Goal: Task Accomplishment & Management: Manage account settings

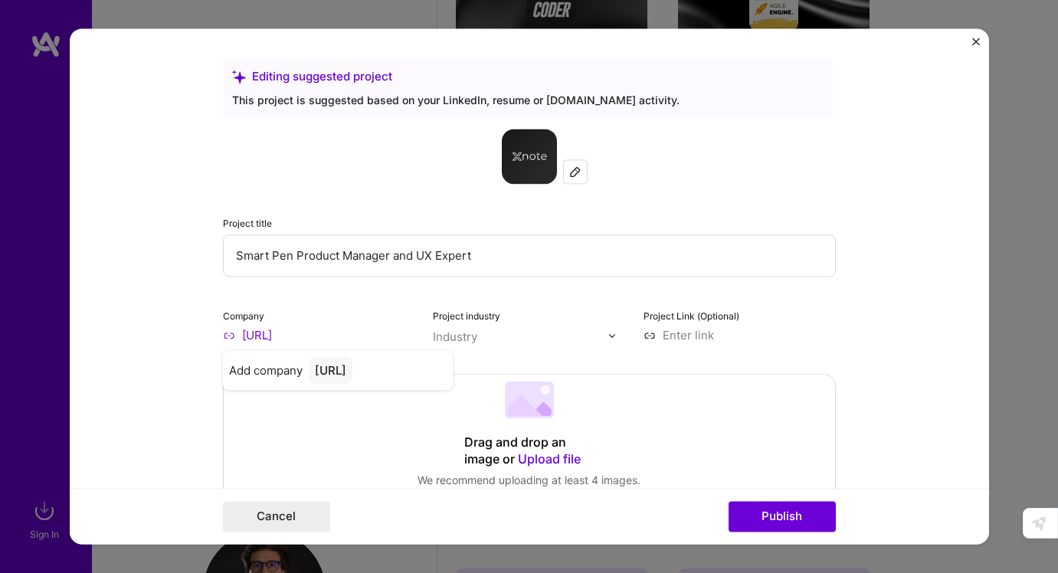
scroll to position [1668, 0]
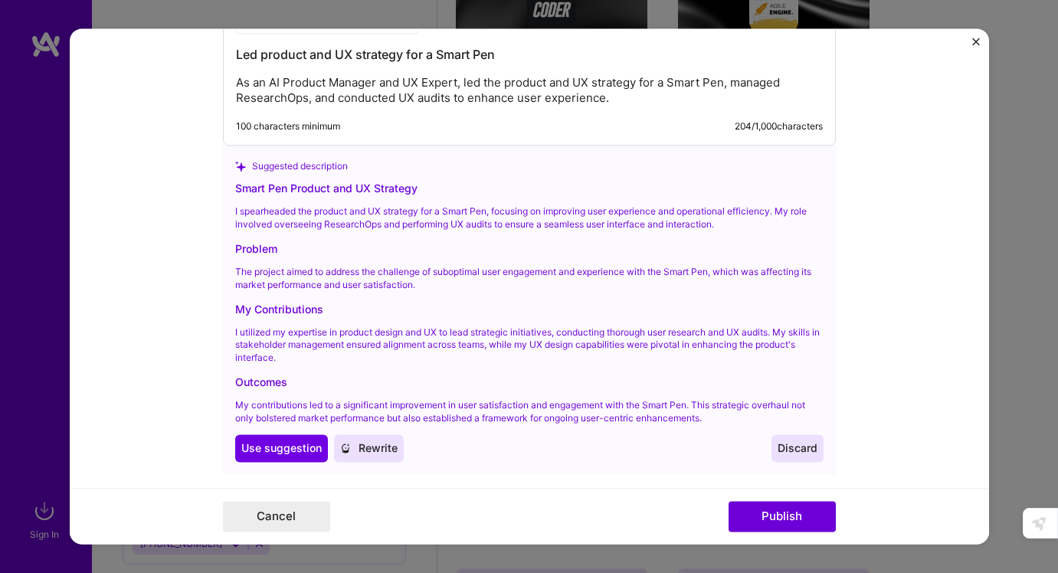
click at [974, 39] on img "Close" at bounding box center [976, 42] width 8 height 8
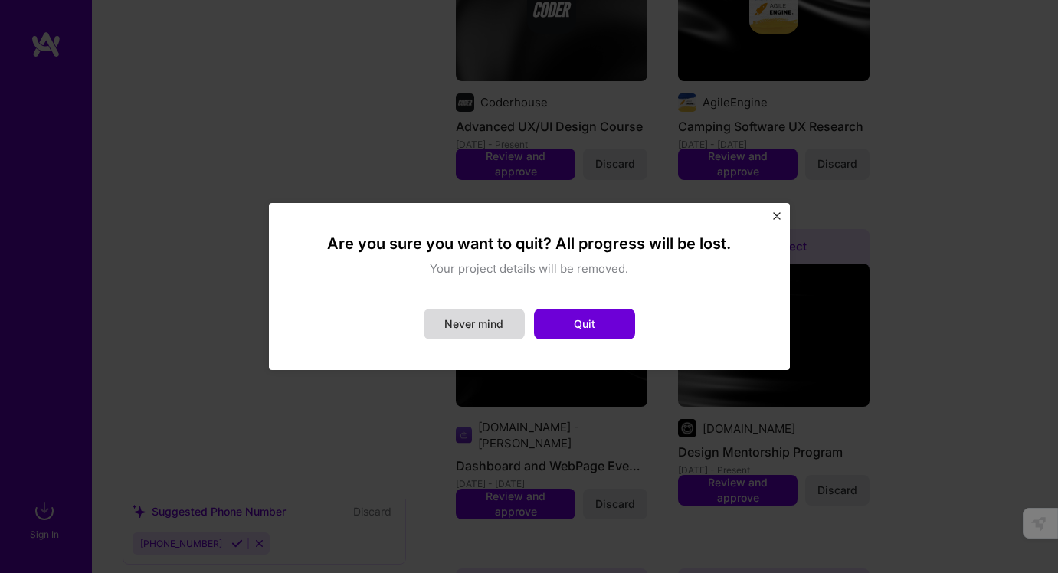
click at [488, 324] on button "Never mind" at bounding box center [474, 324] width 101 height 31
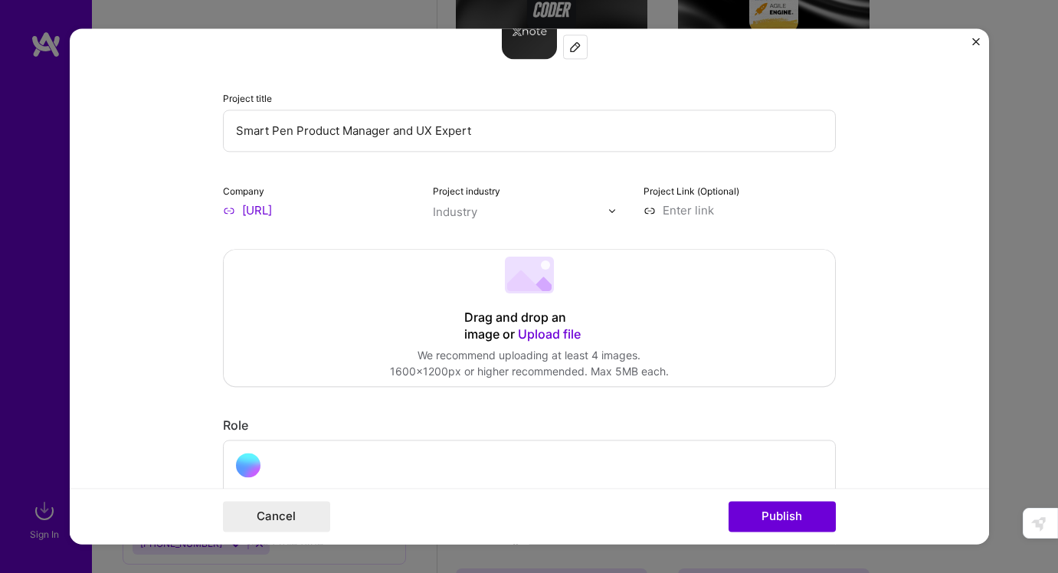
scroll to position [129, 0]
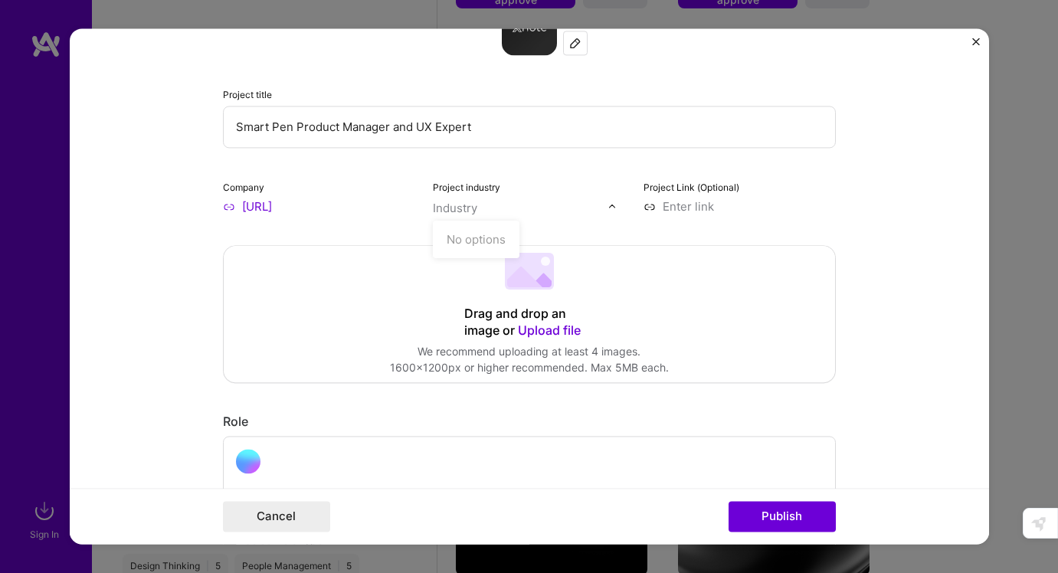
click at [520, 214] on input "text" at bounding box center [520, 208] width 175 height 16
click at [588, 215] on input "text" at bounding box center [520, 208] width 175 height 16
click at [611, 208] on img at bounding box center [611, 206] width 9 height 9
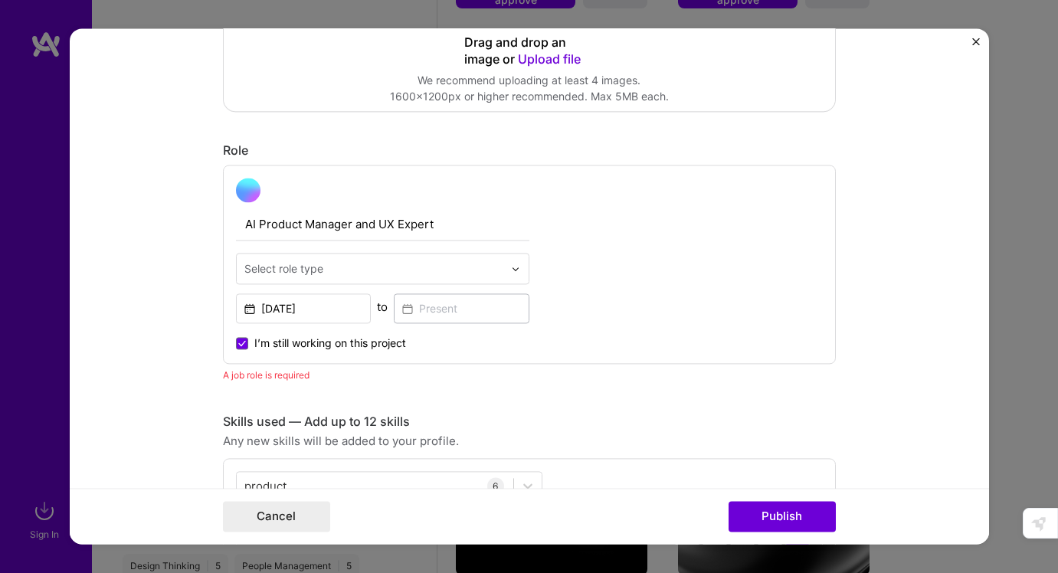
scroll to position [401, 0]
click at [511, 270] on img at bounding box center [515, 267] width 9 height 9
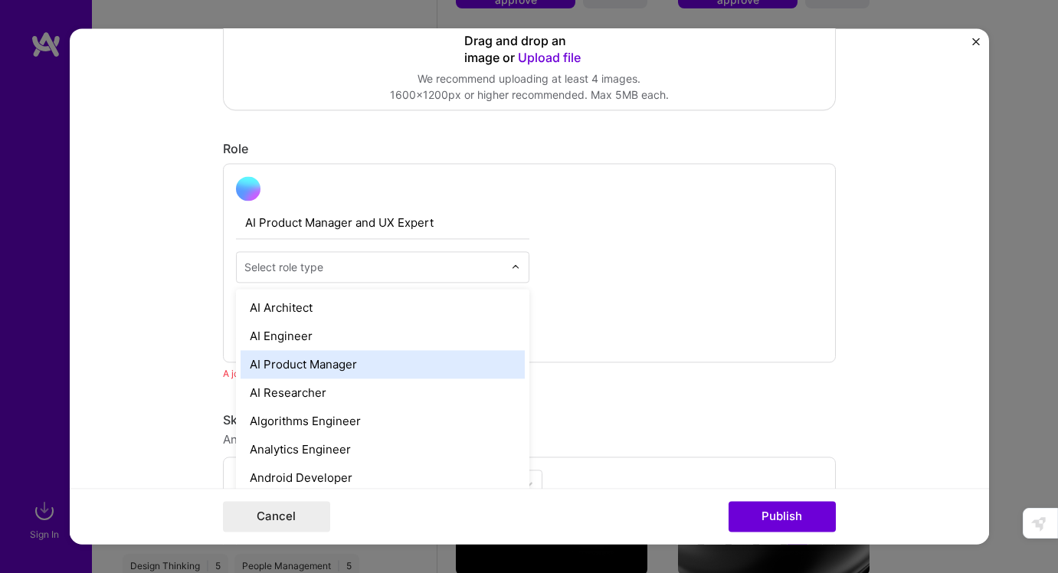
click at [473, 361] on div "AI Product Manager" at bounding box center [383, 364] width 284 height 28
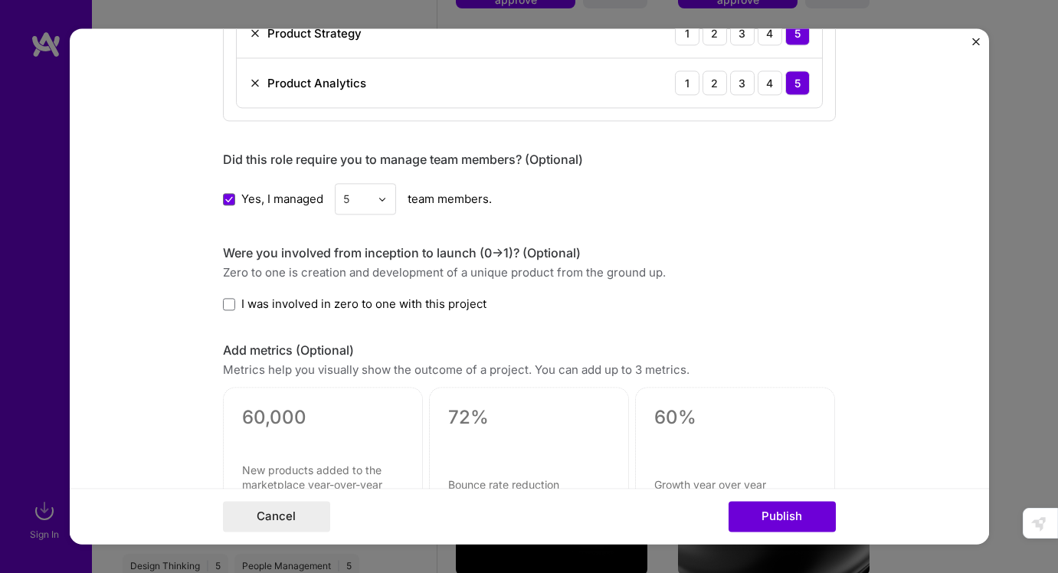
scroll to position [1086, 0]
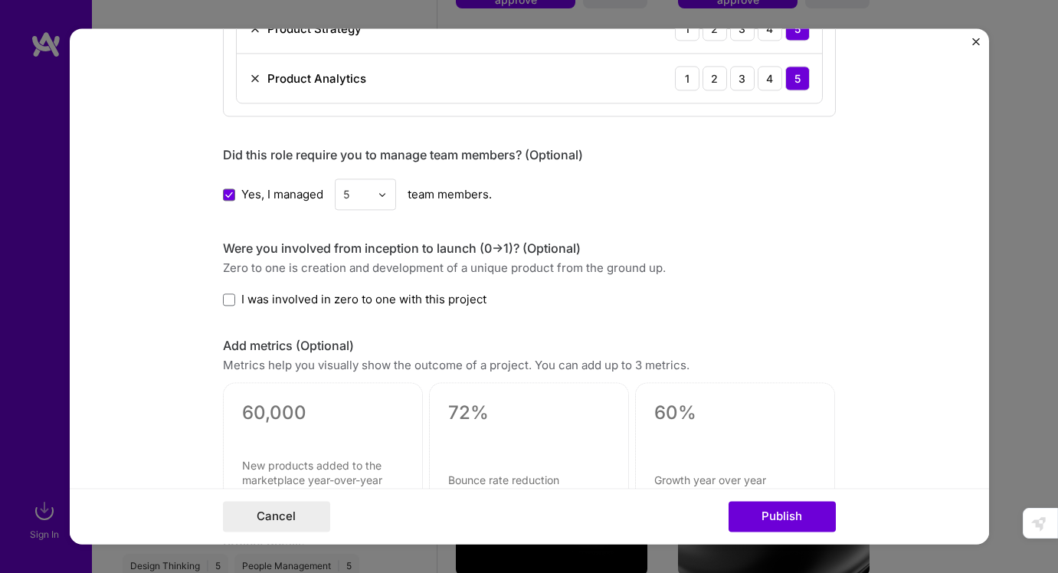
click at [310, 437] on div at bounding box center [323, 433] width 162 height 16
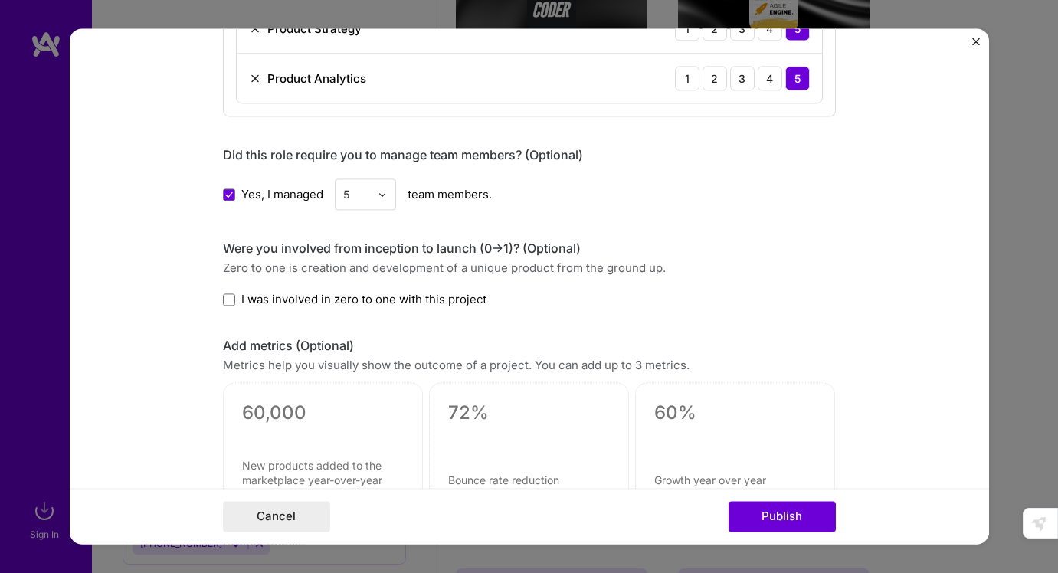
scroll to position [1136, 0]
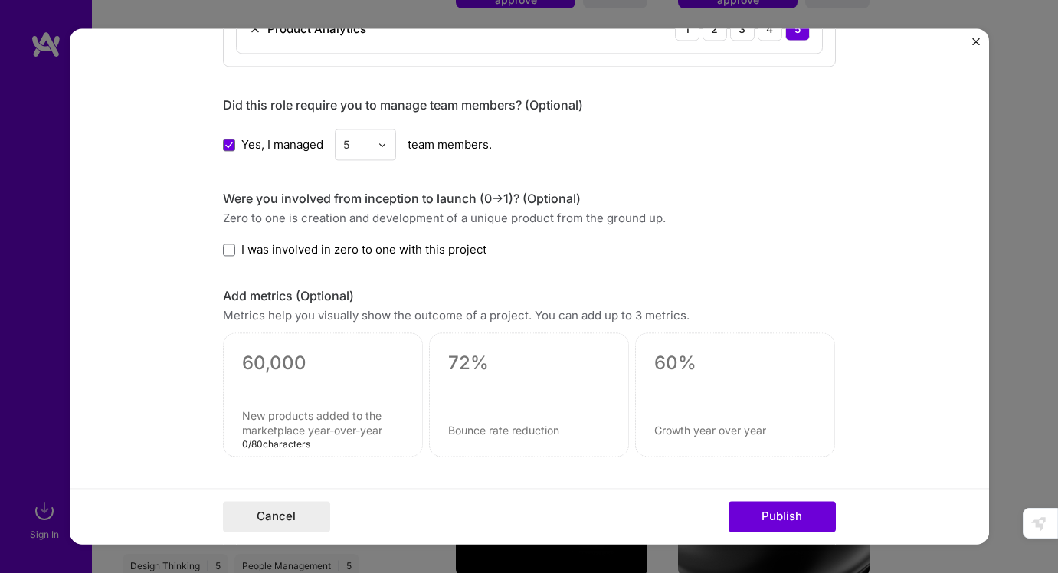
click at [306, 415] on textarea at bounding box center [323, 423] width 162 height 29
paste textarea
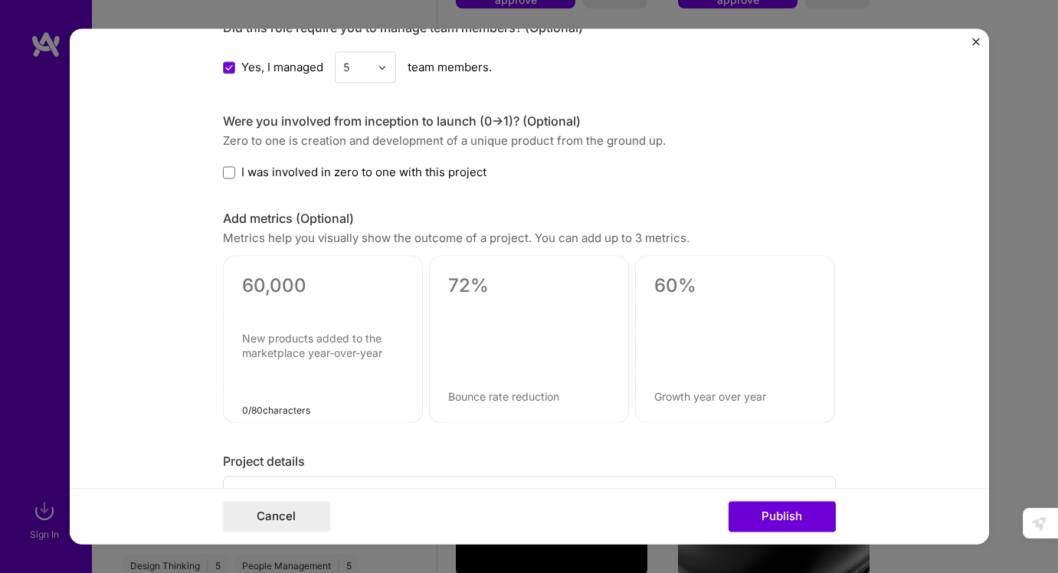
scroll to position [1215, 0]
click at [295, 341] on textarea at bounding box center [323, 366] width 162 height 73
paste textarea "defined Q3–Q4 new roadmap feature with 60–80% desirability (willingness to use)"
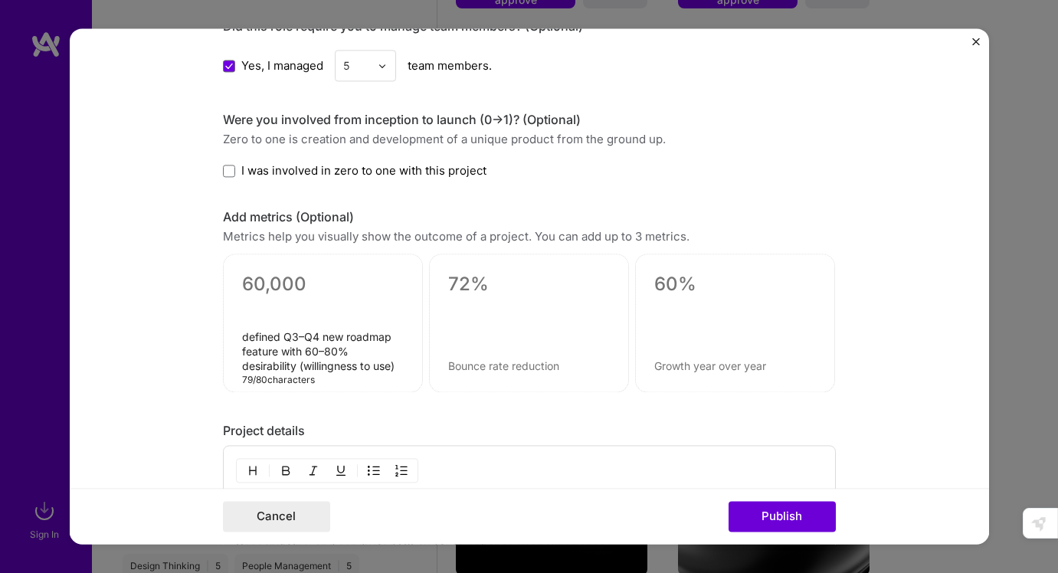
drag, startPoint x: 248, startPoint y: 339, endPoint x: 237, endPoint y: 339, distance: 10.7
click at [237, 339] on div "defined Q3–Q4 new roadmap feature with 60–80% desirability (willingness to use)…" at bounding box center [323, 323] width 200 height 139
type textarea "Defined Q3–Q4 new roadmap feature with 60–80% desirability (willingness to use)"
click at [277, 292] on textarea at bounding box center [323, 284] width 162 height 23
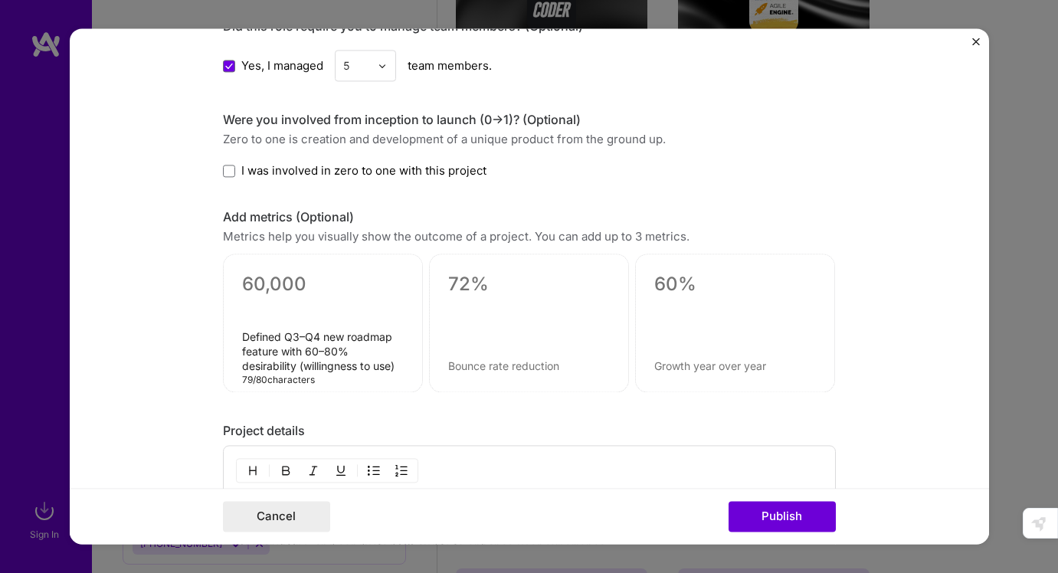
drag, startPoint x: 305, startPoint y: 353, endPoint x: 297, endPoint y: 367, distance: 15.8
click at [297, 367] on textarea "Defined Q3–Q4 new roadmap feature with 60–80% desirability (willingness to use)" at bounding box center [323, 352] width 162 height 44
click at [283, 271] on div "Defined Q3–Q4 new roadmap feature with 60–80% desirability (willingness to use)…" at bounding box center [323, 323] width 200 height 139
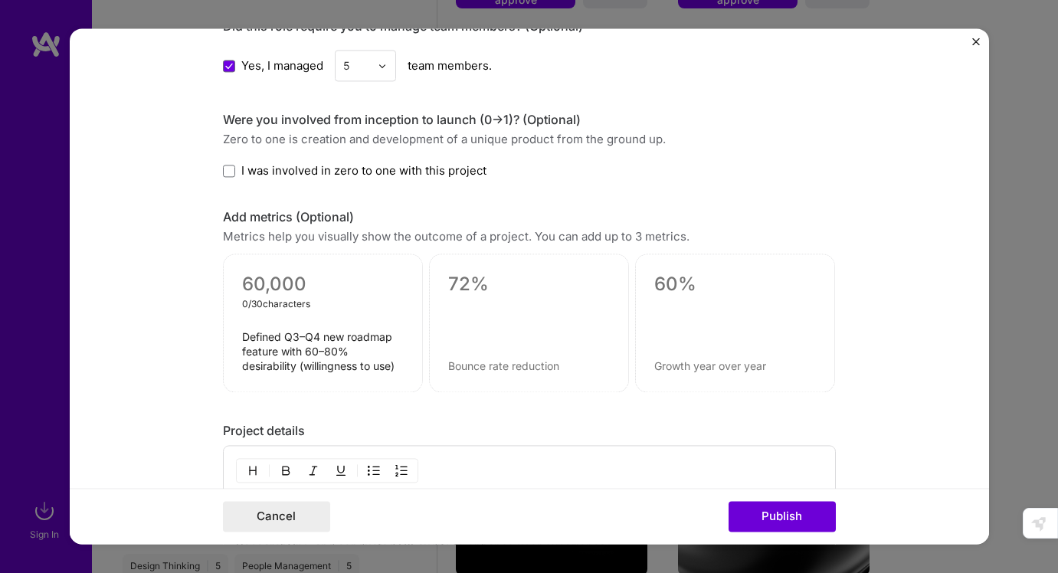
click at [280, 283] on textarea at bounding box center [323, 284] width 162 height 23
paste textarea "60–80% desirability"
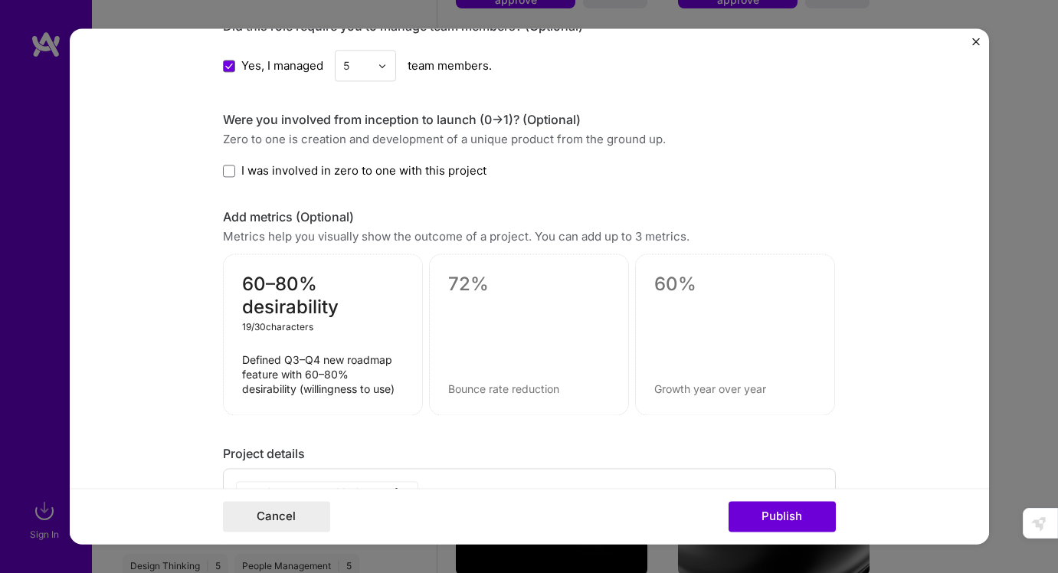
type textarea "60–80% desirability"
click at [479, 287] on textarea at bounding box center [529, 284] width 162 height 23
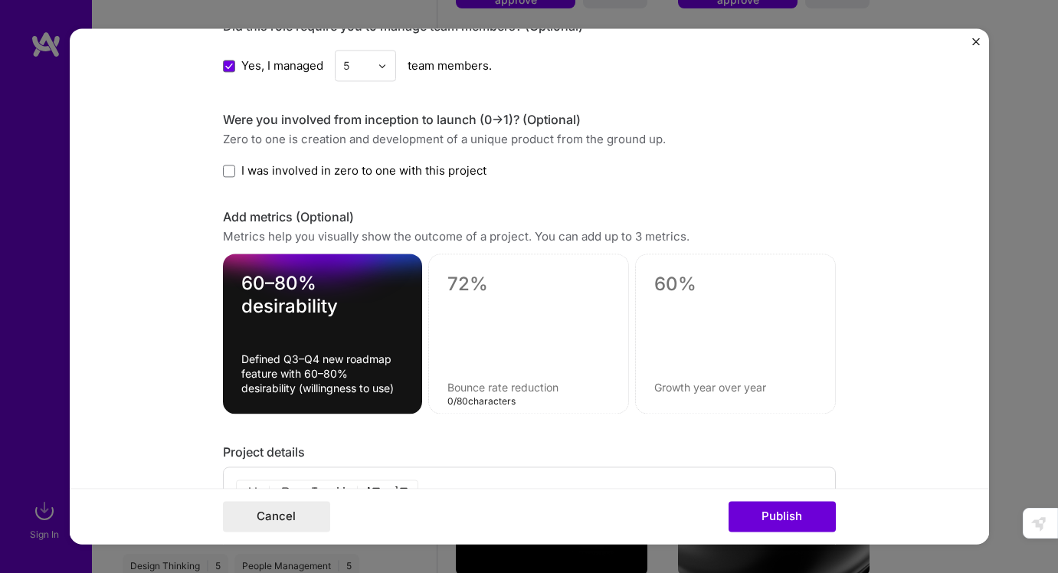
click at [555, 391] on textarea at bounding box center [528, 388] width 162 height 15
paste textarea "nabling data-driven decision-making across marketing and product."
click at [573, 381] on textarea "Enabling data-driven decision-making across marketing and product." at bounding box center [528, 374] width 162 height 44
click at [571, 386] on textarea "Enabling data-driven decision-making across marketing and product." at bounding box center [528, 374] width 162 height 44
type textarea "Enabling data-driven decision-making across marketing and product"
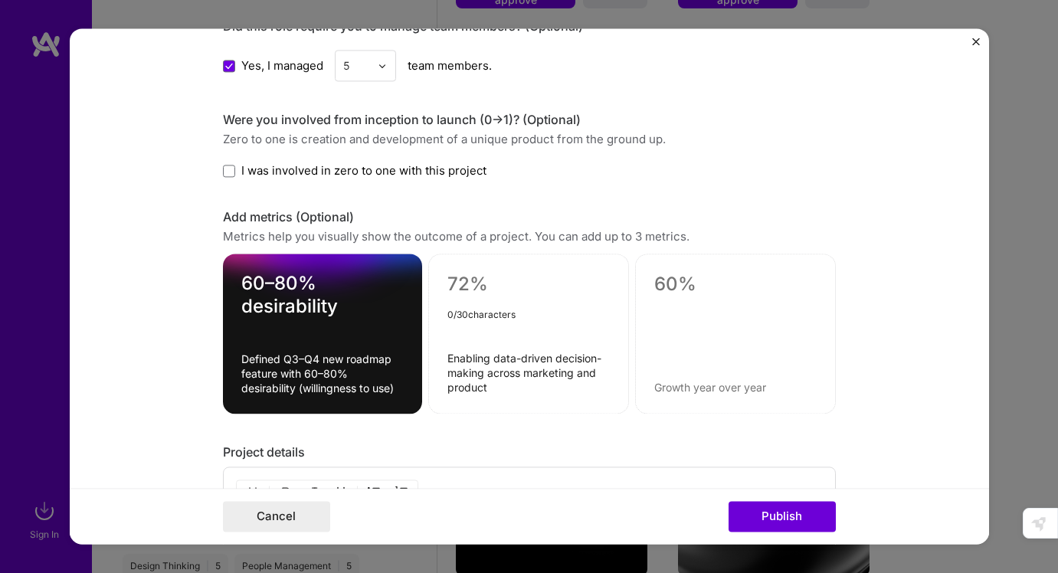
click at [474, 288] on textarea at bounding box center [528, 284] width 162 height 23
paste textarea "product analytics framework for Amplitude"
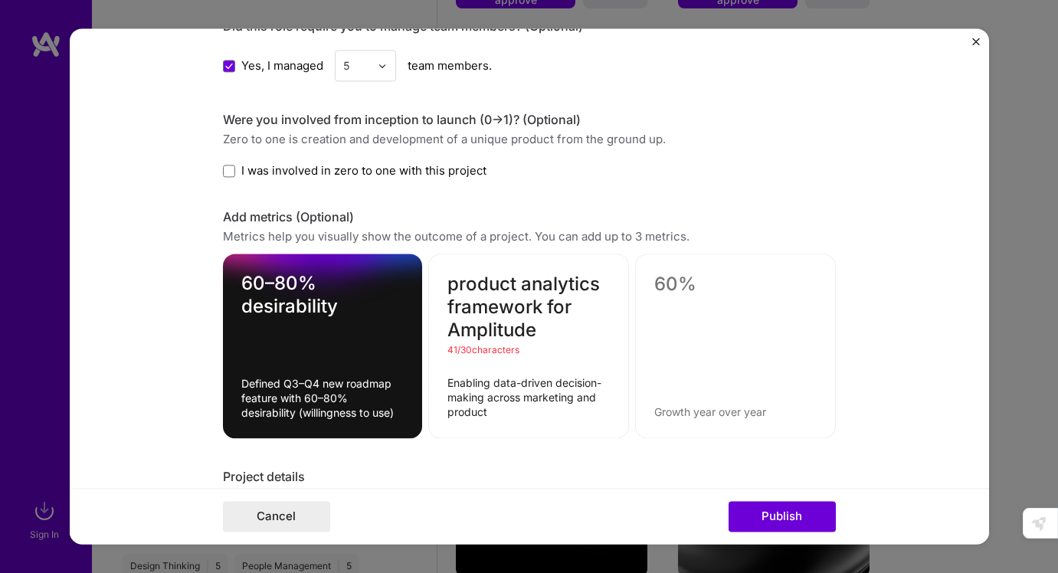
drag, startPoint x: 523, startPoint y: 287, endPoint x: 411, endPoint y: 280, distance: 112.8
click at [417, 280] on div "60–80% desirability 60–80% desirability Defined Q3–Q4 new roadmap feature with …" at bounding box center [529, 346] width 613 height 185
click at [506, 319] on textarea "analytics framework for Amplitude" at bounding box center [528, 307] width 162 height 69
click at [539, 333] on textarea "analytics framework for Amplitude" at bounding box center [528, 307] width 162 height 69
click at [554, 305] on textarea "analytics framework for Amplitude" at bounding box center [528, 307] width 162 height 69
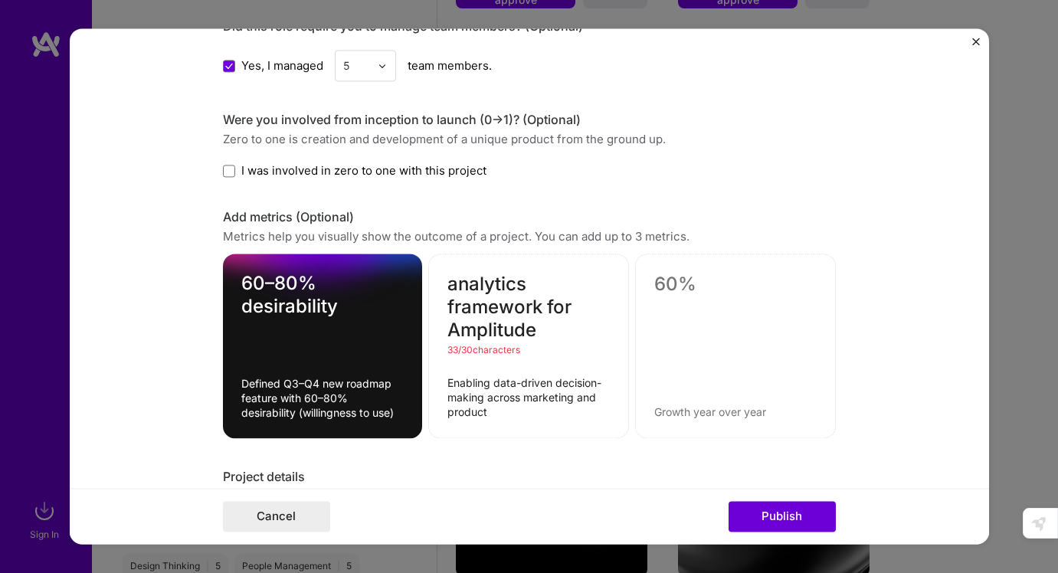
click at [535, 334] on textarea "analytics framework for Amplitude" at bounding box center [528, 307] width 162 height 69
drag, startPoint x: 457, startPoint y: 289, endPoint x: 441, endPoint y: 289, distance: 16.1
click at [443, 289] on div "analytics framework for Amplitude analytics framework for Amplitude 33 / 30 cha…" at bounding box center [528, 346] width 201 height 185
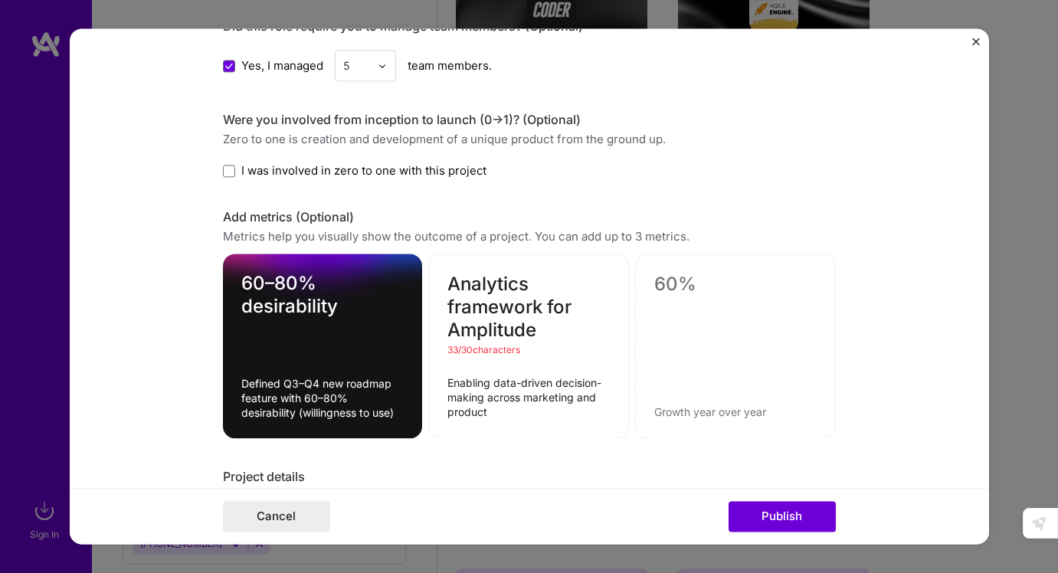
drag, startPoint x: 546, startPoint y: 306, endPoint x: 432, endPoint y: 306, distance: 114.1
click at [432, 306] on div "Analytics framework for Amplitude Analytics framework for Amplitude 33 / 30 cha…" at bounding box center [528, 346] width 201 height 185
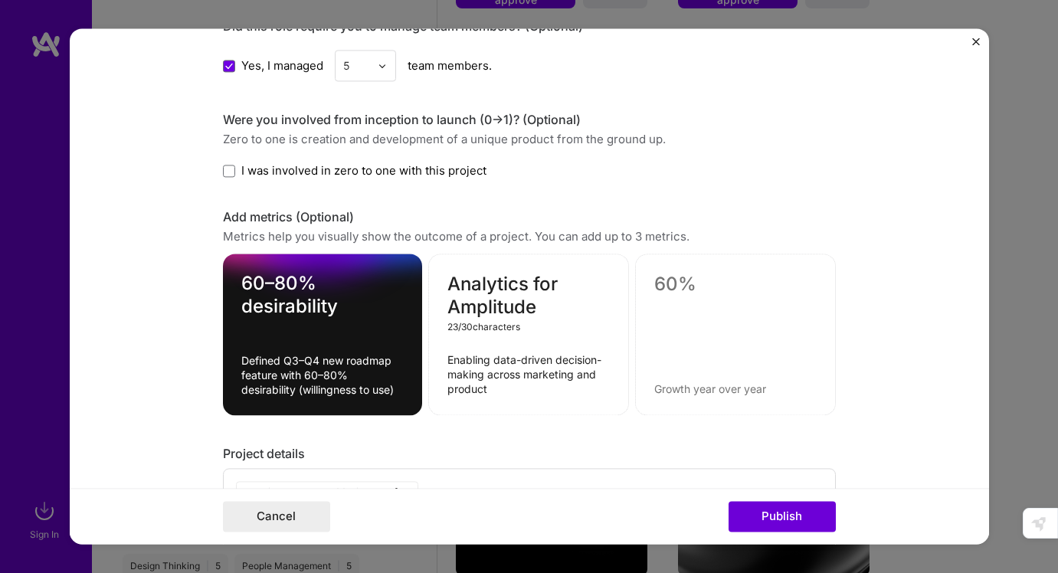
type textarea "Analytics for Amplitude"
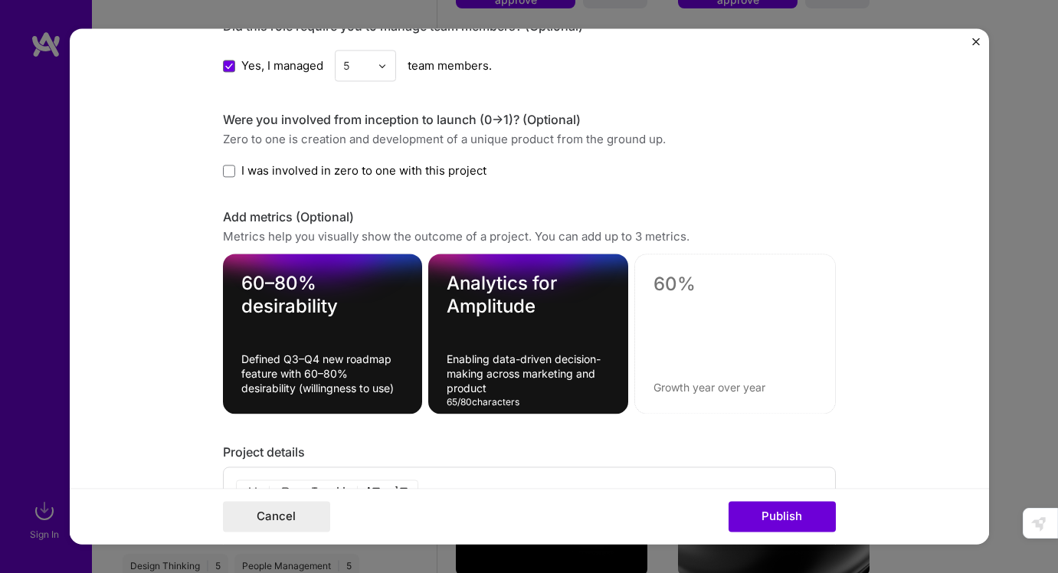
click at [535, 368] on textarea "Enabling data-driven decision-making across marketing and product" at bounding box center [528, 374] width 163 height 44
click at [693, 292] on textarea at bounding box center [734, 284] width 163 height 23
paste textarea "implement changes quickly using AI-assisted tooling"
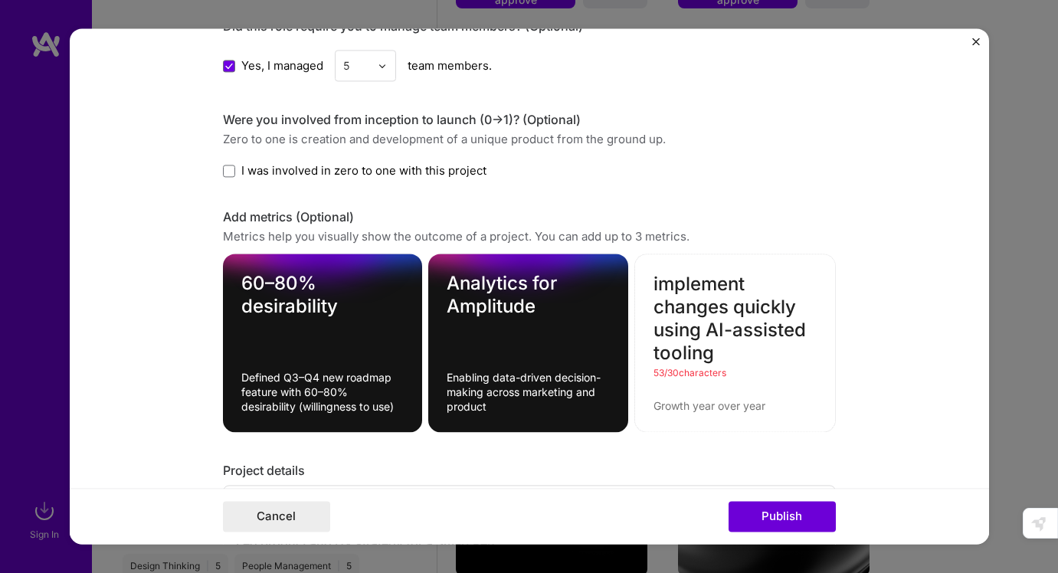
click at [660, 287] on textarea "implement changes quickly using AI-assisted tooling" at bounding box center [734, 319] width 163 height 92
click at [729, 339] on textarea "implement changes quickly using AI-assisted tooling" at bounding box center [734, 319] width 163 height 92
click at [728, 333] on textarea "implement changes quickly using AI-assisted tooling" at bounding box center [734, 319] width 163 height 92
click at [717, 360] on textarea "implement changes quickly using AI-assisted tooling" at bounding box center [734, 319] width 163 height 92
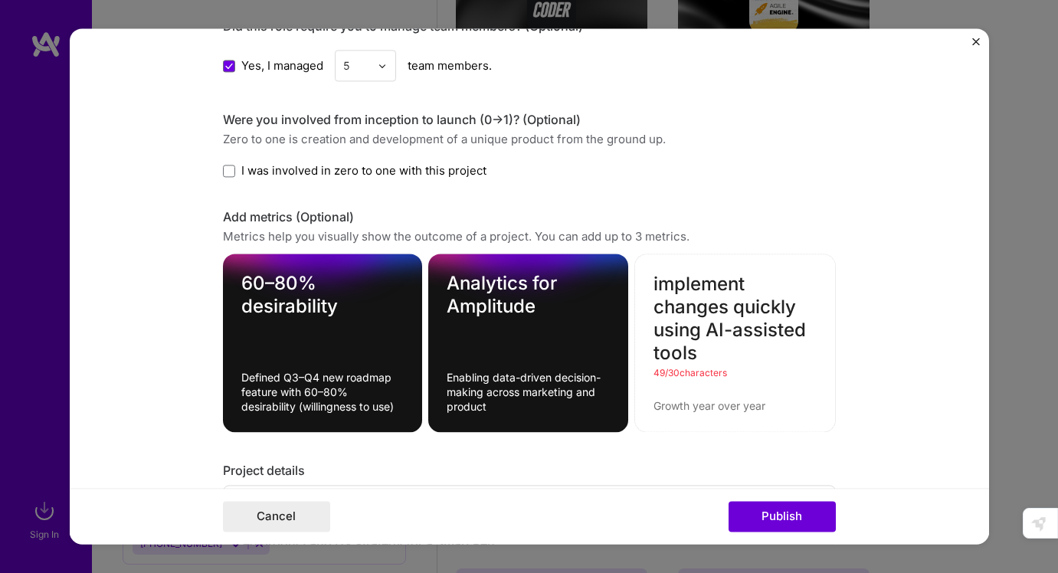
drag, startPoint x: 809, startPoint y: 329, endPoint x: 725, endPoint y: 331, distance: 83.5
click at [725, 331] on textarea "implement changes quickly using AI-assisted tools" at bounding box center [734, 319] width 163 height 92
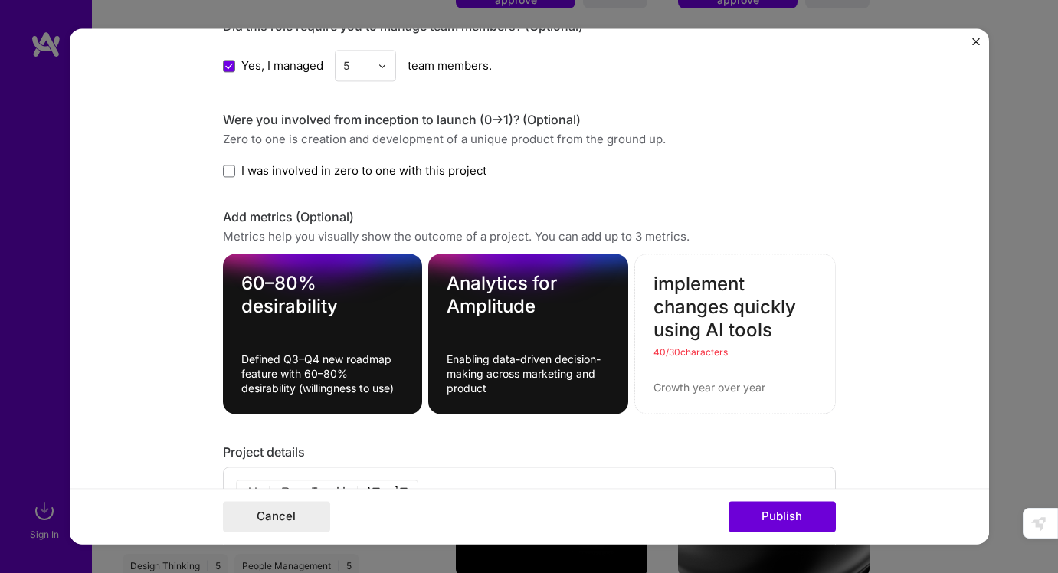
click at [703, 328] on textarea "implement changes quickly using AI tools" at bounding box center [734, 307] width 163 height 69
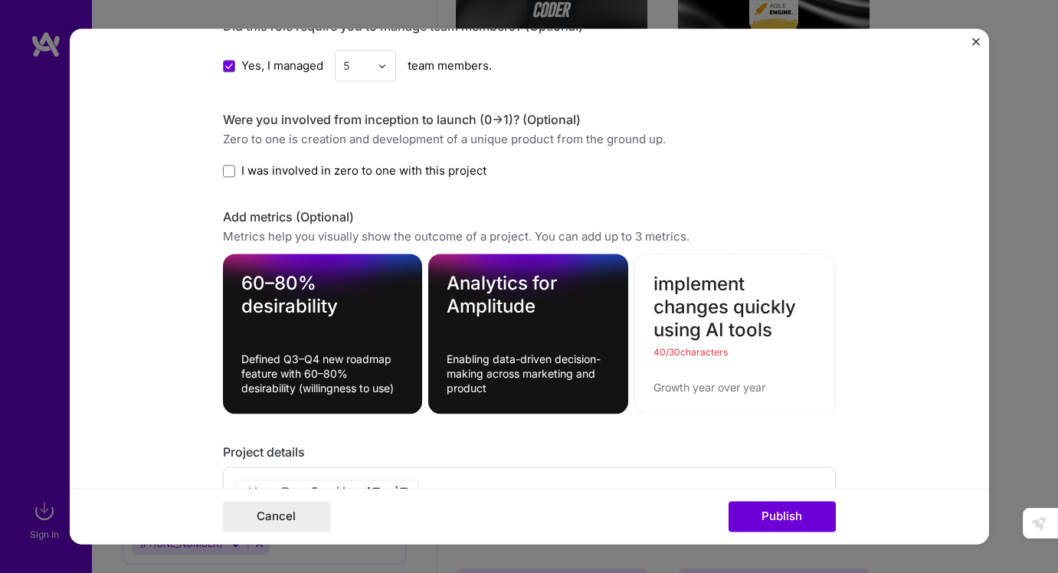
drag, startPoint x: 800, startPoint y: 304, endPoint x: 736, endPoint y: 309, distance: 63.7
click at [736, 309] on textarea "implement changes quickly using AI tools" at bounding box center [734, 307] width 163 height 69
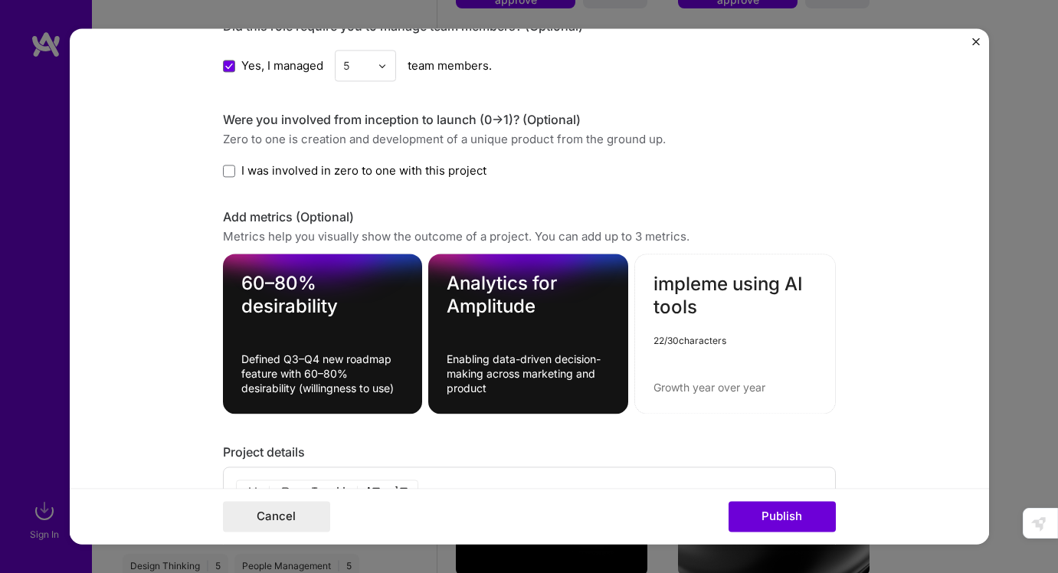
click at [738, 313] on textarea "impleme using AI tools" at bounding box center [734, 296] width 163 height 46
type textarea "impleme using AI tools"
click at [691, 381] on textarea at bounding box center [734, 388] width 163 height 15
paste textarea "Drove rapid design–engineering iteration by turning paper prototypes of improve…"
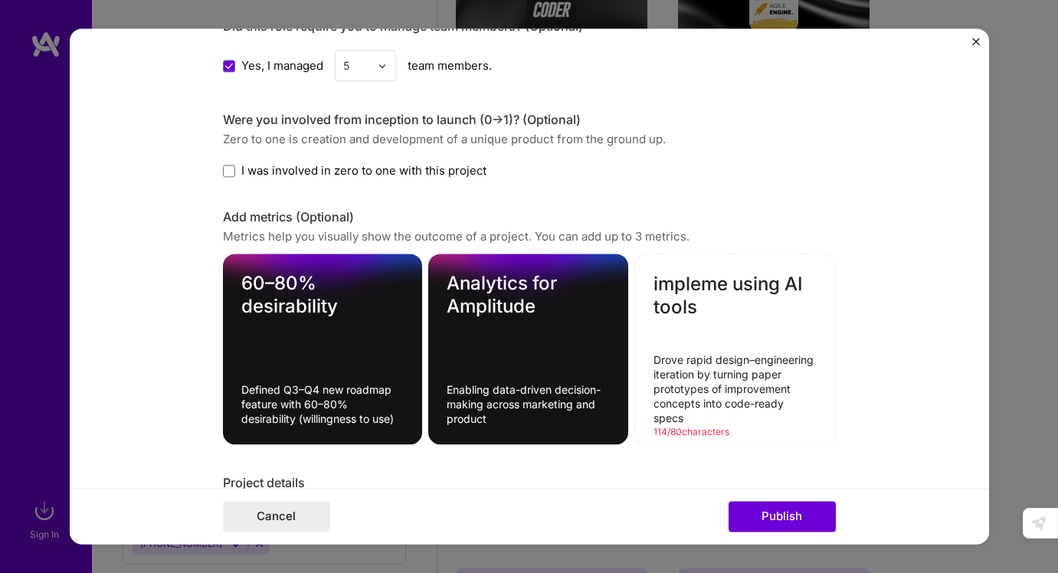
drag, startPoint x: 713, startPoint y: 388, endPoint x: 698, endPoint y: 401, distance: 20.6
click at [698, 401] on textarea "Drove rapid design–engineering iteration by turning paper prototypes of improve…" at bounding box center [734, 389] width 163 height 73
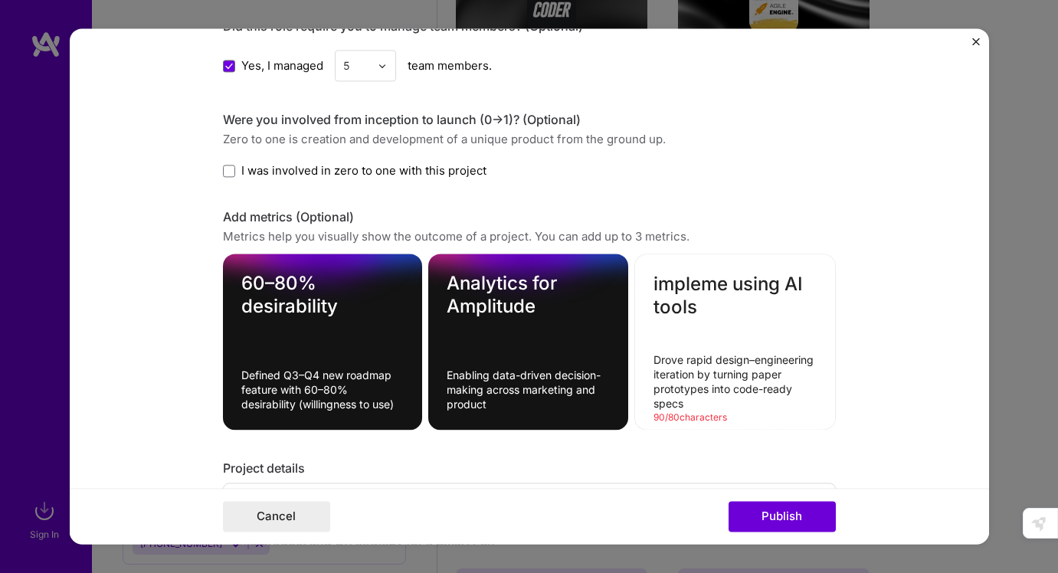
drag, startPoint x: 710, startPoint y: 391, endPoint x: 693, endPoint y: 374, distance: 24.4
click at [693, 374] on textarea "Drove rapid design–engineering iteration by turning paper prototypes into code-…" at bounding box center [734, 382] width 163 height 58
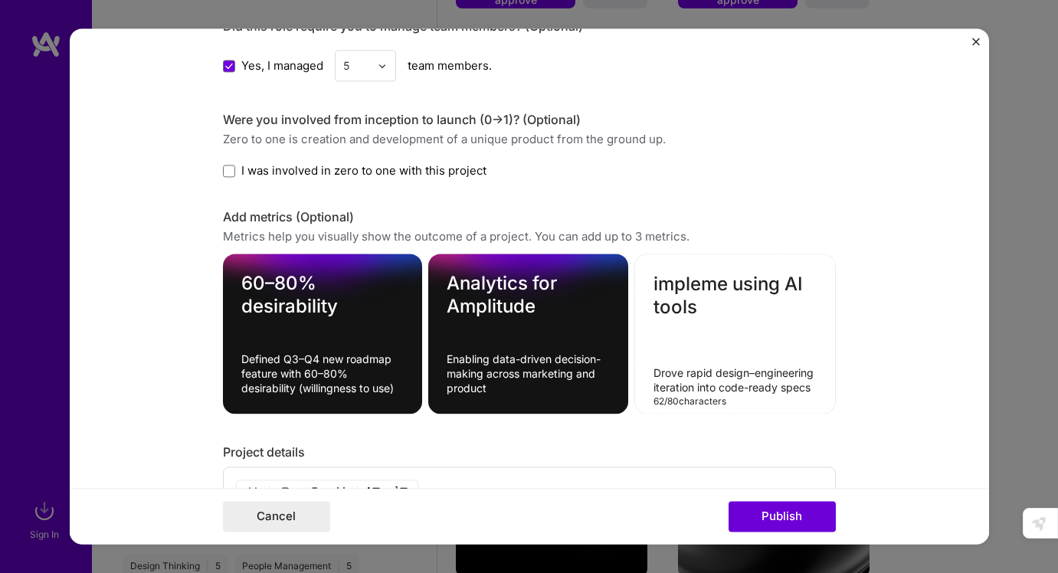
type textarea "Drove rapid design–engineering iteration into code-ready specs"
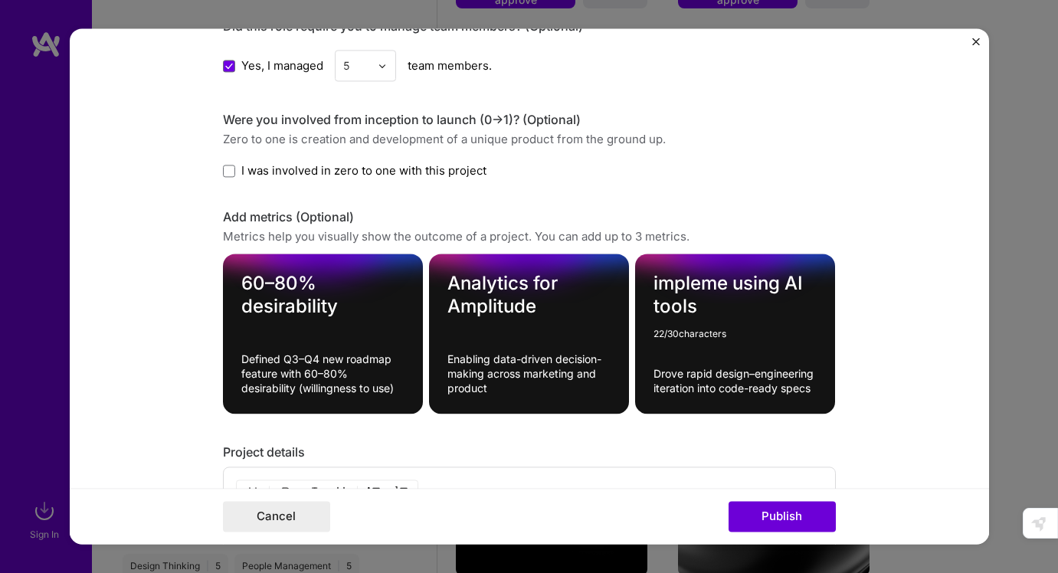
click at [657, 286] on textarea "impleme using AI tools" at bounding box center [734, 296] width 163 height 46
click at [732, 287] on textarea "Impleme using AI tools" at bounding box center [734, 296] width 163 height 46
type textarea "Implement using AI tools"
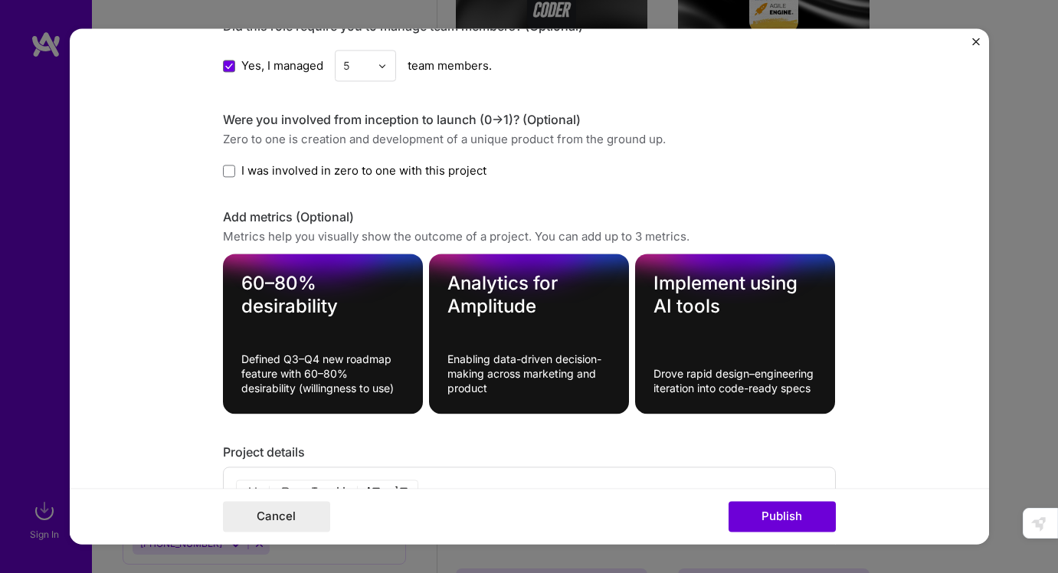
click at [894, 306] on form "Editing suggested project This project is suggested based on your LinkedIn, res…" at bounding box center [529, 286] width 919 height 516
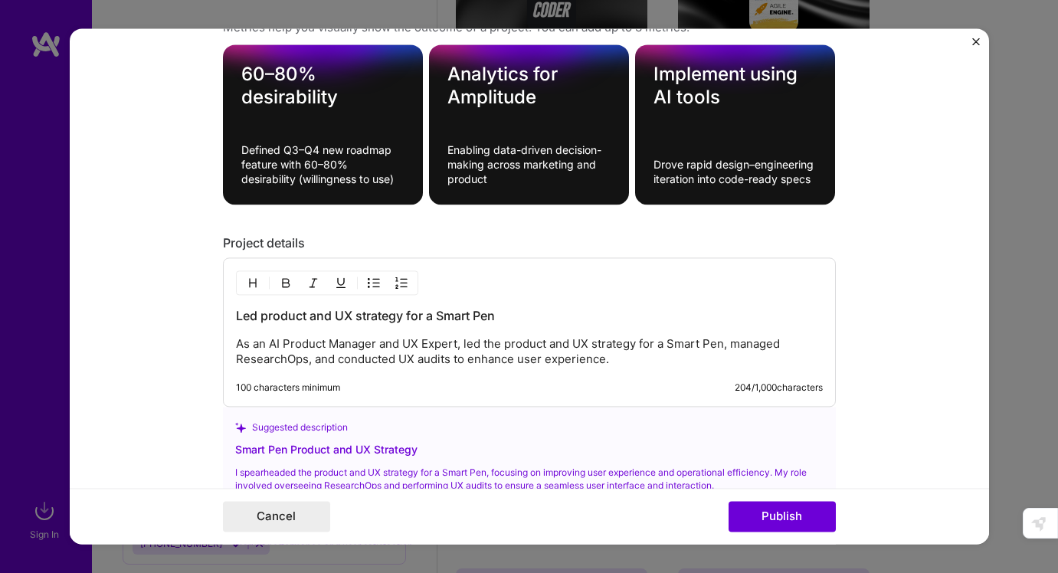
scroll to position [1429, 0]
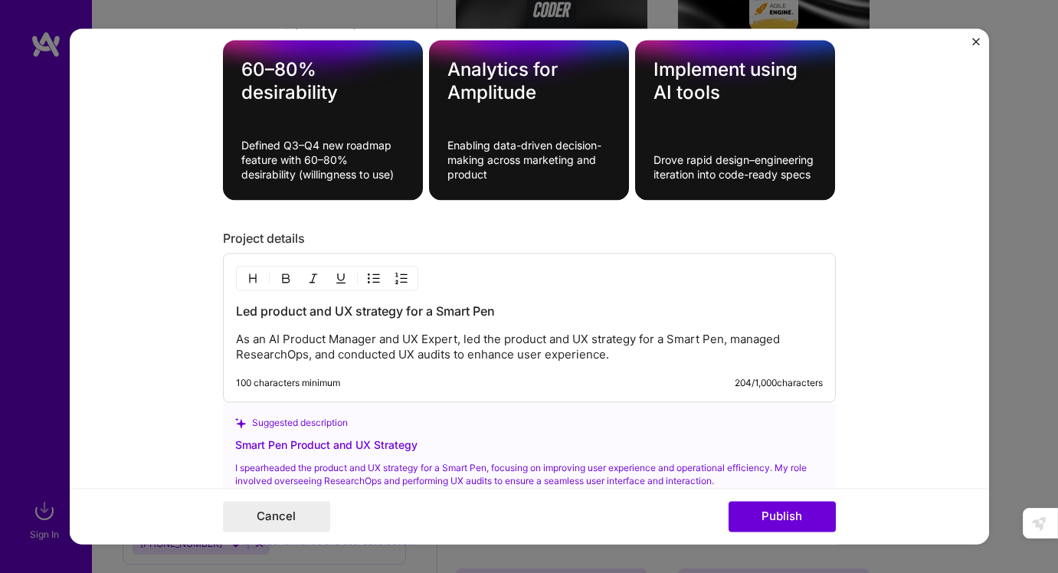
click at [737, 170] on textarea "Drove rapid design–engineering iteration into code-ready specs" at bounding box center [734, 167] width 163 height 29
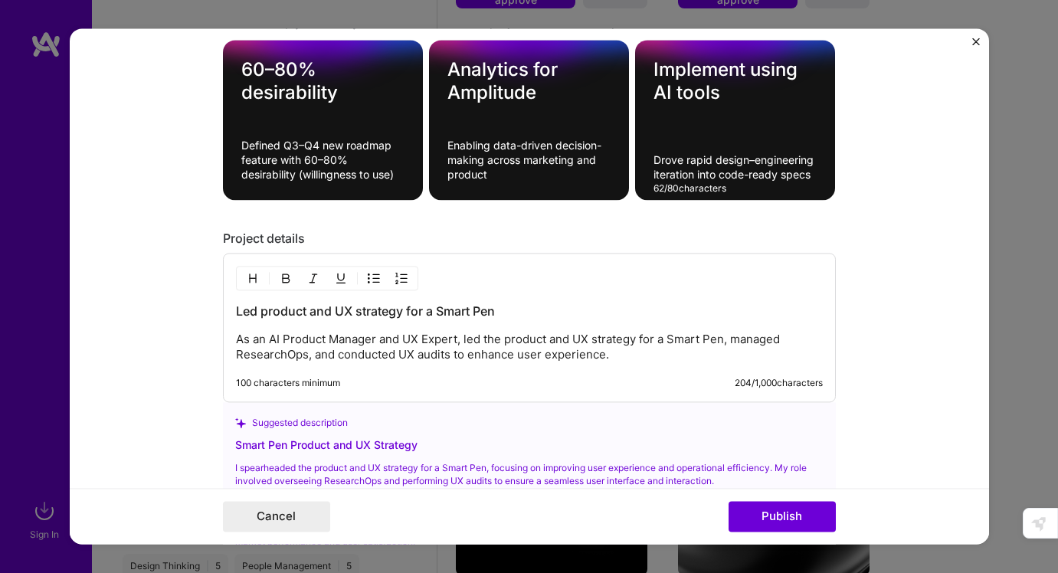
click at [737, 170] on textarea "Drove rapid design–engineering iteration into code-ready specs" at bounding box center [734, 167] width 163 height 29
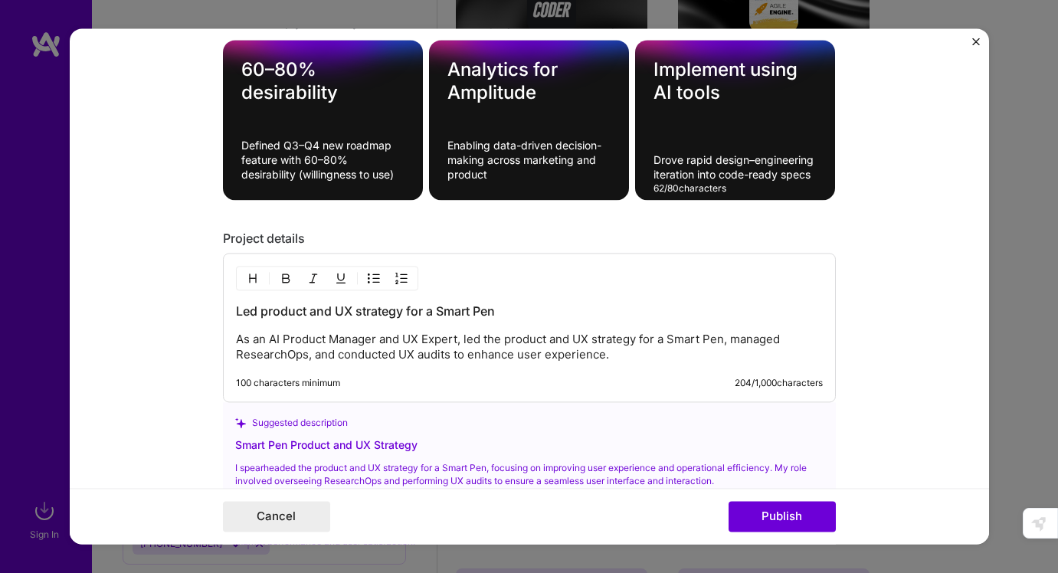
paste textarea "elivered end-to-end UX for a mobile AI app"
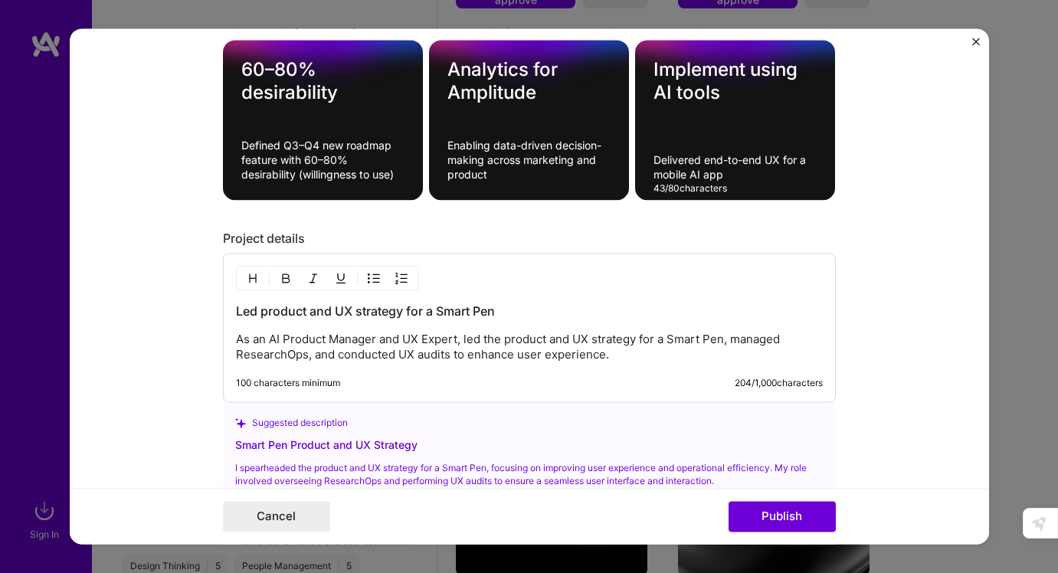
type textarea "Drove rapid design–engineering iteration into code-ready specs"
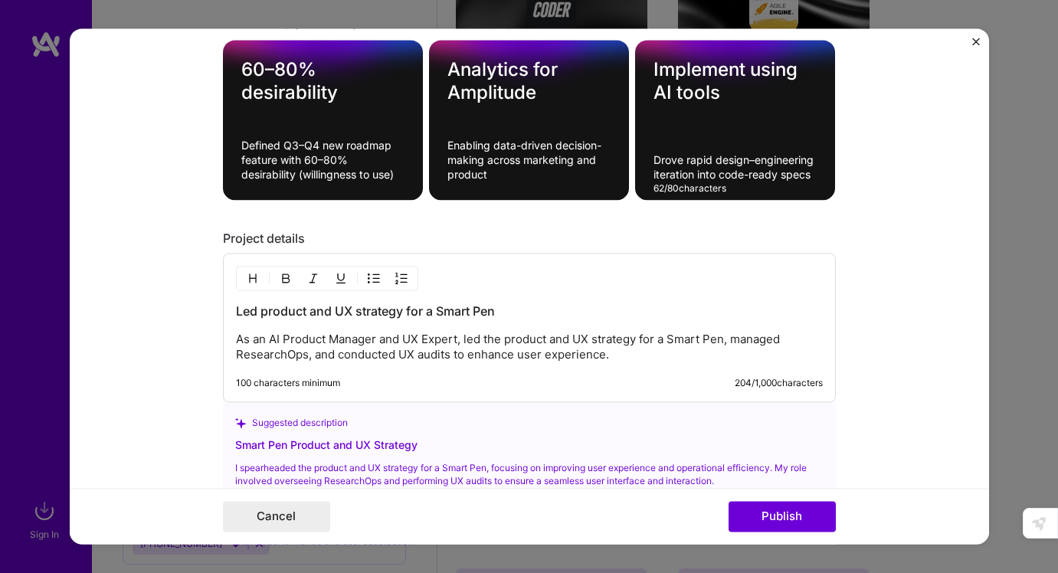
click at [905, 179] on form "Editing suggested project This project is suggested based on your LinkedIn, res…" at bounding box center [529, 286] width 919 height 516
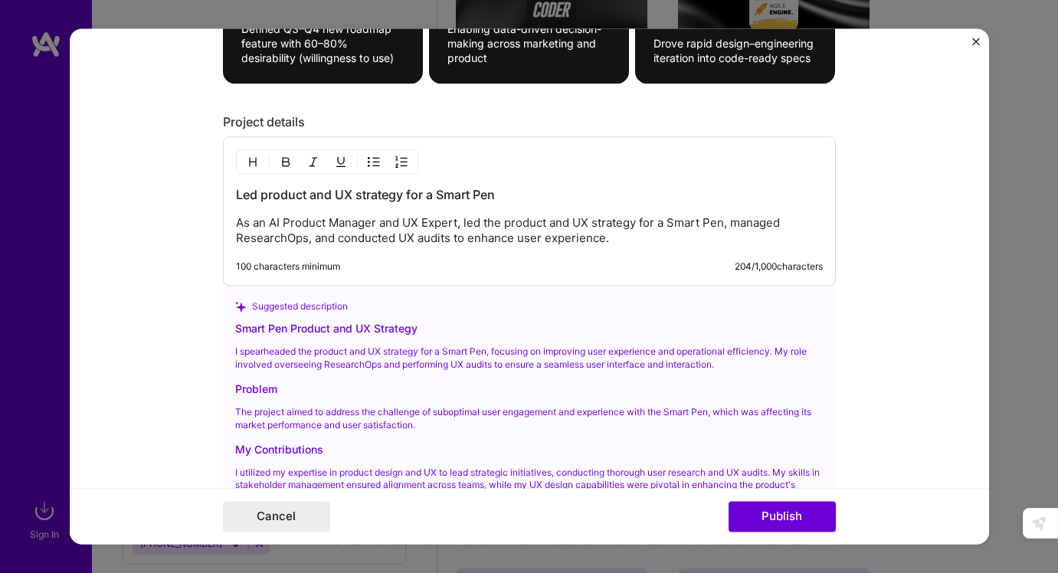
scroll to position [1544, 0]
click at [551, 227] on p "As an AI Product Manager and UX Expert, led the product and UX strategy for a S…" at bounding box center [529, 232] width 587 height 31
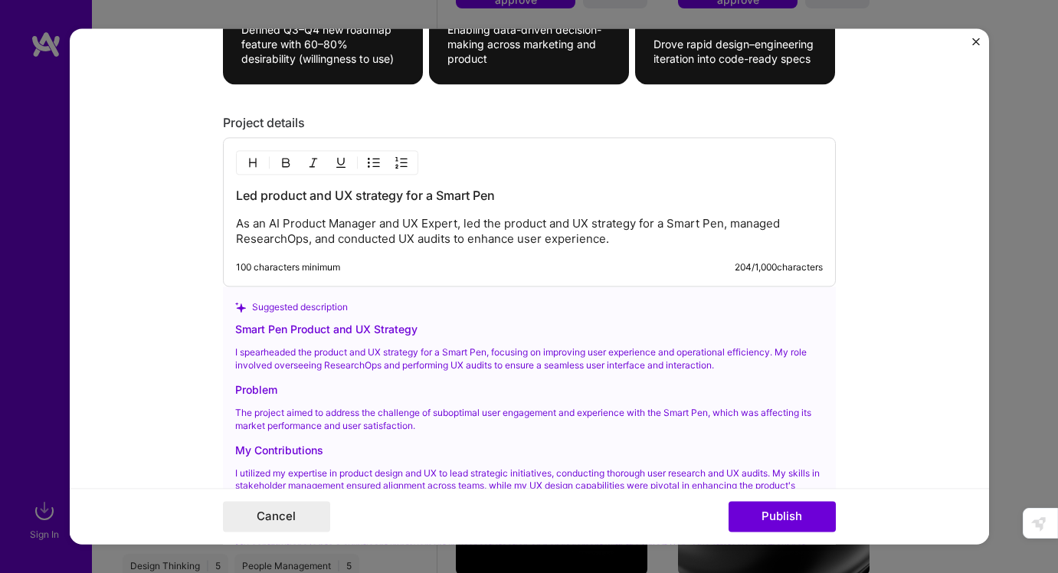
click at [637, 239] on p "As an AI Product Manager and UX Expert, led the product and UX strategy for a S…" at bounding box center [529, 232] width 587 height 31
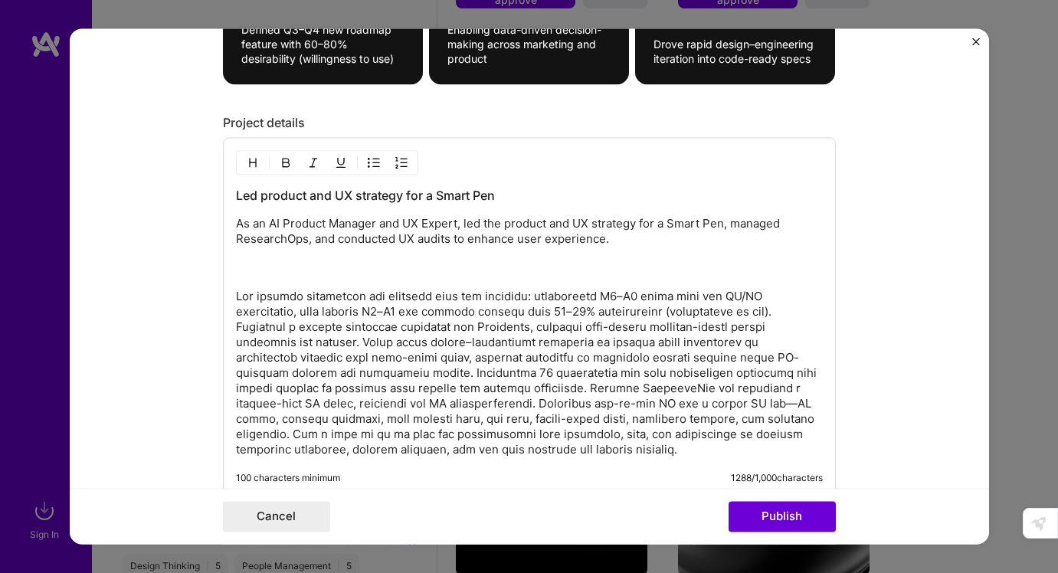
click at [234, 298] on div "Led product and UX strategy for a Smart Pen As an AI Product Manager and UX Exp…" at bounding box center [529, 318] width 613 height 360
click at [238, 298] on p at bounding box center [529, 374] width 587 height 169
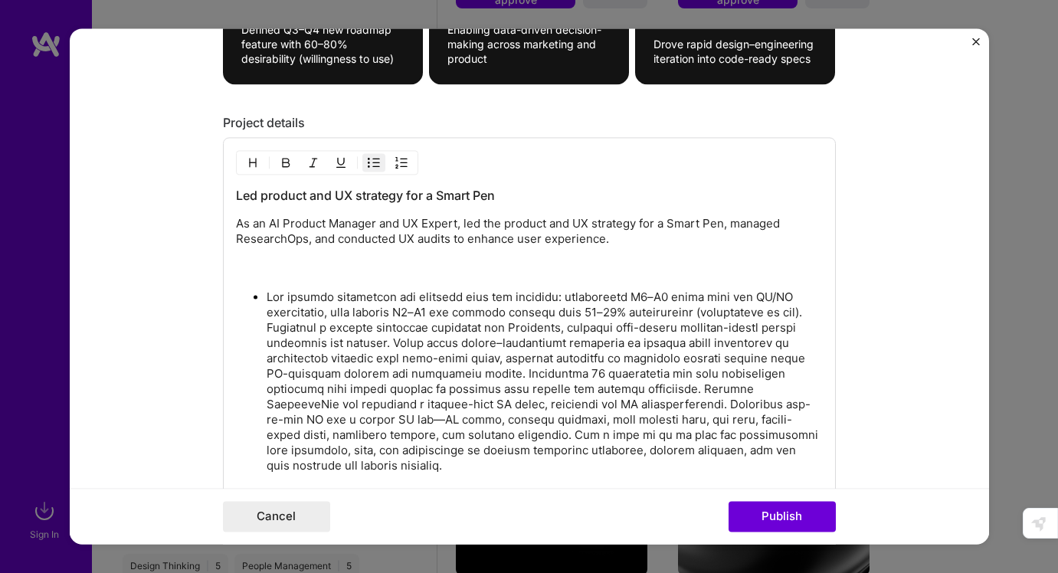
click at [817, 313] on p at bounding box center [545, 382] width 556 height 184
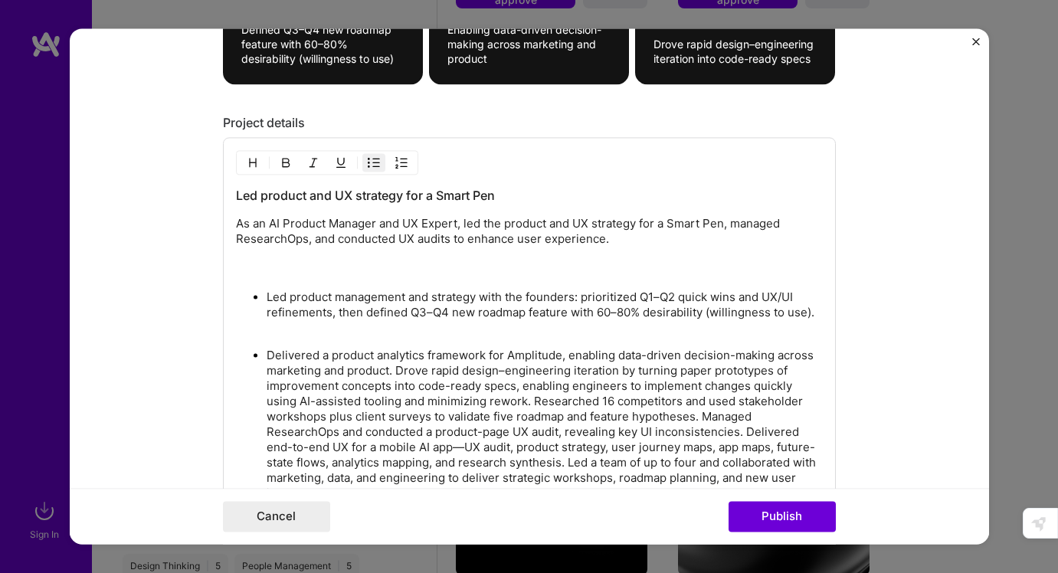
click at [397, 371] on p "Delivered a product analytics framework for Amplitude, enabling data-driven dec…" at bounding box center [545, 425] width 556 height 153
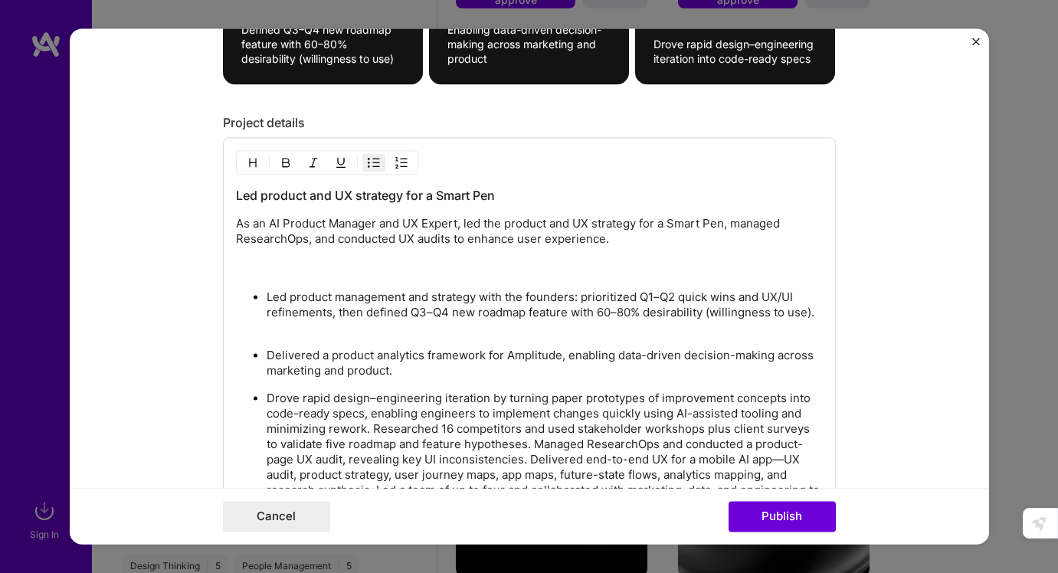
click at [374, 436] on p "Drove rapid design–engineering iteration by turning paper prototypes of improve…" at bounding box center [545, 452] width 556 height 123
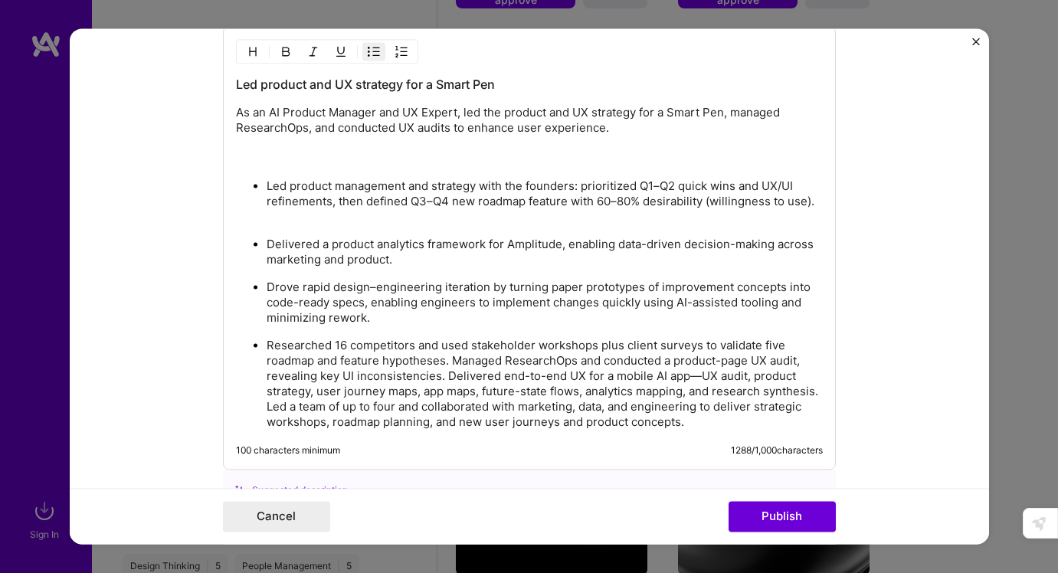
scroll to position [1661, 0]
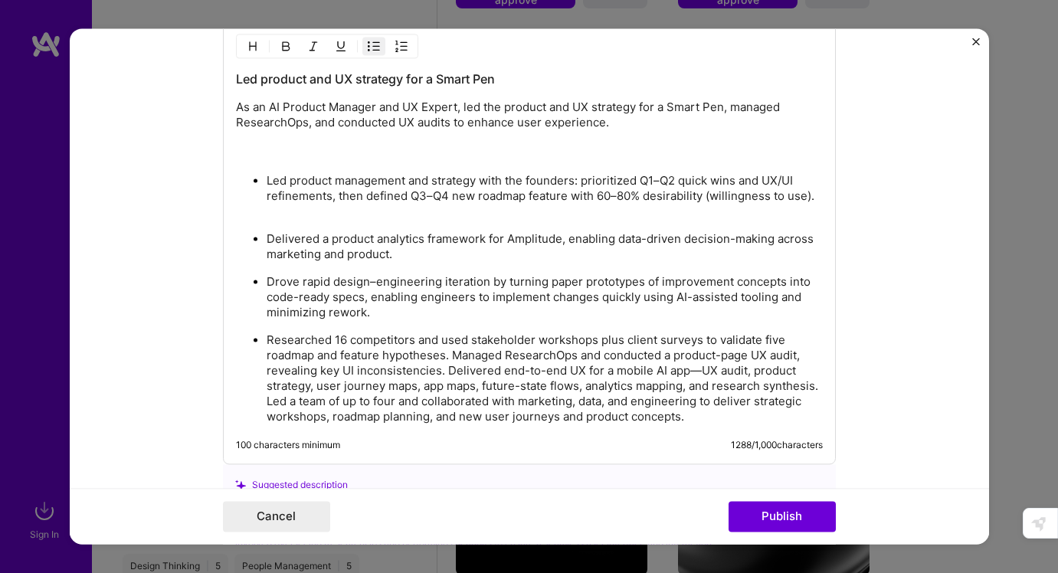
click at [456, 351] on p "Researched 16 competitors and used stakeholder workshops plus client surveys to…" at bounding box center [545, 379] width 556 height 92
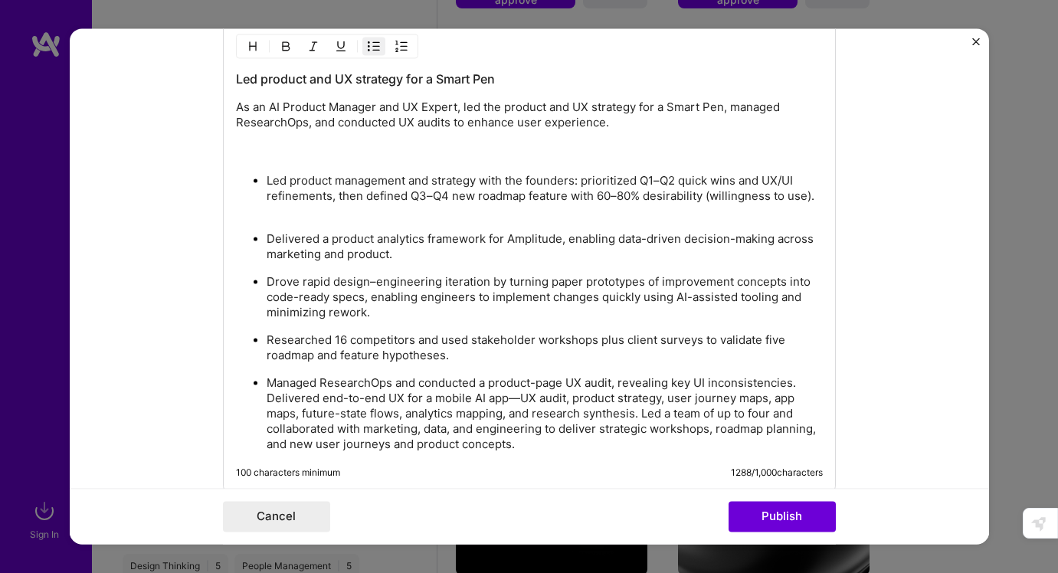
click at [645, 414] on p "Managed ResearchOps and conducted a product-page UX audit, revealing key UI inc…" at bounding box center [545, 414] width 556 height 77
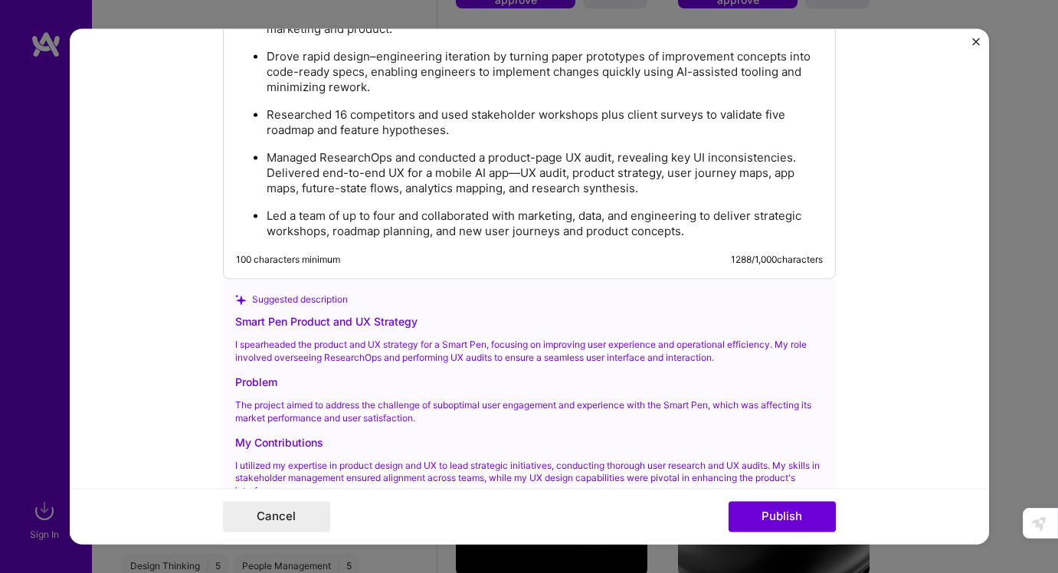
scroll to position [1875, 0]
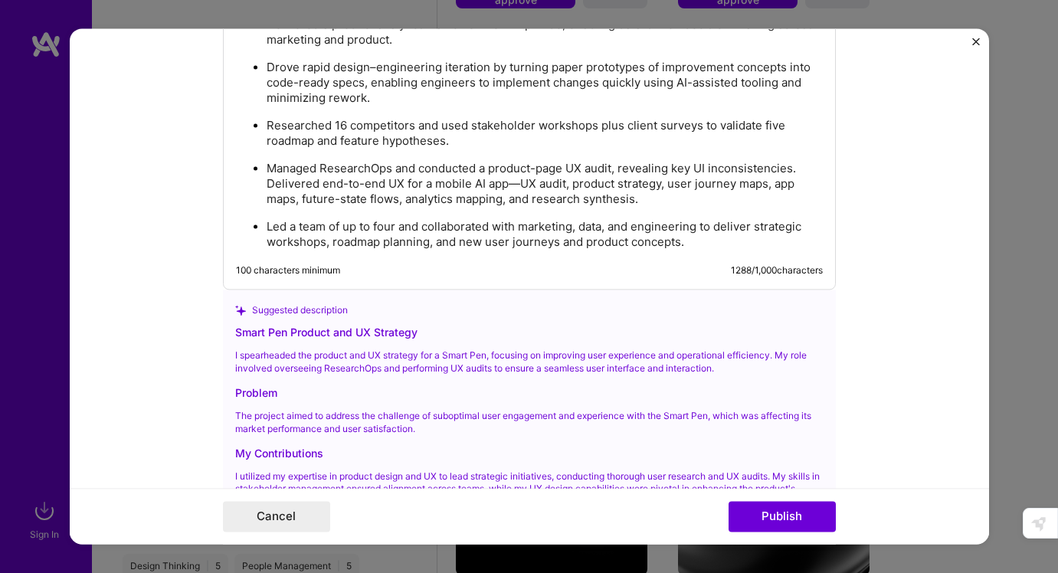
click at [689, 237] on p "Led a team of up to four and collaborated with marketing, data, and engineering…" at bounding box center [545, 235] width 556 height 31
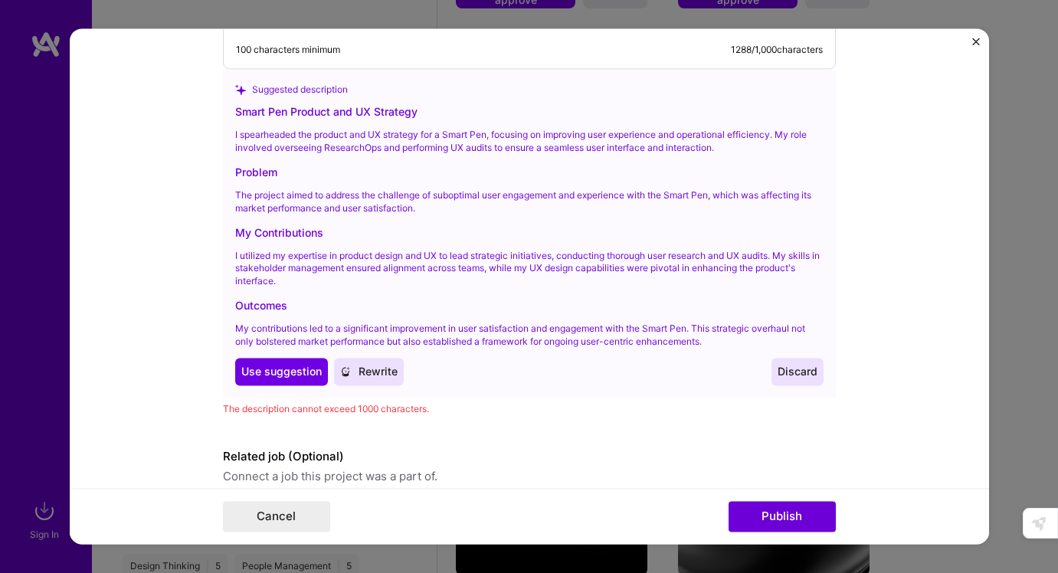
scroll to position [2160, 0]
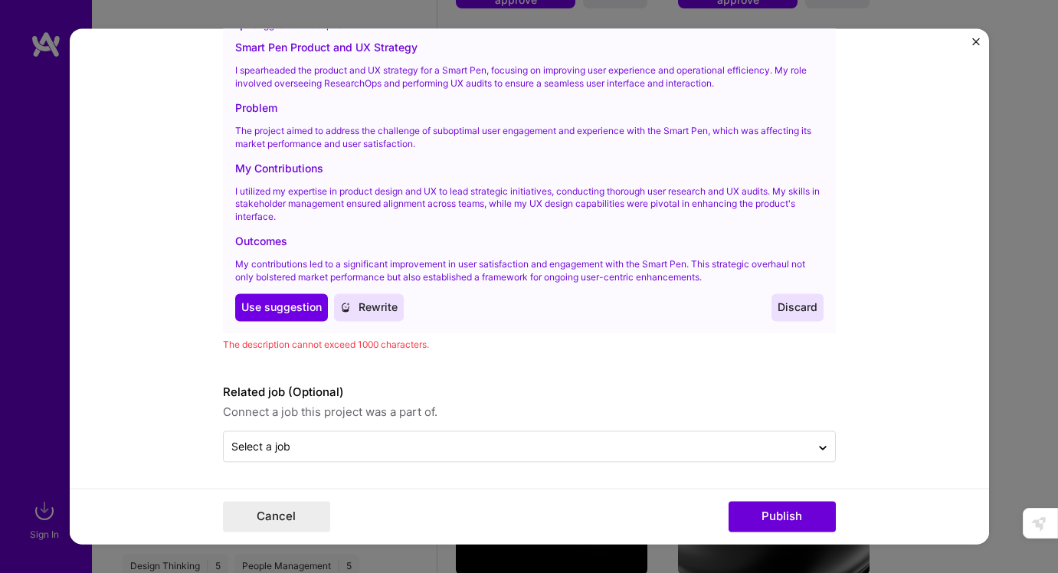
click at [368, 300] on span "Rewrite" at bounding box center [368, 307] width 57 height 15
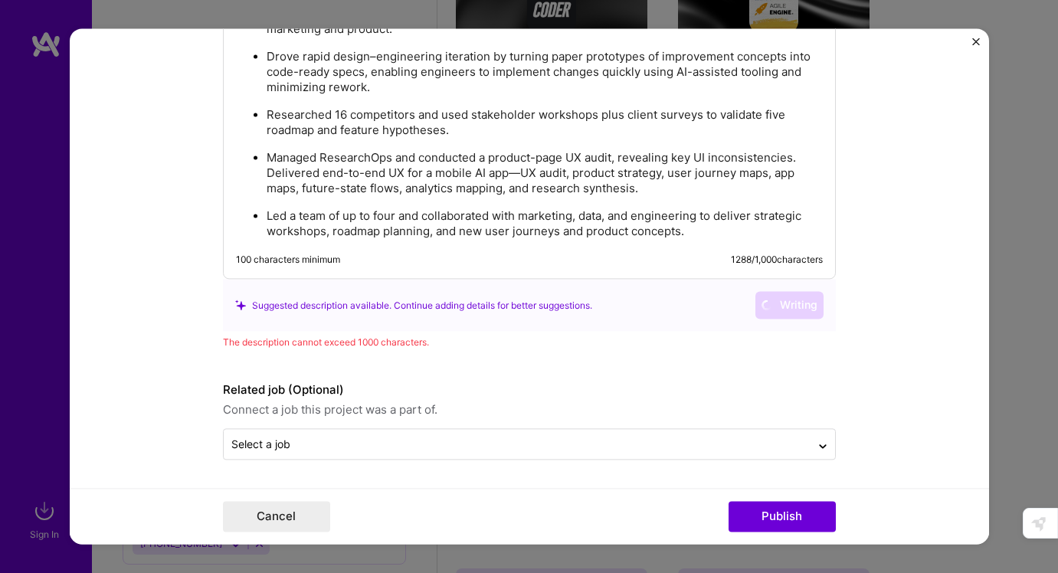
scroll to position [1884, 0]
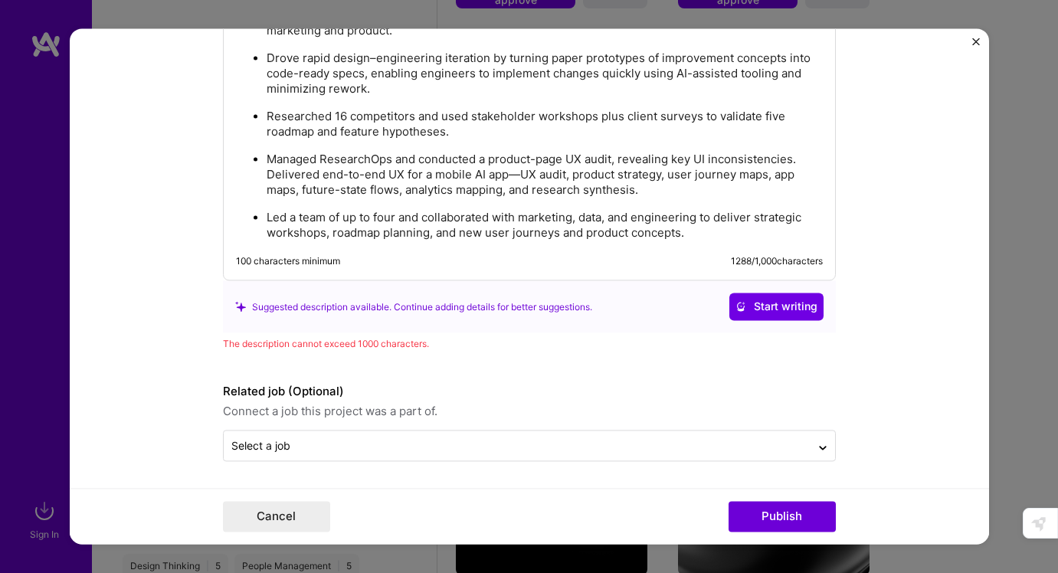
click at [497, 234] on p "Led a team of up to four and collaborated with marketing, data, and engineering…" at bounding box center [545, 226] width 556 height 31
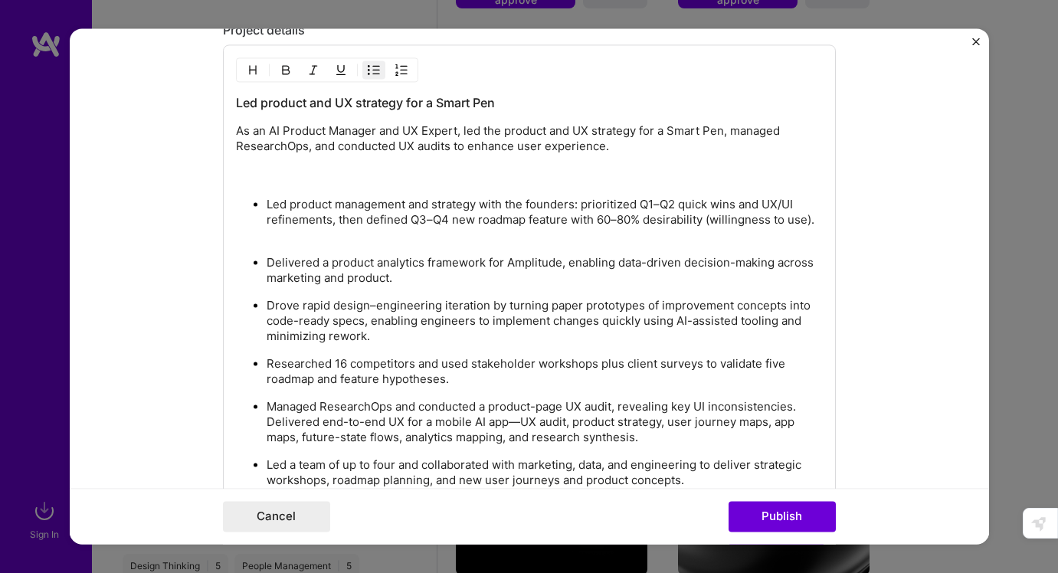
scroll to position [1633, 0]
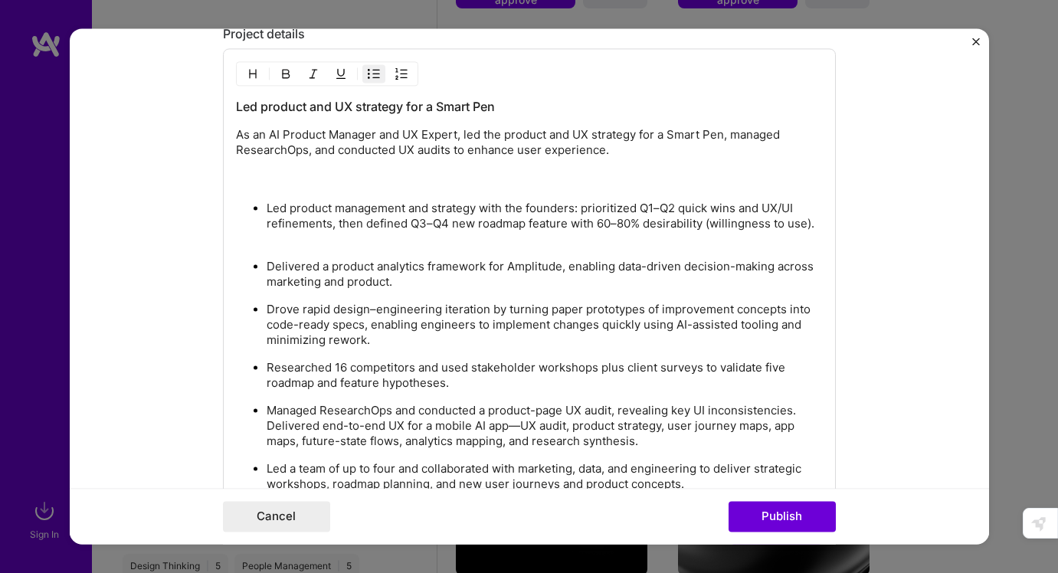
click at [553, 260] on p "Delivered a product analytics framework for Amplitude, enabling data-driven dec…" at bounding box center [545, 275] width 556 height 31
click at [560, 243] on p "Led product management and strategy with the founders: prioritized Q1–Q2 quick …" at bounding box center [545, 224] width 556 height 46
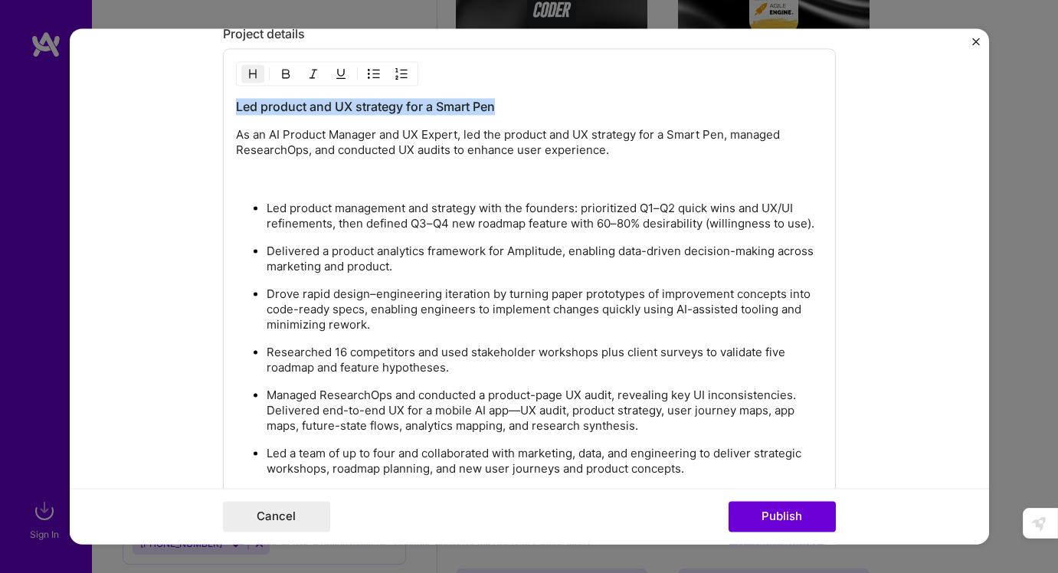
drag, startPoint x: 513, startPoint y: 106, endPoint x: 234, endPoint y: 102, distance: 278.9
click at [234, 102] on div "Led product and UX strategy for a Smart Pen As an AI Product Manager and UX Exp…" at bounding box center [529, 283] width 613 height 468
copy h3 "Led product and UX strategy for a Smart Pen"
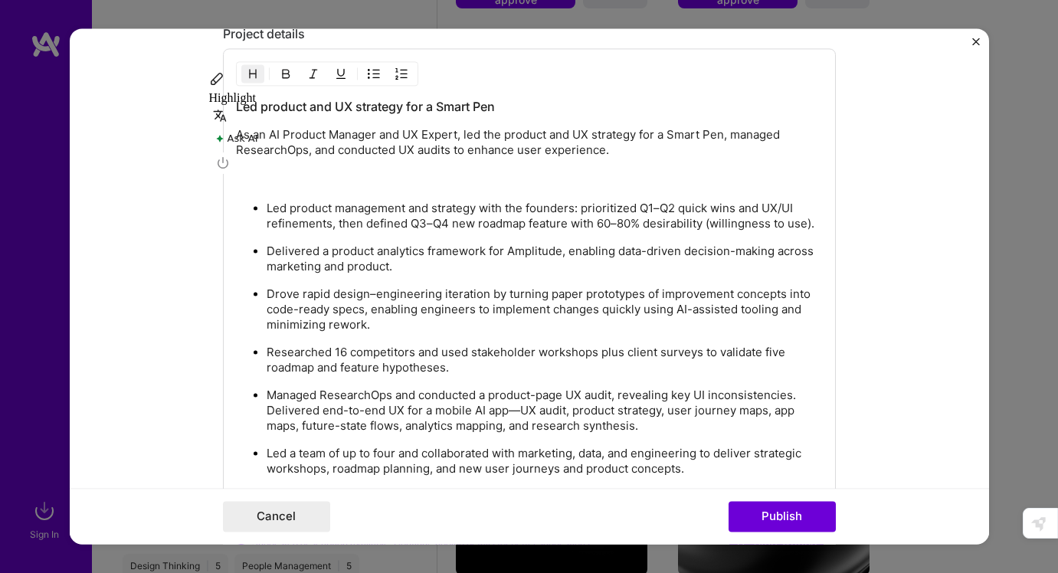
click at [272, 174] on p "As an AI Product Manager and UX Expert, led the product and UX strategy for a S…" at bounding box center [529, 158] width 587 height 61
click at [272, 182] on p "As an AI Product Manager and UX Expert, led the product and UX strategy for a S…" at bounding box center [529, 158] width 587 height 61
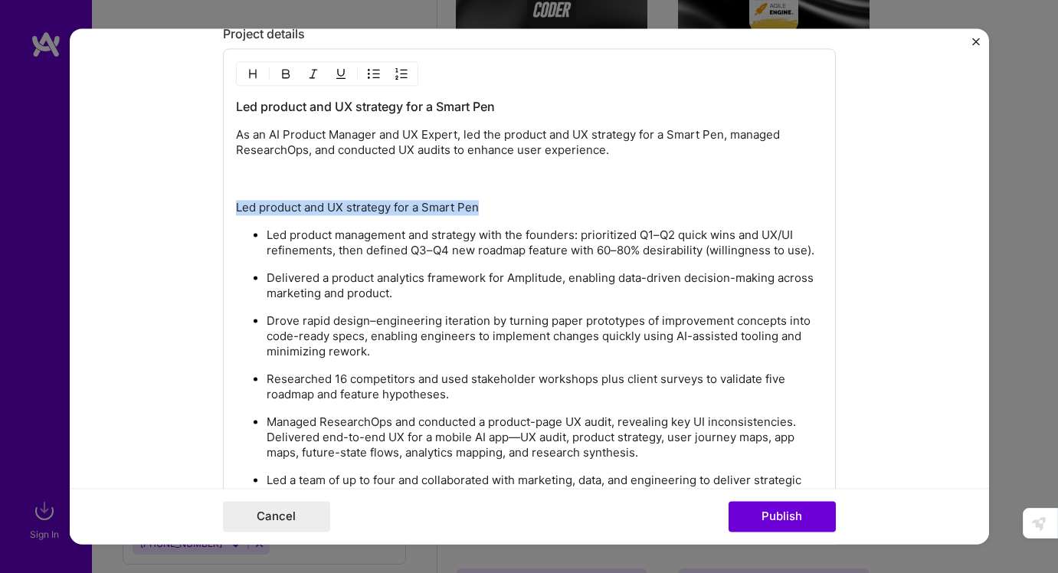
drag, startPoint x: 490, startPoint y: 208, endPoint x: 192, endPoint y: 198, distance: 298.2
click at [192, 198] on form "Editing suggested project This project is suggested based on your LinkedIn, res…" at bounding box center [529, 286] width 919 height 516
click at [250, 82] on button "button" at bounding box center [252, 74] width 23 height 18
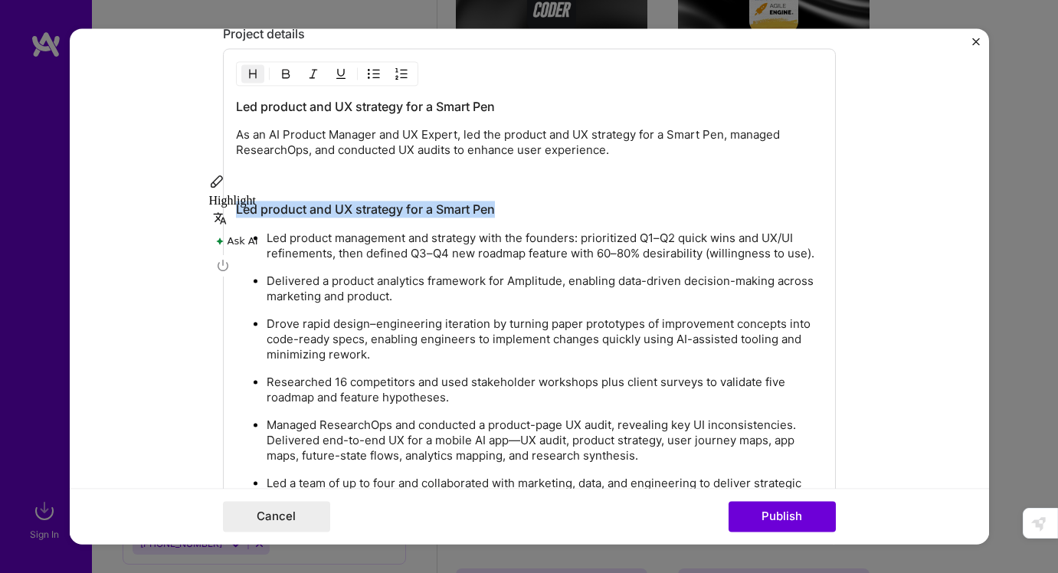
click at [251, 75] on img "button" at bounding box center [253, 74] width 12 height 12
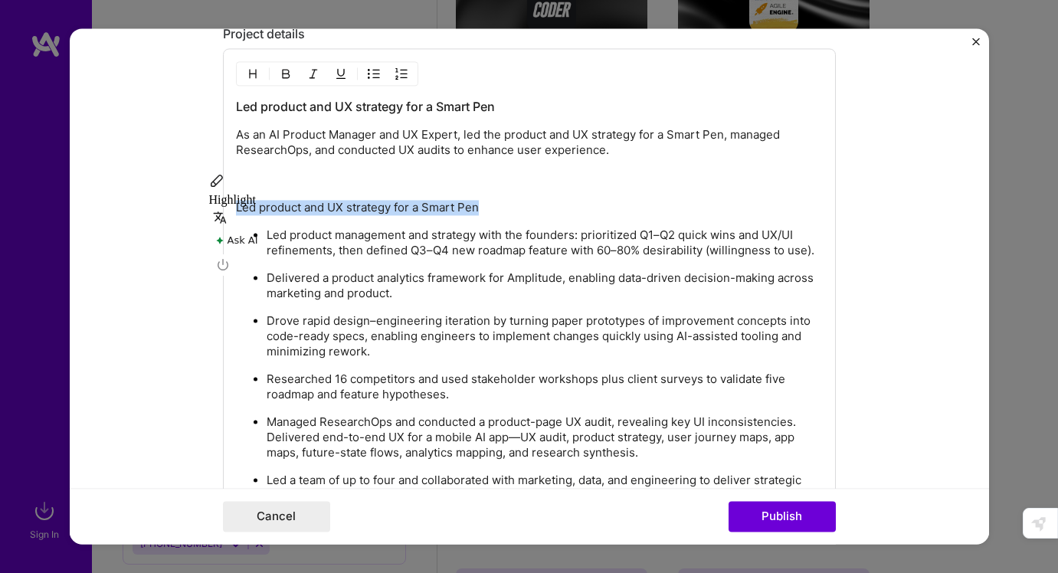
click at [247, 77] on img "button" at bounding box center [253, 74] width 12 height 12
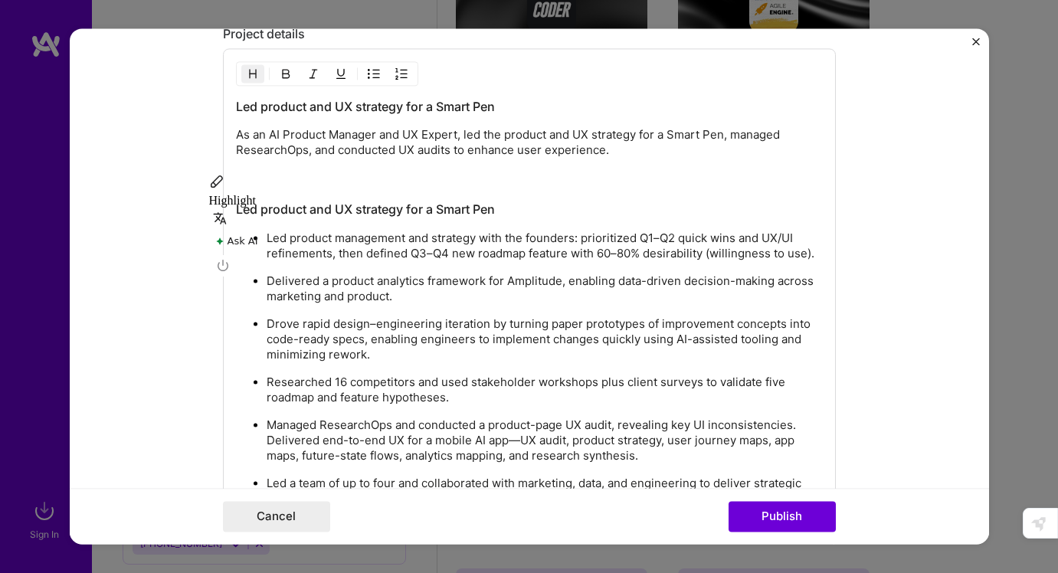
click at [414, 187] on p "As an AI Product Manager and UX Expert, led the product and UX strategy for a S…" at bounding box center [529, 158] width 587 height 61
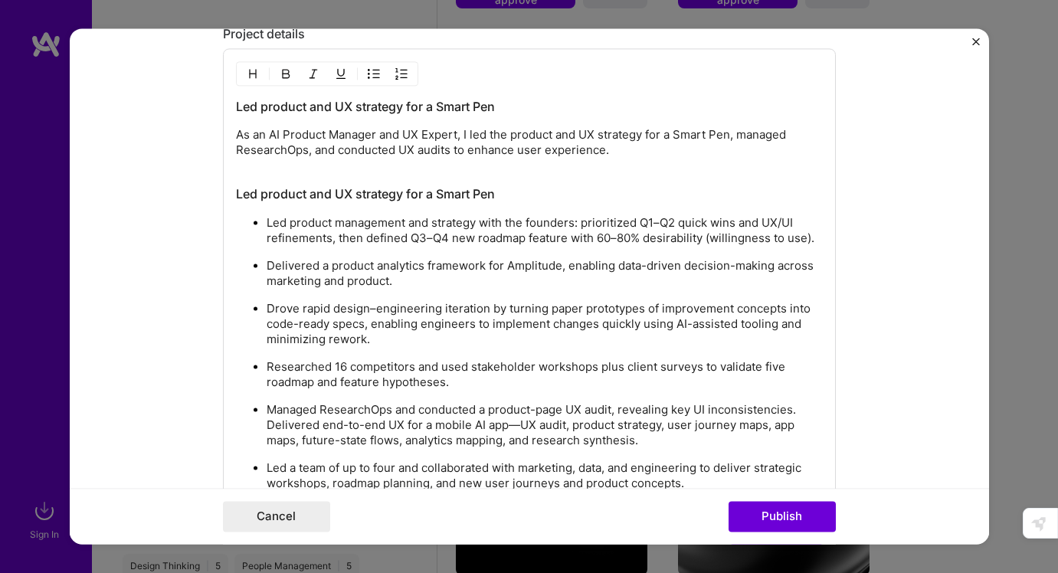
click at [640, 156] on p "As an AI Product Manager and UX Expert, I led the product and UX strategy for a…" at bounding box center [529, 151] width 587 height 46
click at [558, 137] on p "As an AI Product Manager and UX Expert, I led the product and UX strategy for a…" at bounding box center [529, 151] width 587 height 46
click at [617, 165] on p "As an AI Product Manager and UX Expert, I led the product roadmap and UX strate…" at bounding box center [529, 151] width 587 height 46
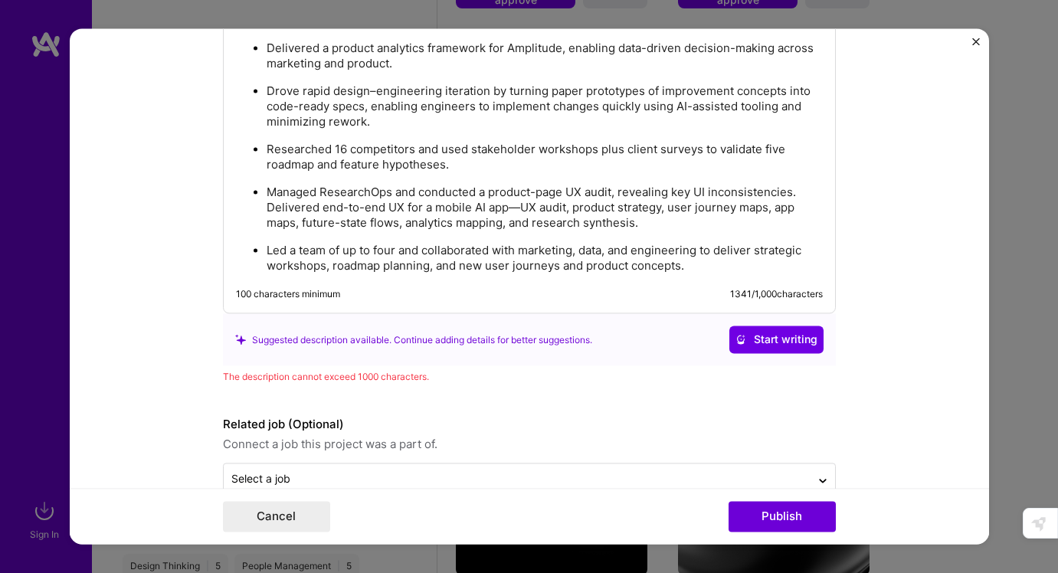
scroll to position [1884, 0]
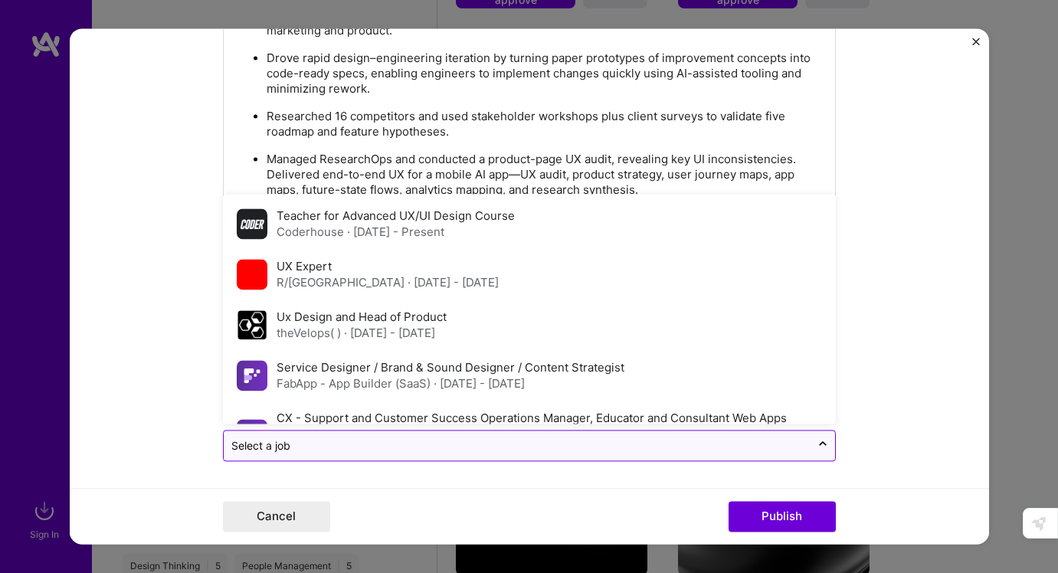
click at [685, 439] on input "text" at bounding box center [516, 446] width 571 height 16
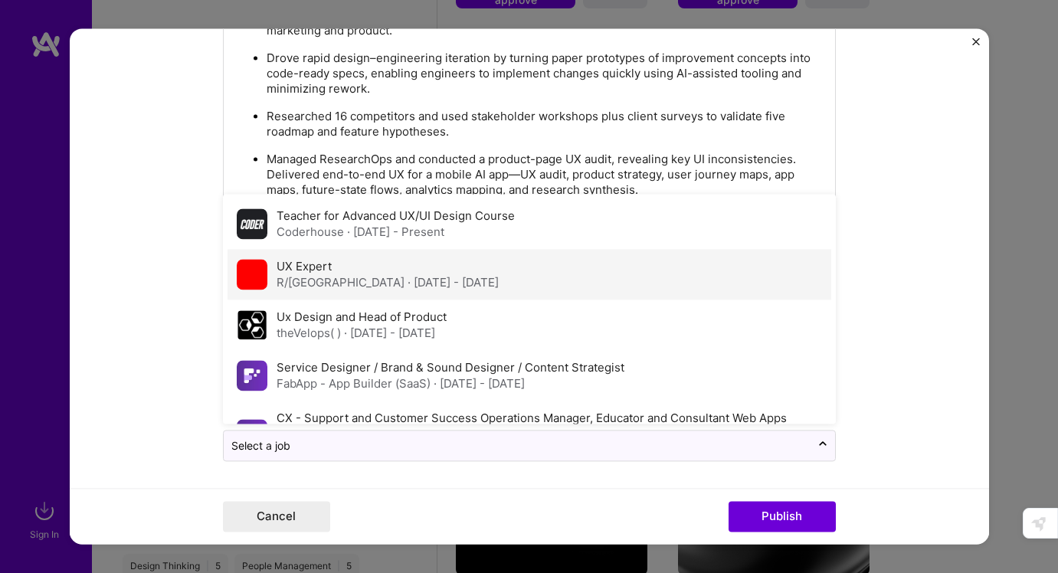
scroll to position [3, 0]
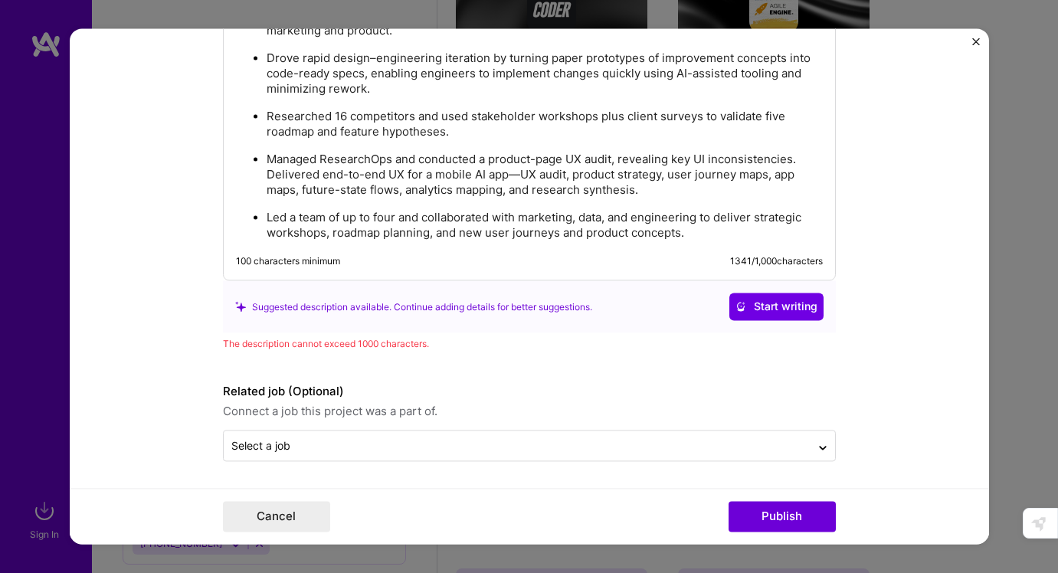
click at [891, 314] on form "Editing suggested project This project is suggested based on your LinkedIn, res…" at bounding box center [529, 286] width 919 height 516
click at [781, 516] on button "Publish" at bounding box center [782, 517] width 107 height 31
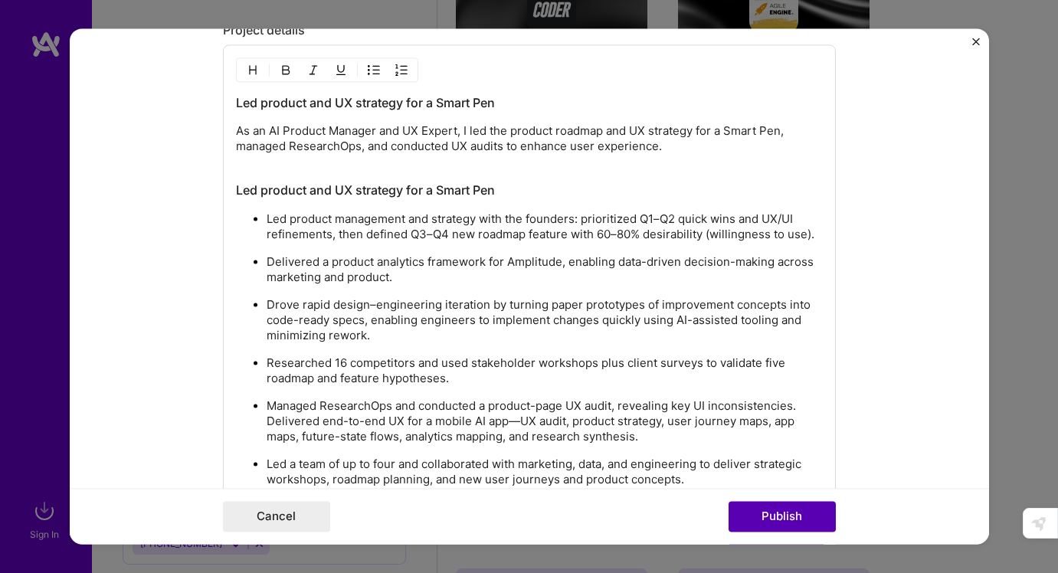
scroll to position [1632, 0]
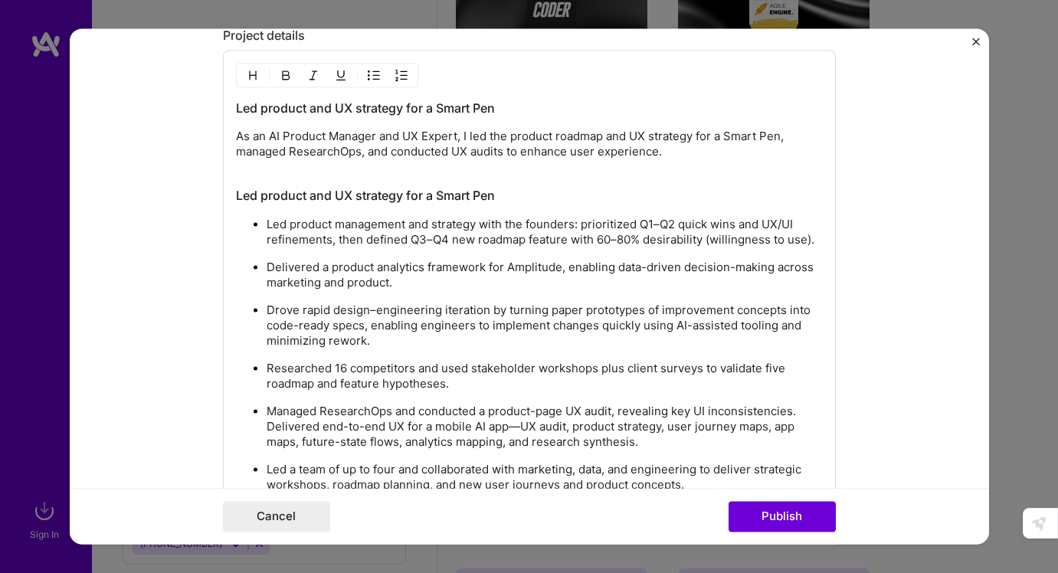
click at [770, 362] on p "Researched 16 competitors and used stakeholder workshops plus client surveys to…" at bounding box center [545, 377] width 556 height 31
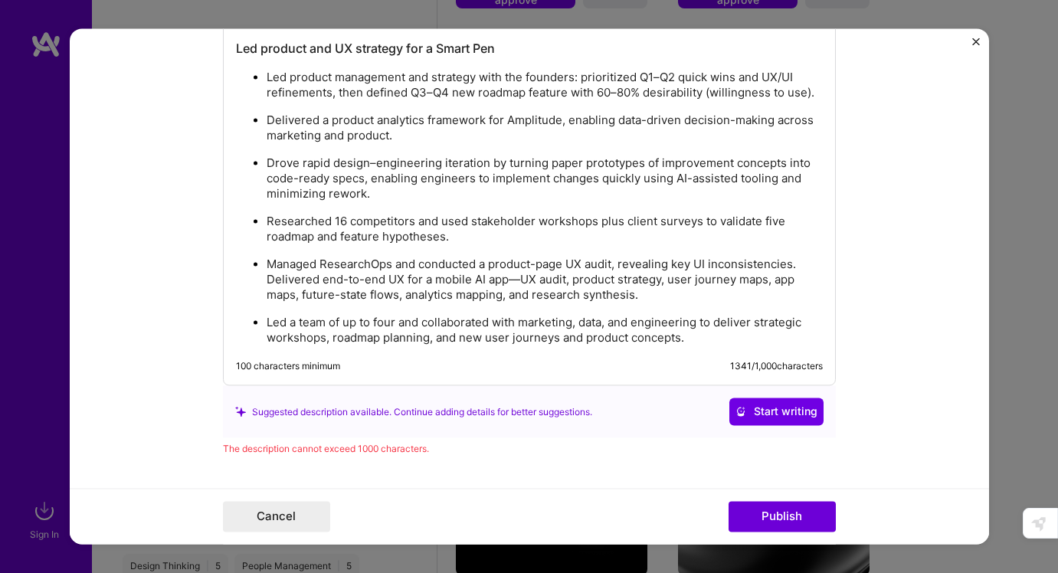
scroll to position [1884, 0]
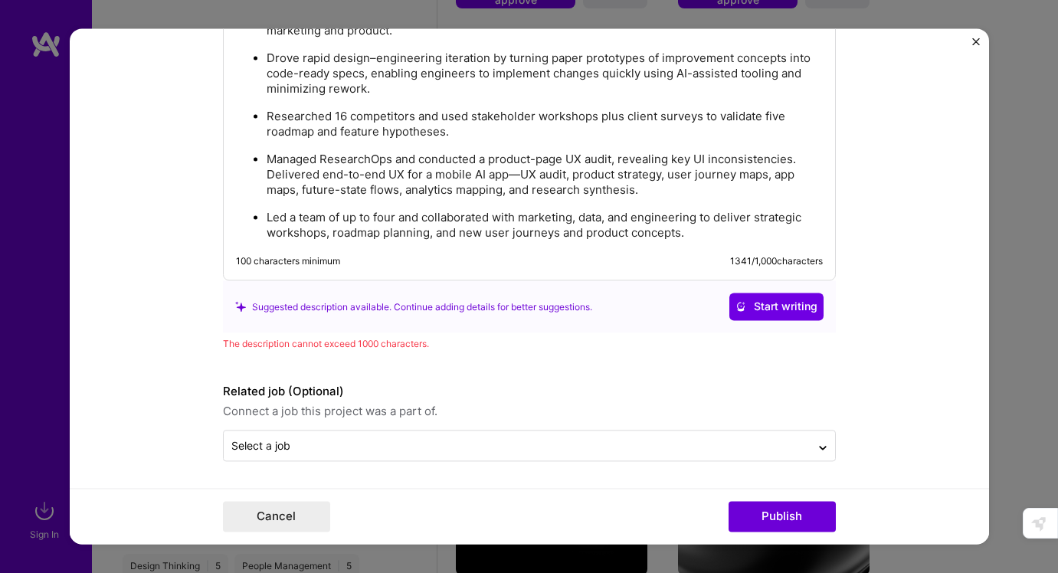
click at [771, 498] on div "Cancel Publish" at bounding box center [529, 517] width 919 height 56
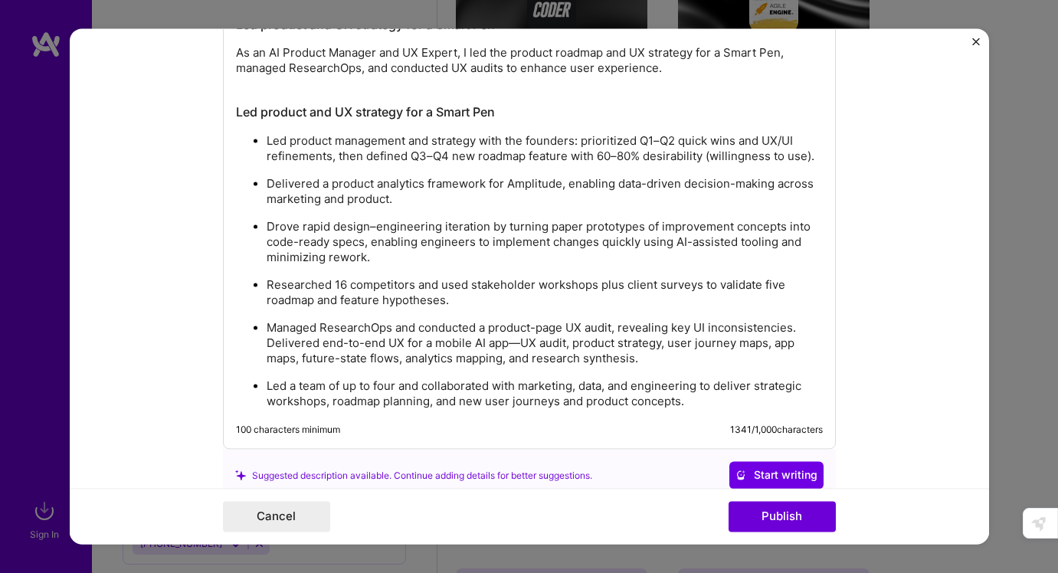
scroll to position [1714, 0]
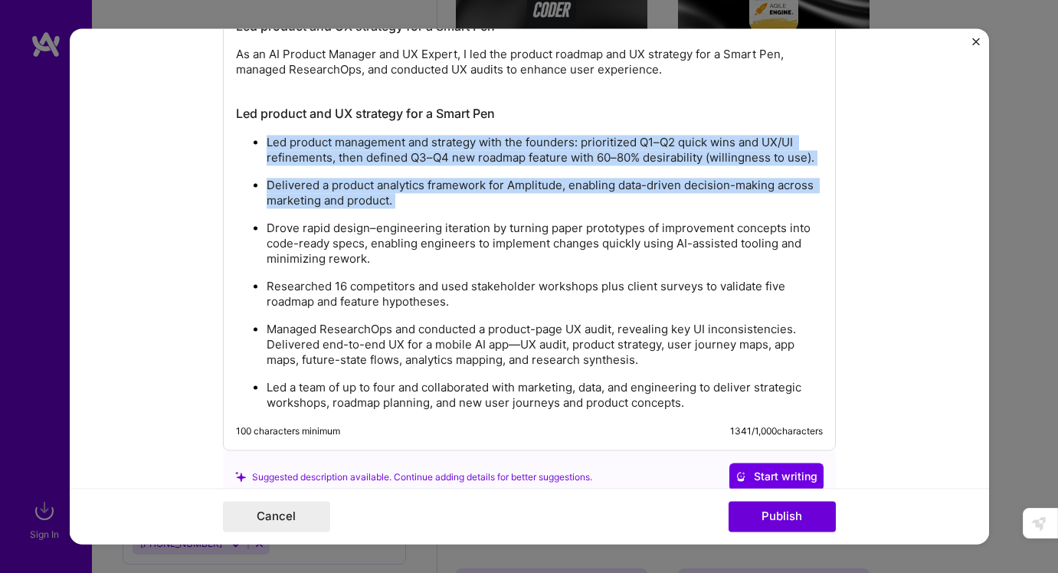
drag, startPoint x: 532, startPoint y: 211, endPoint x: 245, endPoint y: 148, distance: 294.1
click at [245, 148] on ul "Led product management and strategy with the founders: prioritized Q1–Q2 quick …" at bounding box center [529, 273] width 587 height 277
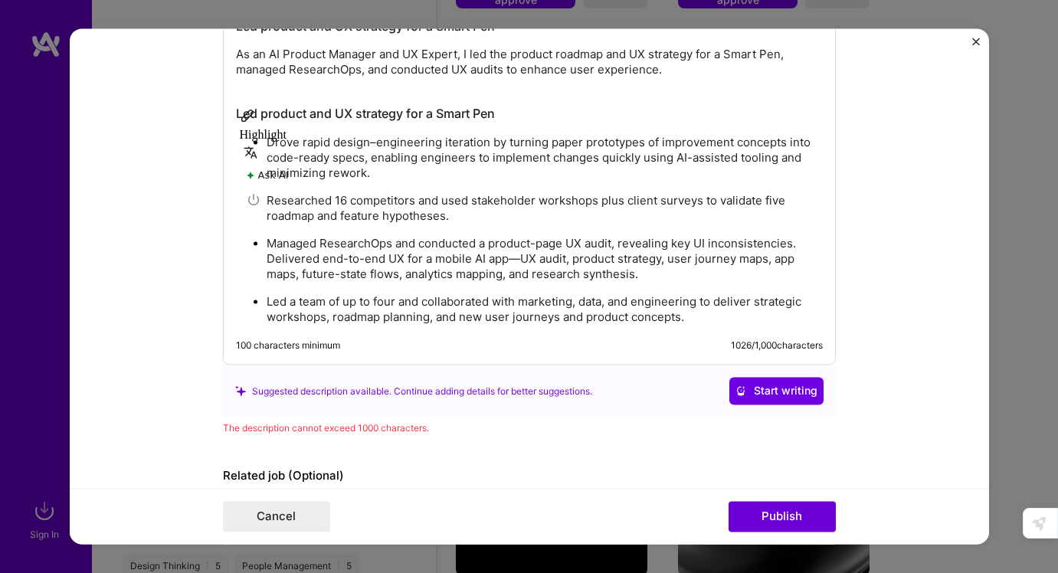
click at [460, 219] on p "Researched 16 competitors and used stakeholder workshops plus client surveys to…" at bounding box center [545, 209] width 556 height 31
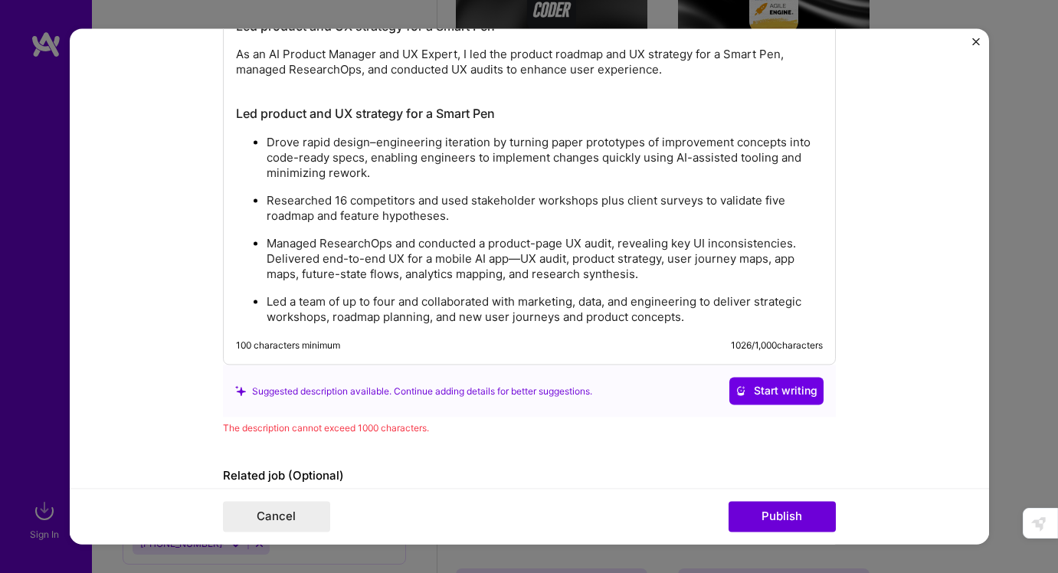
drag, startPoint x: 484, startPoint y: 221, endPoint x: 255, endPoint y: 205, distance: 229.6
click at [255, 205] on ul "Drove rapid design–engineering iteration by turning paper prototypes of improve…" at bounding box center [529, 230] width 587 height 191
copy p "Researched 16 competitors and used stakeholder workshops plus client surveys to…"
click at [269, 147] on p "Drove rapid design–engineering iteration by turning paper prototypes of improve…" at bounding box center [545, 159] width 556 height 46
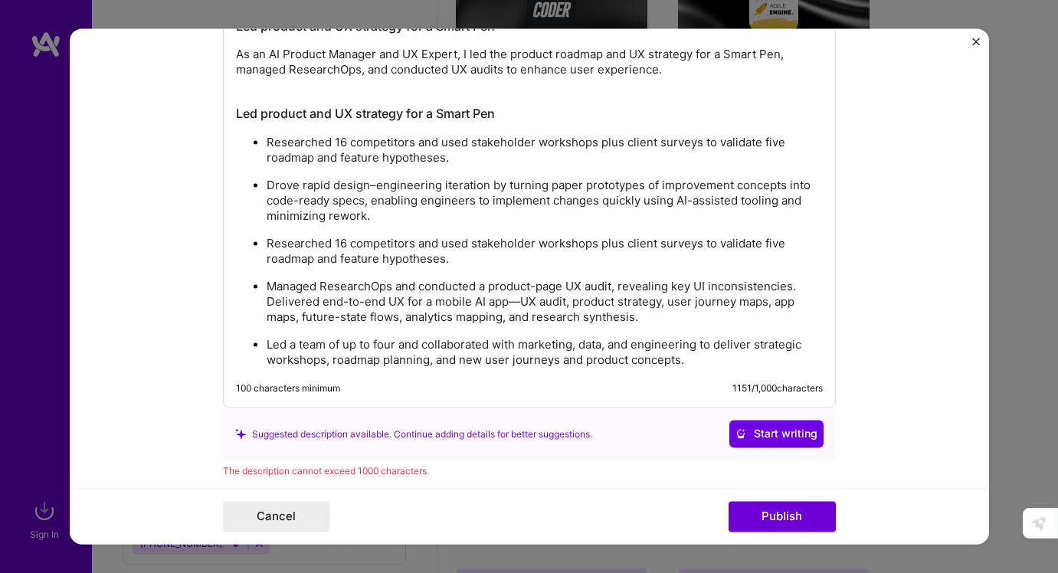
drag, startPoint x: 484, startPoint y: 265, endPoint x: 185, endPoint y: 228, distance: 301.1
click at [185, 228] on form "Editing suggested project This project is suggested based on your LinkedIn, res…" at bounding box center [529, 286] width 919 height 516
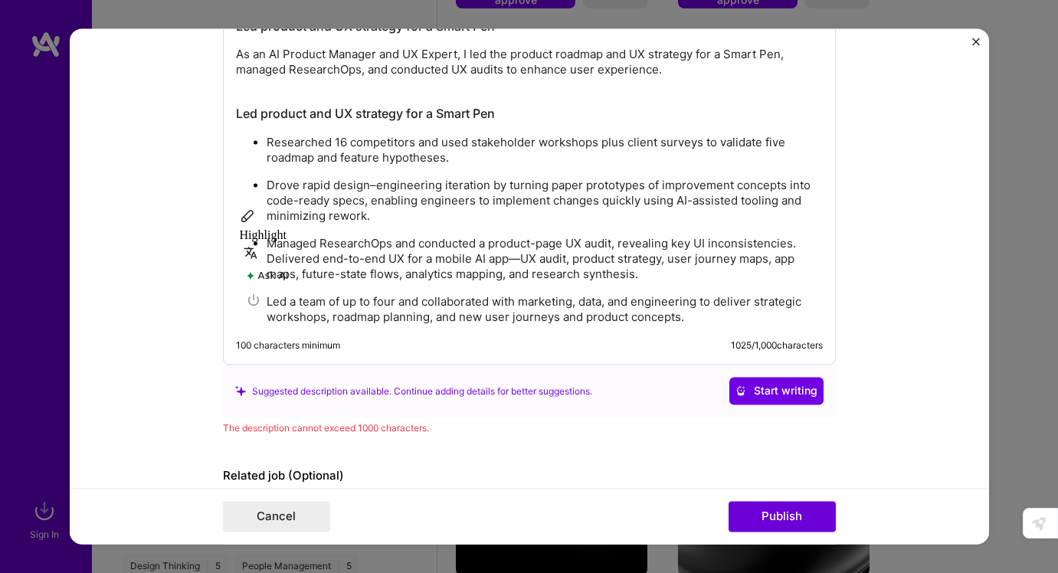
click at [427, 258] on p "Managed ResearchOps and conducted a product-page UX audit, revealing key UI inc…" at bounding box center [545, 260] width 556 height 46
click at [544, 247] on p "Managed ResearchOps and conducted a product-page UX audit, revealing key UI inc…" at bounding box center [545, 260] width 556 height 46
click at [715, 321] on p "Led a team of up to four and collaborated with marketing, data, and engineering…" at bounding box center [545, 310] width 556 height 31
click at [719, 309] on p "Led a team of up to four and collaborated with marketing, data, and engineering…" at bounding box center [545, 310] width 556 height 31
click at [718, 274] on p "Managed ResearchOps and conducted a product-page UX audit, revealing key UI inc…" at bounding box center [545, 260] width 556 height 46
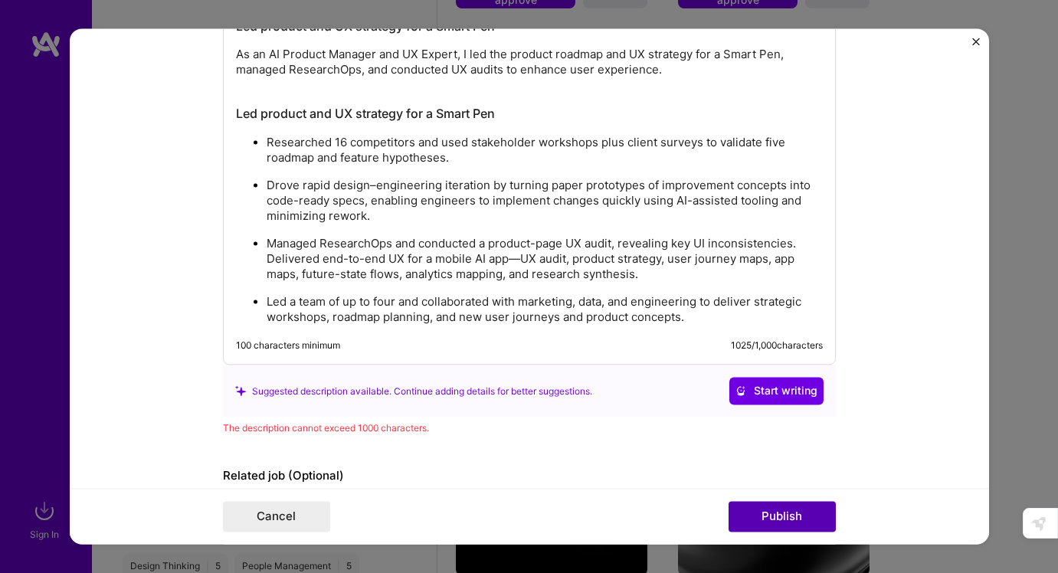
click at [761, 518] on button "Publish" at bounding box center [782, 517] width 107 height 31
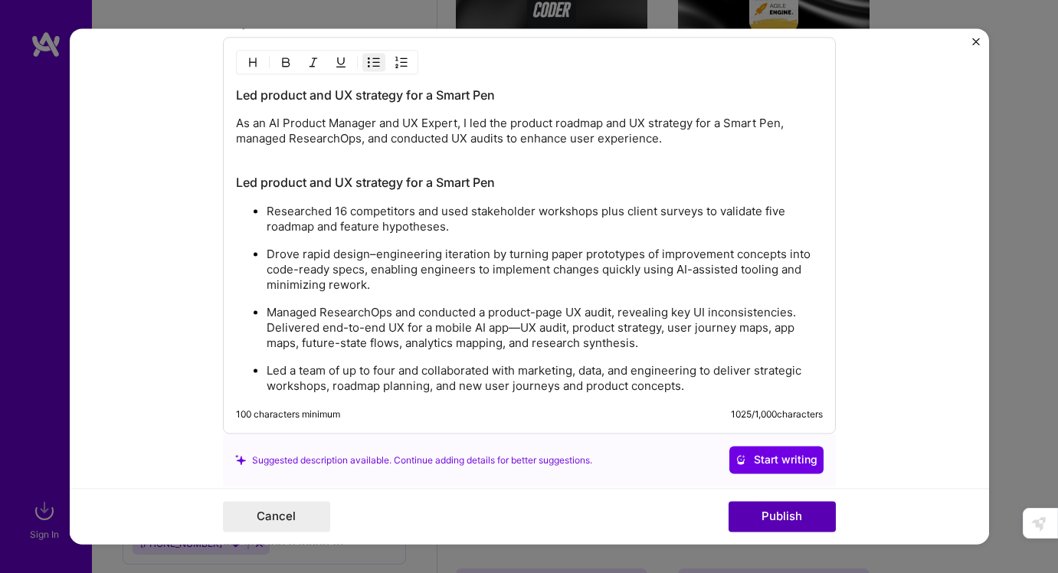
scroll to position [1632, 0]
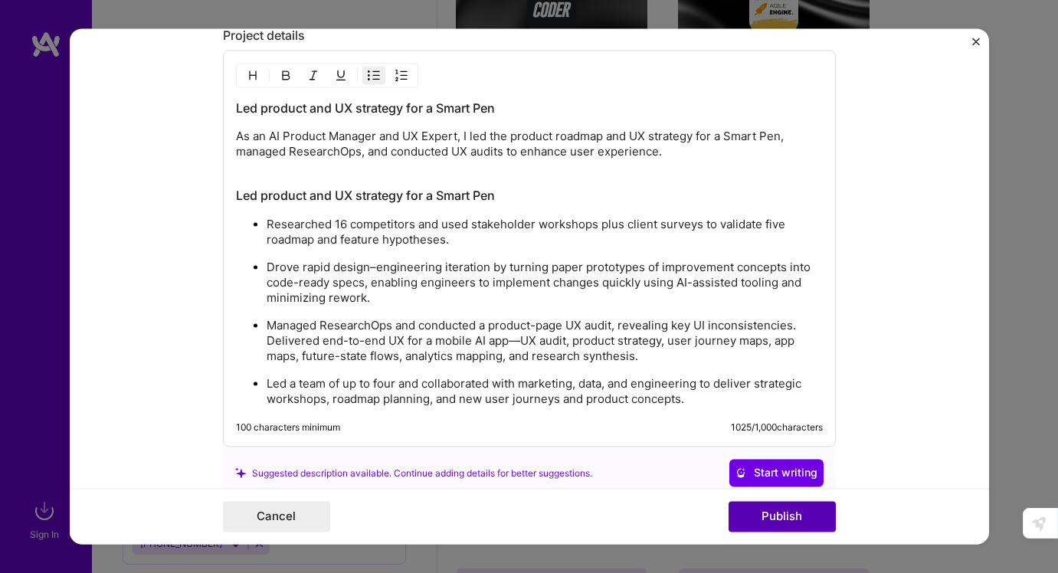
click at [761, 518] on button "Publish" at bounding box center [782, 517] width 107 height 31
click at [699, 345] on p "Managed ResearchOps and conducted a product-page UX audit, revealing key UI inc…" at bounding box center [545, 342] width 556 height 46
drag, startPoint x: 680, startPoint y: 362, endPoint x: 520, endPoint y: 342, distance: 161.3
click at [520, 342] on p "Managed ResearchOps and conducted a product-page UX audit, revealing key UI inc…" at bounding box center [545, 342] width 556 height 46
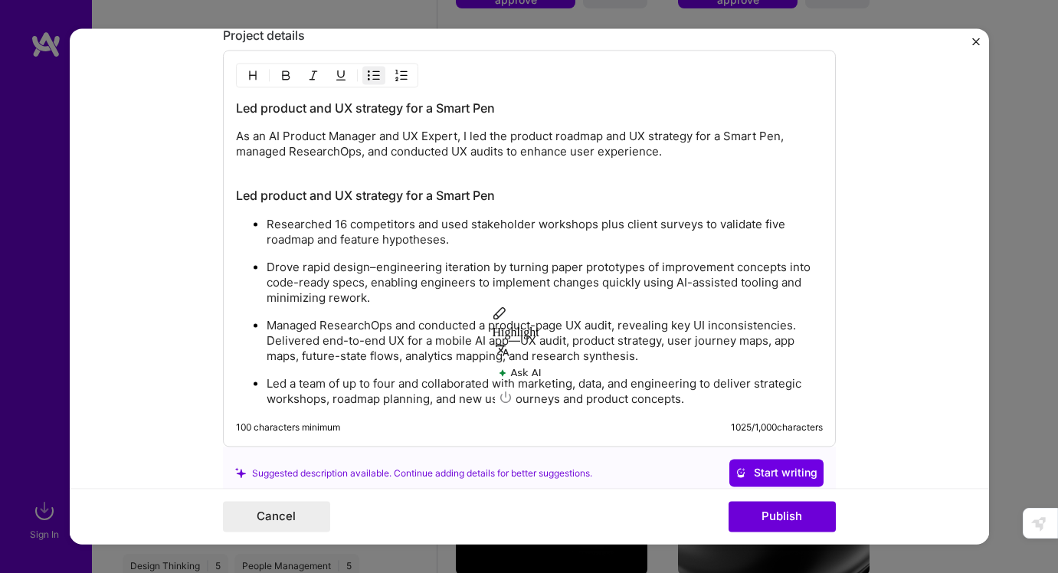
click at [413, 312] on ul "Researched 16 competitors and used stakeholder workshops plus client surveys to…" at bounding box center [529, 312] width 587 height 191
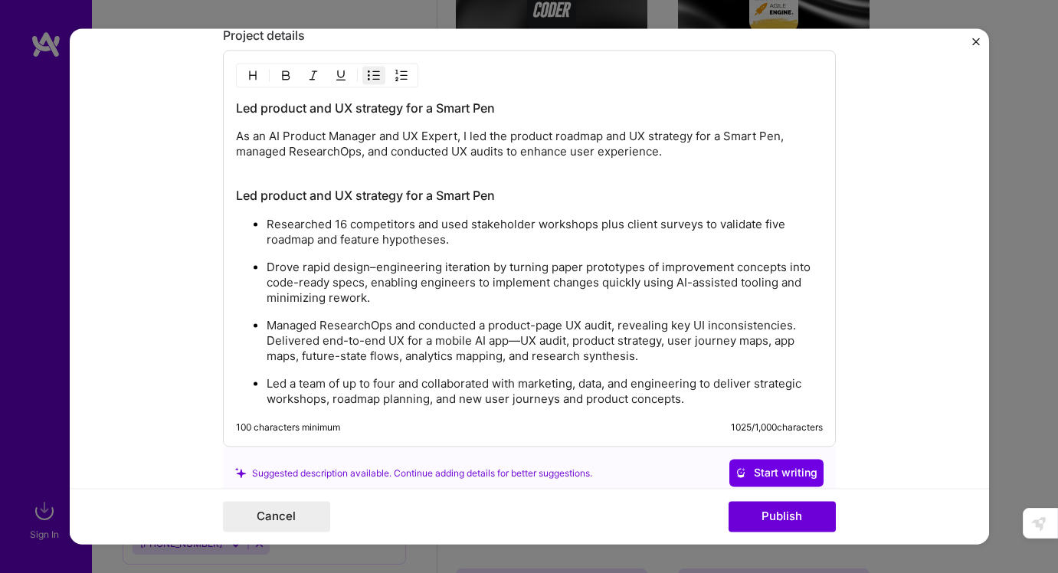
drag, startPoint x: 408, startPoint y: 300, endPoint x: 235, endPoint y: 260, distance: 176.9
click at [236, 260] on ul "Researched 16 competitors and used stakeholder workshops plus client surveys to…" at bounding box center [529, 312] width 587 height 191
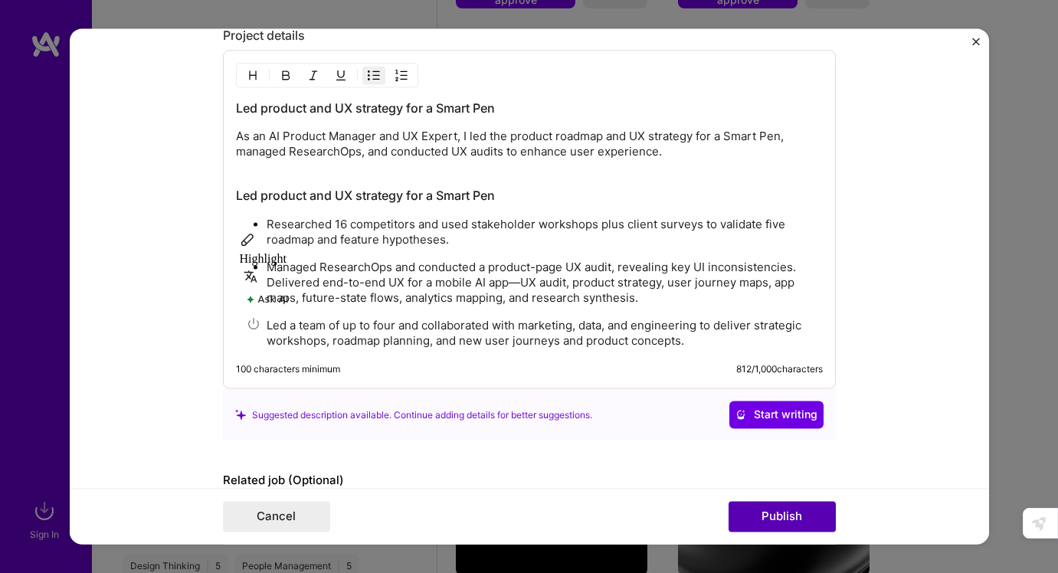
click at [770, 519] on button "Publish" at bounding box center [782, 517] width 107 height 31
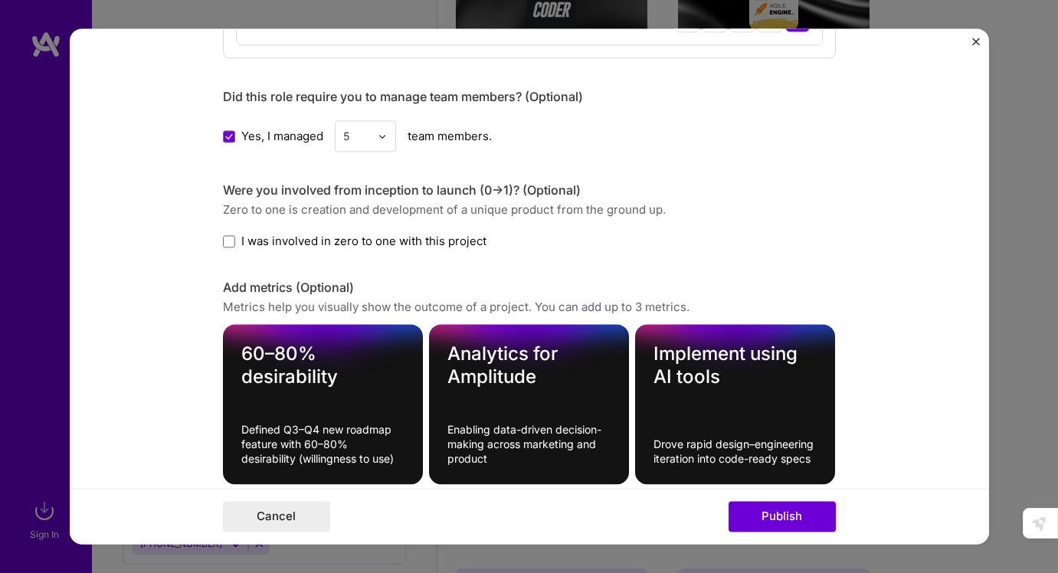
scroll to position [1722, 0]
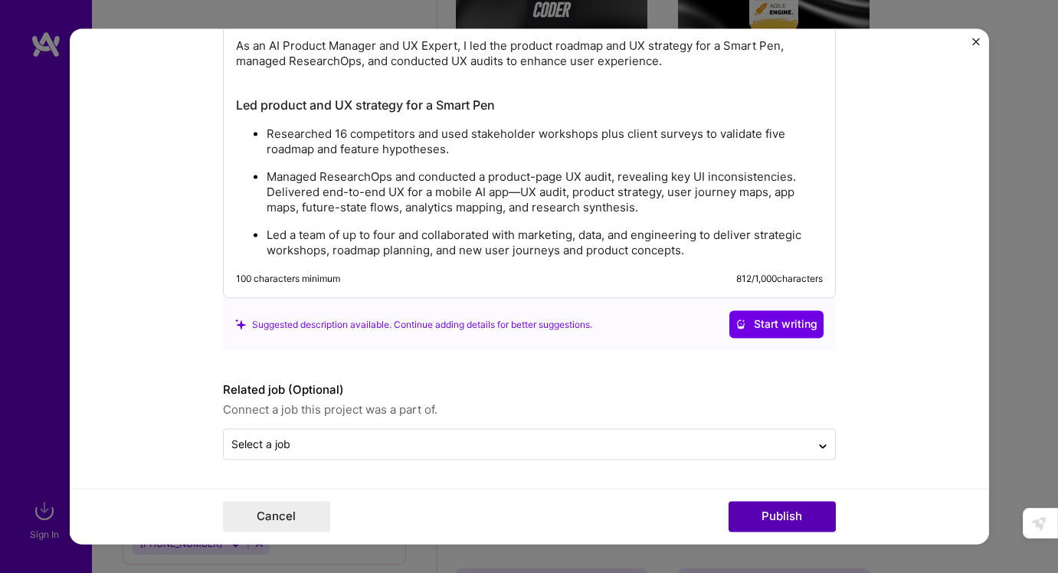
click at [762, 515] on button "Publish" at bounding box center [782, 517] width 107 height 31
click at [793, 521] on button "Publish" at bounding box center [782, 517] width 107 height 31
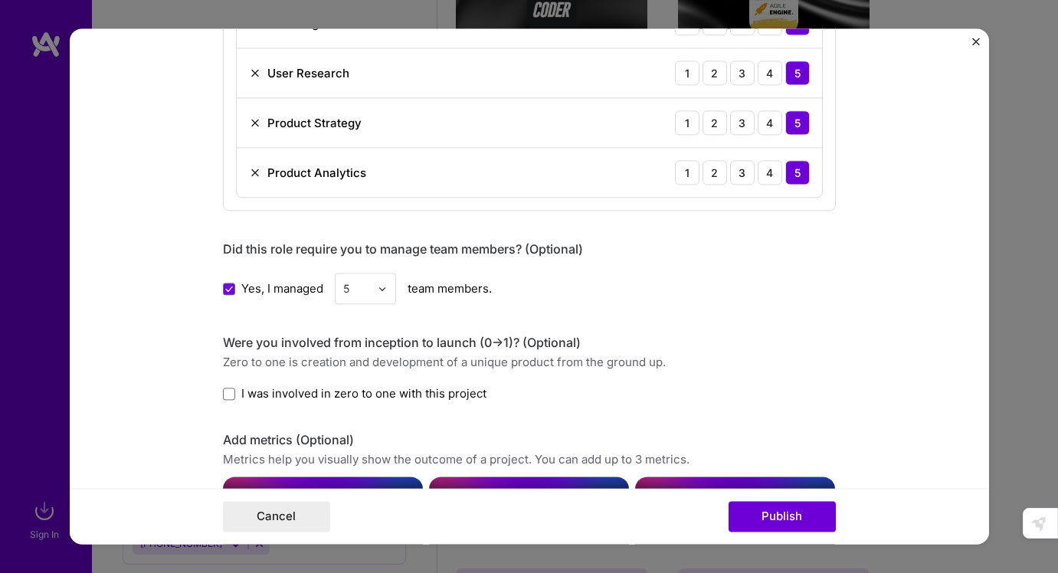
scroll to position [993, 0]
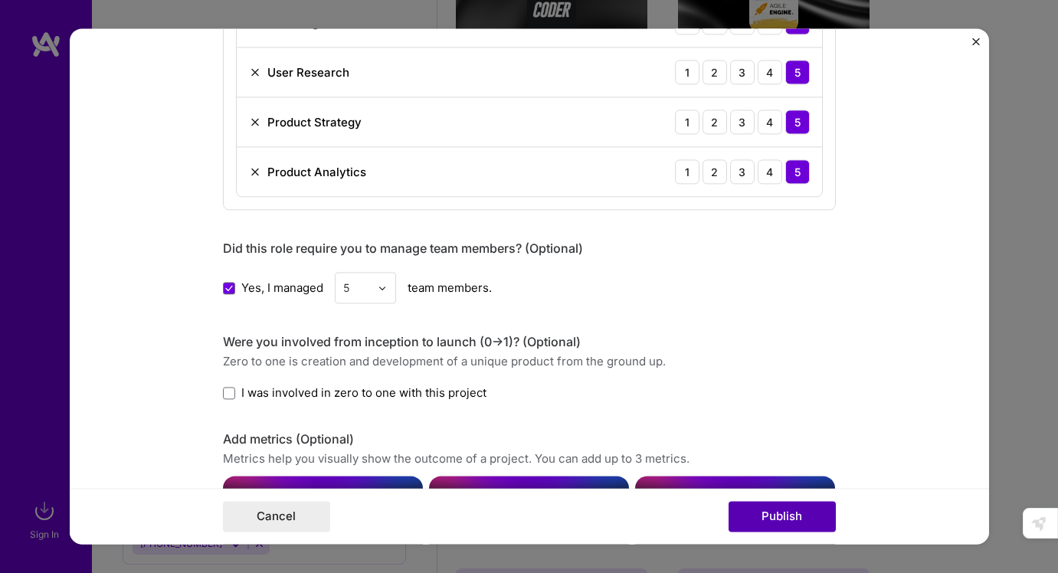
click at [760, 509] on button "Publish" at bounding box center [782, 517] width 107 height 31
click at [972, 44] on img "Close" at bounding box center [976, 42] width 8 height 8
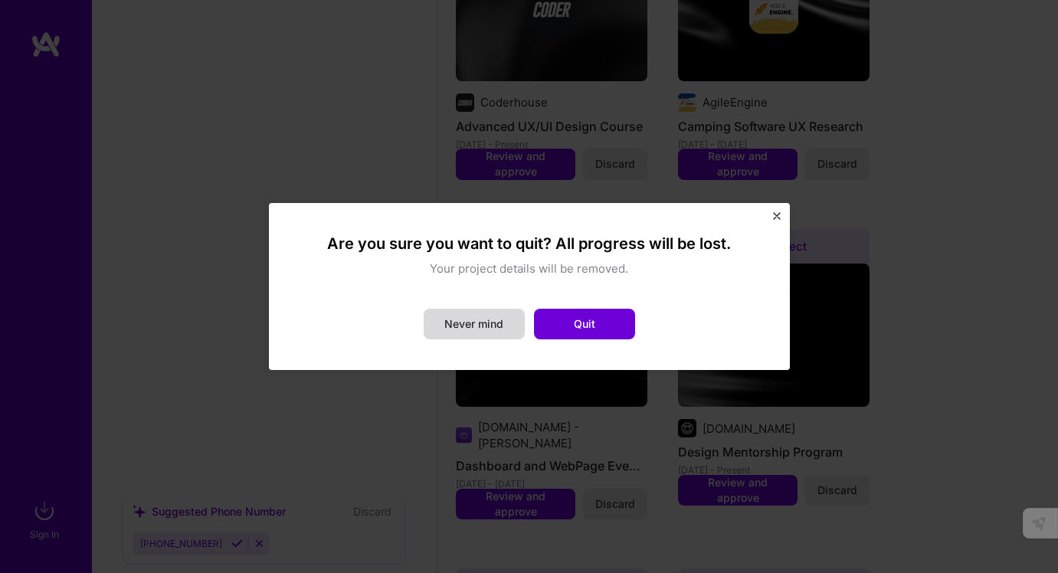
click at [483, 329] on button "Never mind" at bounding box center [474, 324] width 101 height 31
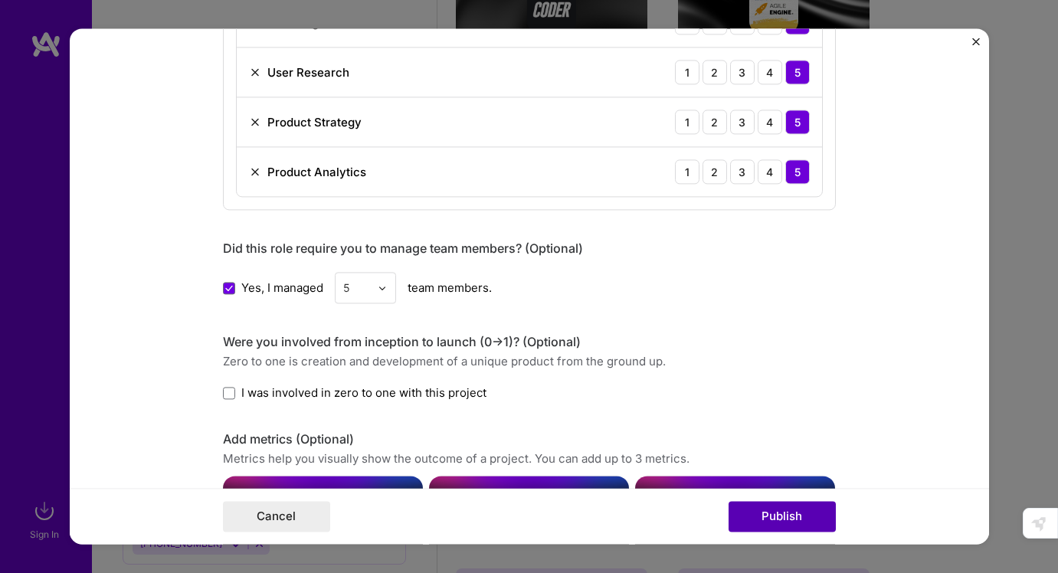
click at [761, 512] on button "Publish" at bounding box center [782, 517] width 107 height 31
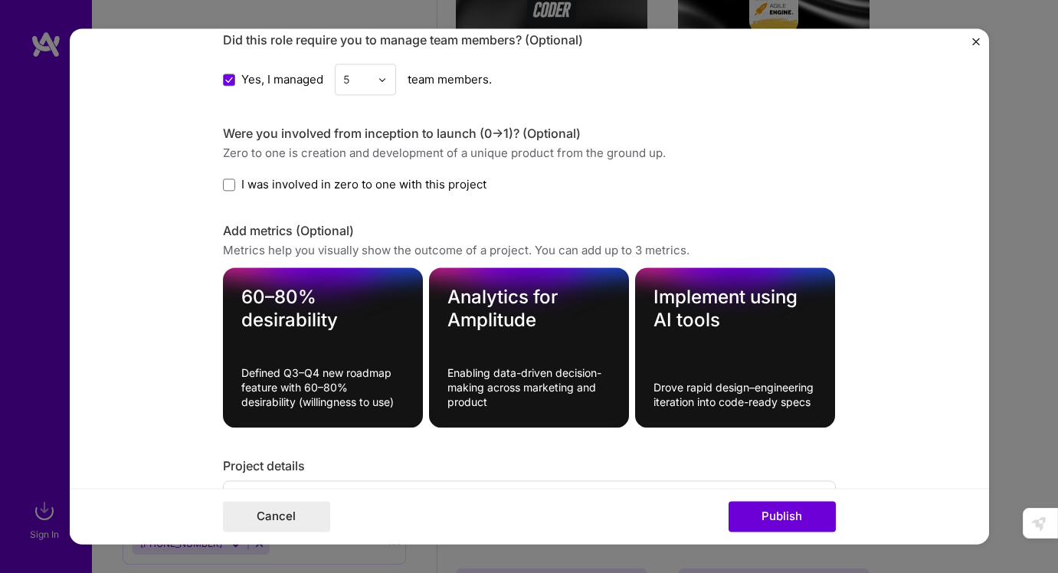
scroll to position [1207, 0]
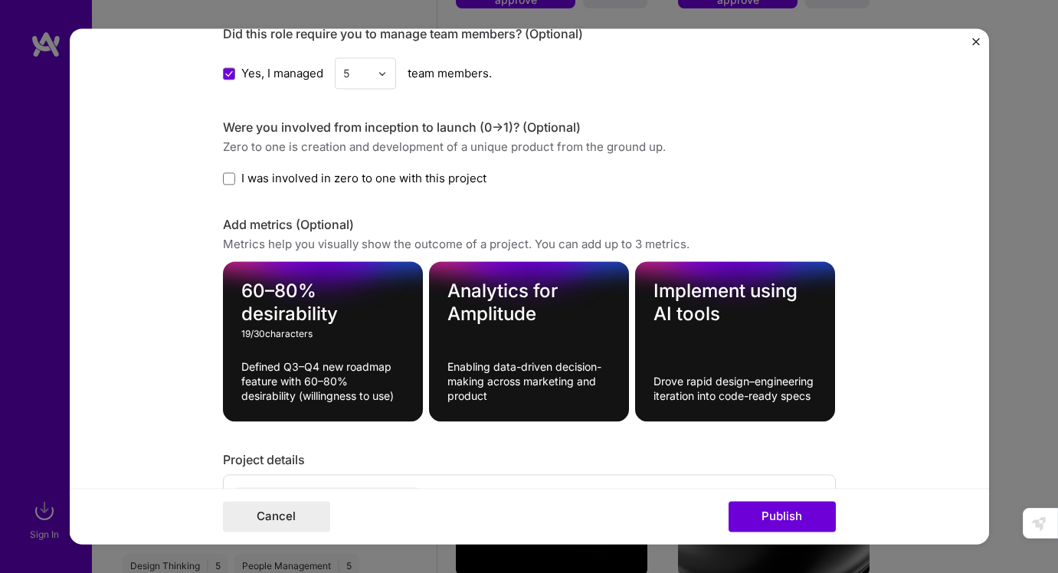
click at [313, 302] on textarea "60–80% desirability" at bounding box center [322, 303] width 163 height 46
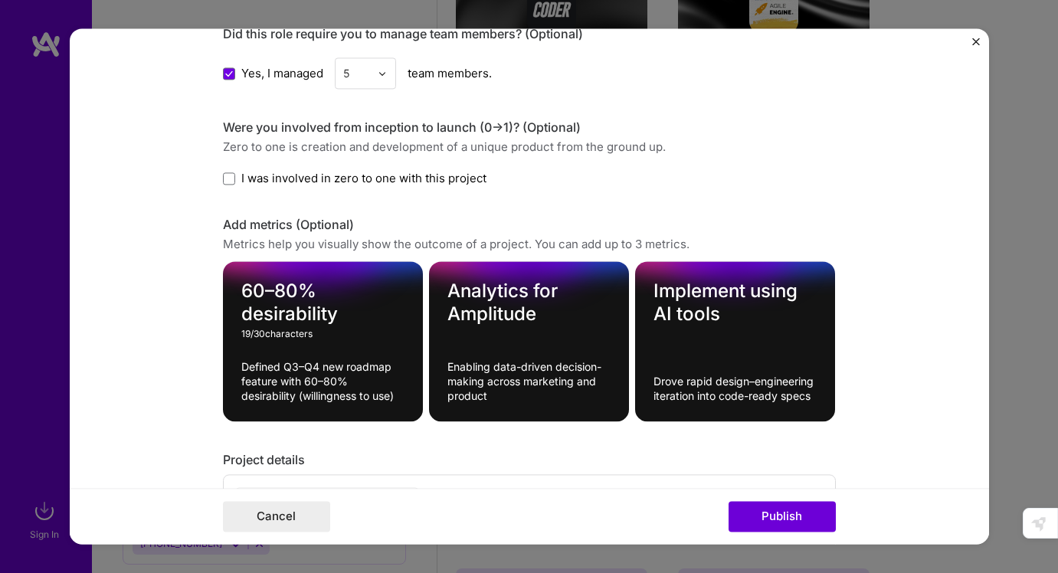
drag, startPoint x: 338, startPoint y: 313, endPoint x: 195, endPoint y: 267, distance: 150.2
click at [195, 267] on form "Editing suggested project This project is suggested based on your LinkedIn, res…" at bounding box center [529, 286] width 919 height 516
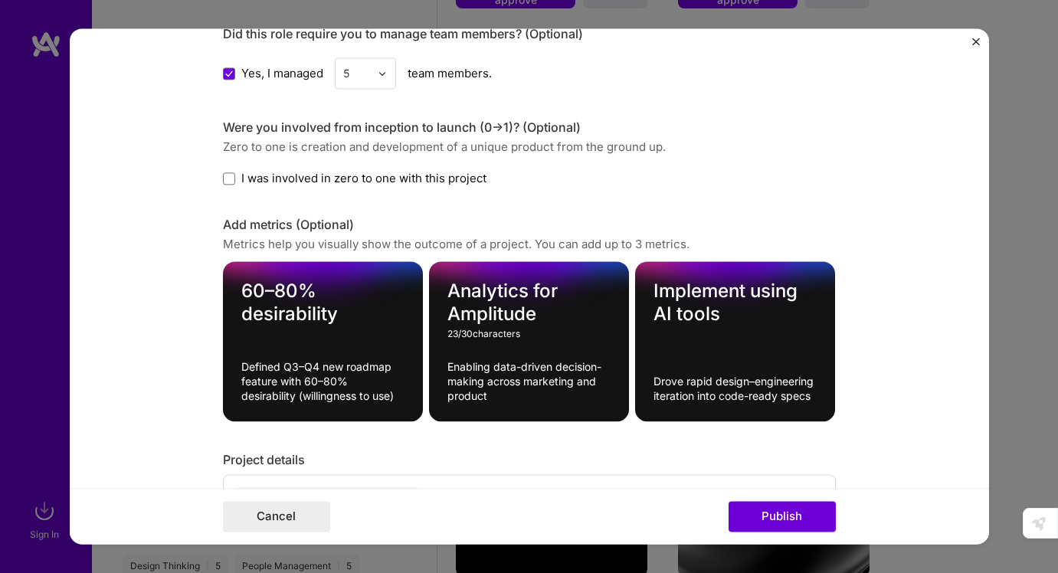
click at [488, 302] on textarea "Analytics for Amplitude" at bounding box center [528, 303] width 163 height 46
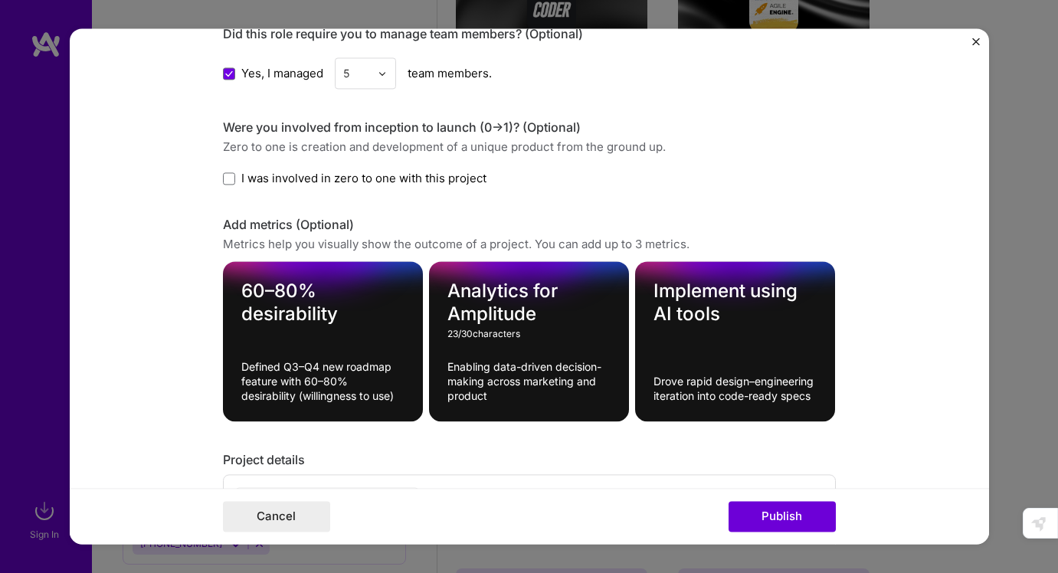
click at [488, 302] on textarea "Analytics for Amplitude" at bounding box center [528, 303] width 163 height 46
click at [693, 290] on textarea "Implement using AI tools" at bounding box center [734, 303] width 163 height 46
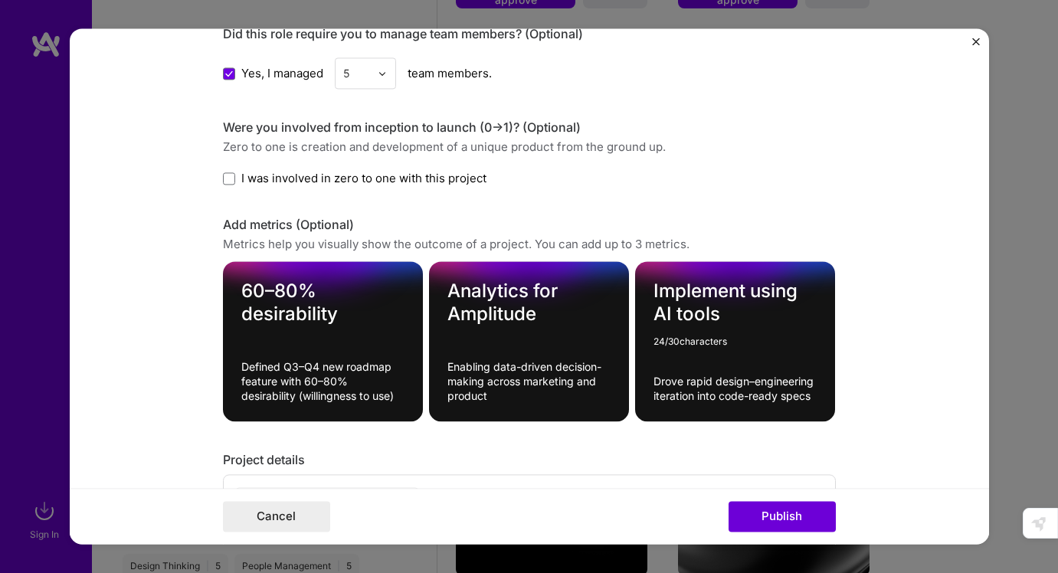
click at [693, 290] on textarea "Implement using AI tools" at bounding box center [734, 303] width 163 height 46
click at [312, 374] on textarea "Defined Q3–Q4 new roadmap feature with 60–80% desirability (willingness to use)" at bounding box center [322, 382] width 163 height 44
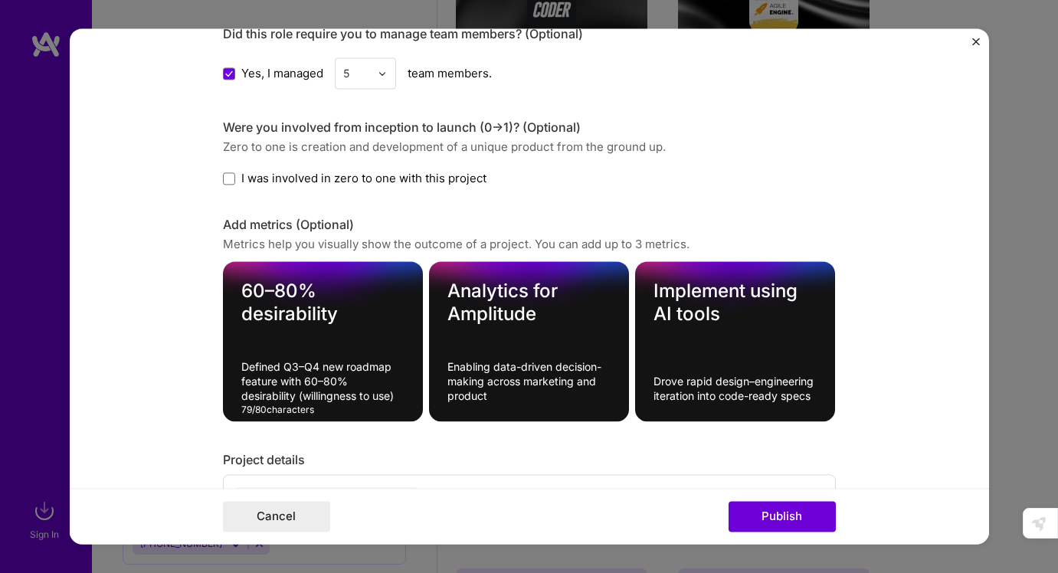
click at [312, 374] on textarea "Defined Q3–Q4 new roadmap feature with 60–80% desirability (willingness to use)" at bounding box center [322, 382] width 163 height 44
click at [506, 381] on textarea "Enabling data-driven decision-making across marketing and product" at bounding box center [528, 382] width 163 height 44
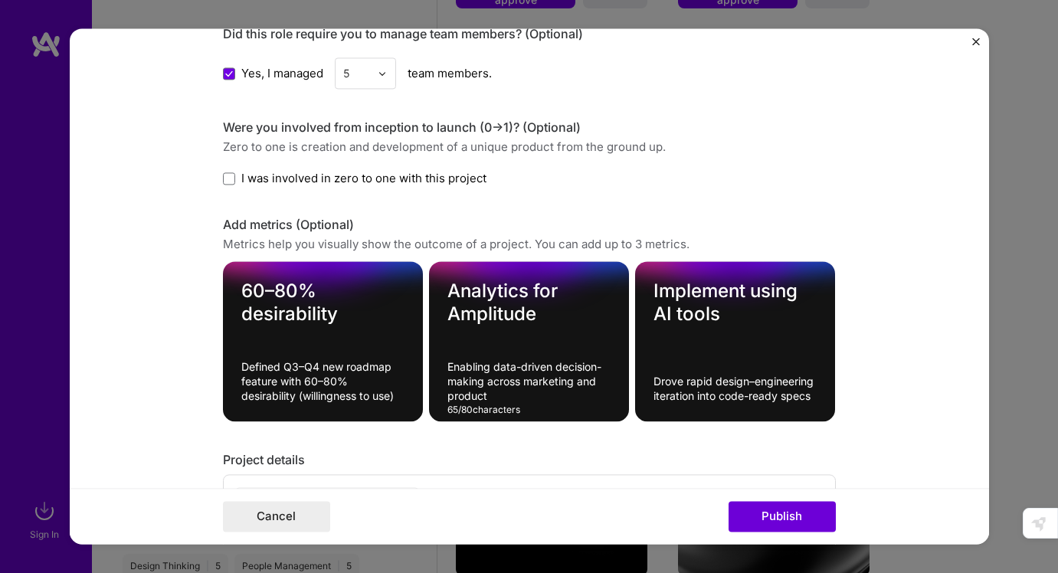
click at [506, 381] on textarea "Enabling data-driven decision-making across marketing and product" at bounding box center [528, 382] width 163 height 44
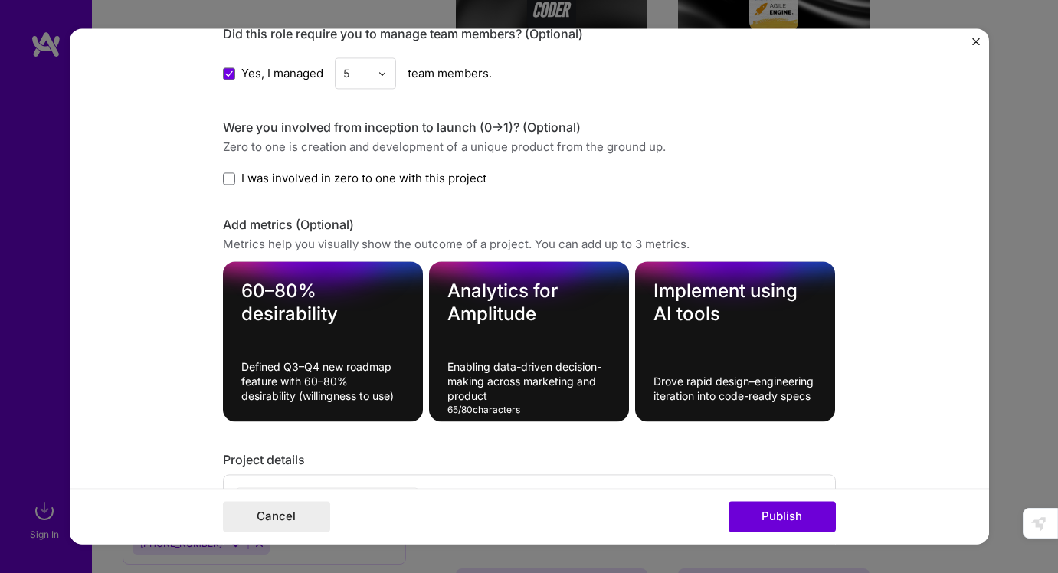
click at [506, 381] on textarea "Enabling data-driven decision-making across marketing and product" at bounding box center [528, 382] width 163 height 44
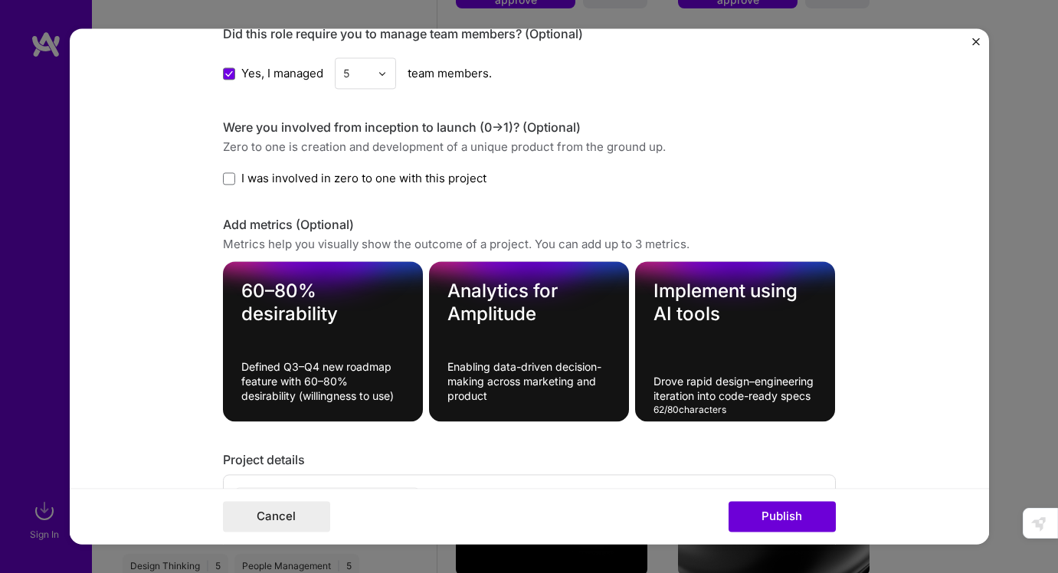
click at [681, 394] on textarea "Drove rapid design–engineering iteration into code-ready specs" at bounding box center [734, 389] width 163 height 29
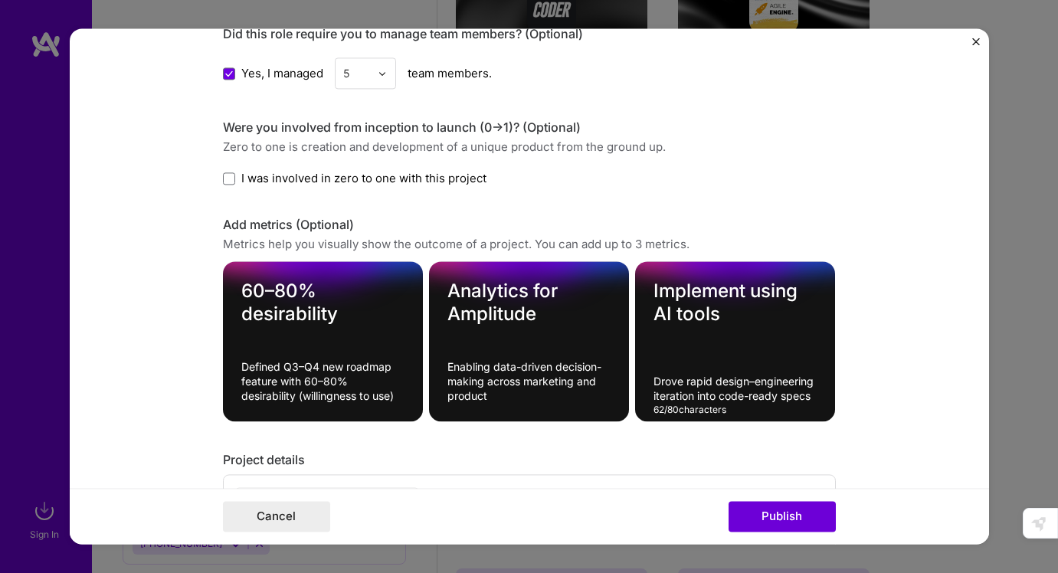
click at [681, 394] on textarea "Drove rapid design–engineering iteration into code-ready specs" at bounding box center [734, 389] width 163 height 29
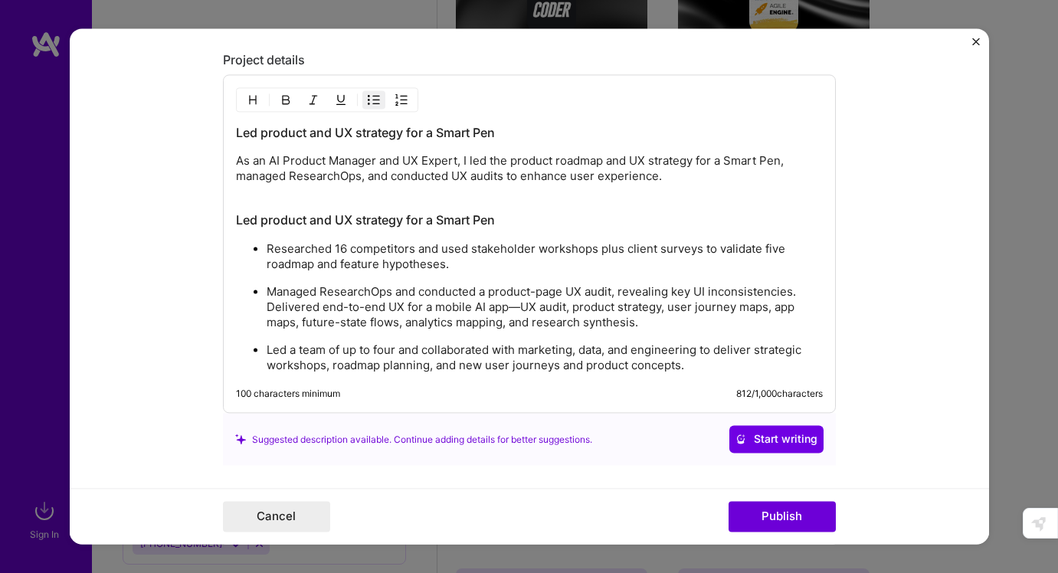
scroll to position [1653, 0]
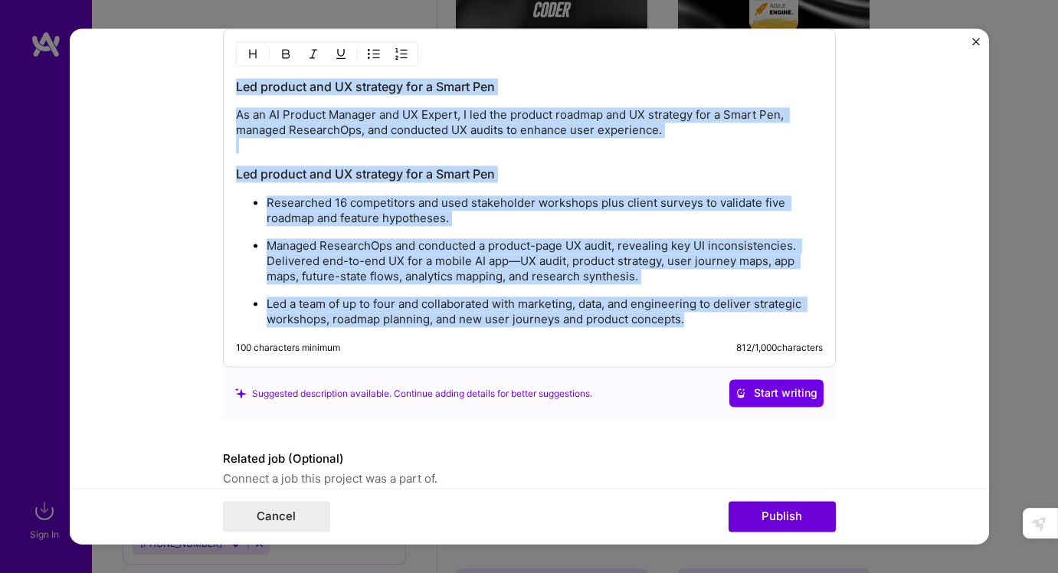
drag, startPoint x: 695, startPoint y: 316, endPoint x: 98, endPoint y: -1, distance: 675.8
click at [98, 0] on div "Editing suggested project This project is suggested based on your LinkedIn, res…" at bounding box center [529, 286] width 1058 height 573
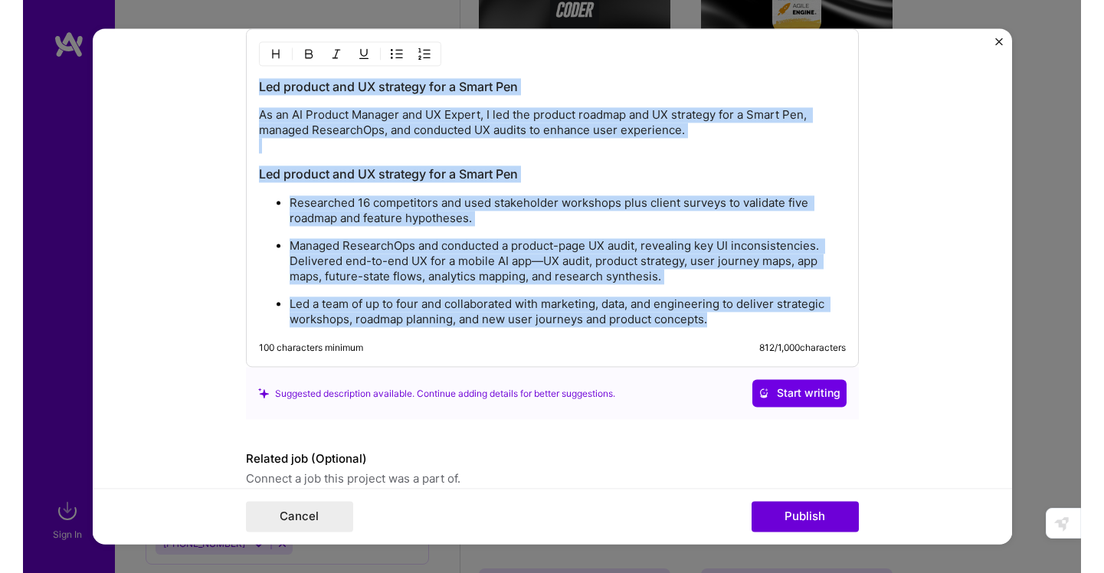
scroll to position [1465, 0]
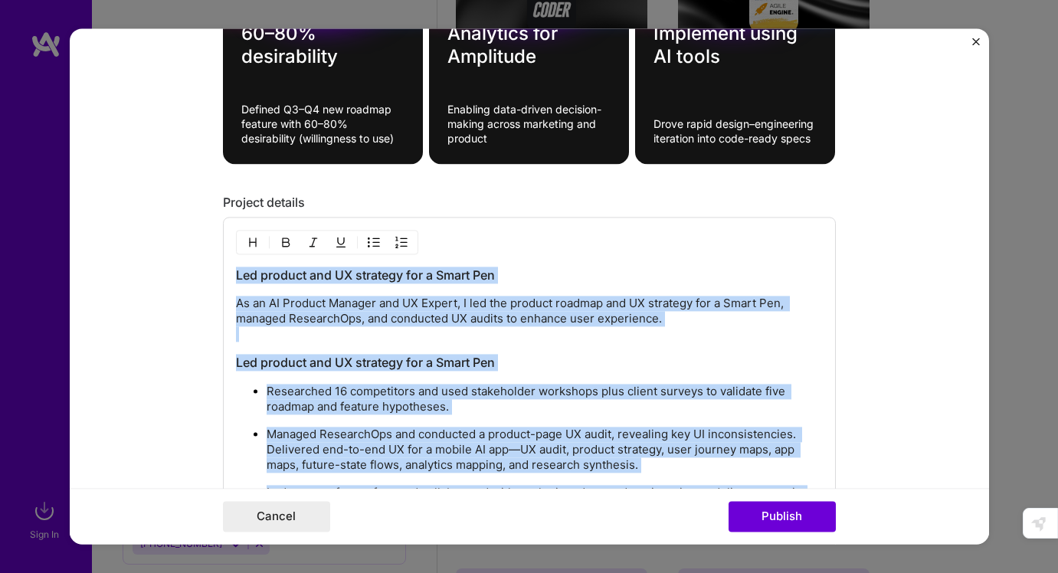
copy div "Led product and UX strategy for a Smart Pen As an AI Product Manager and UX Exp…"
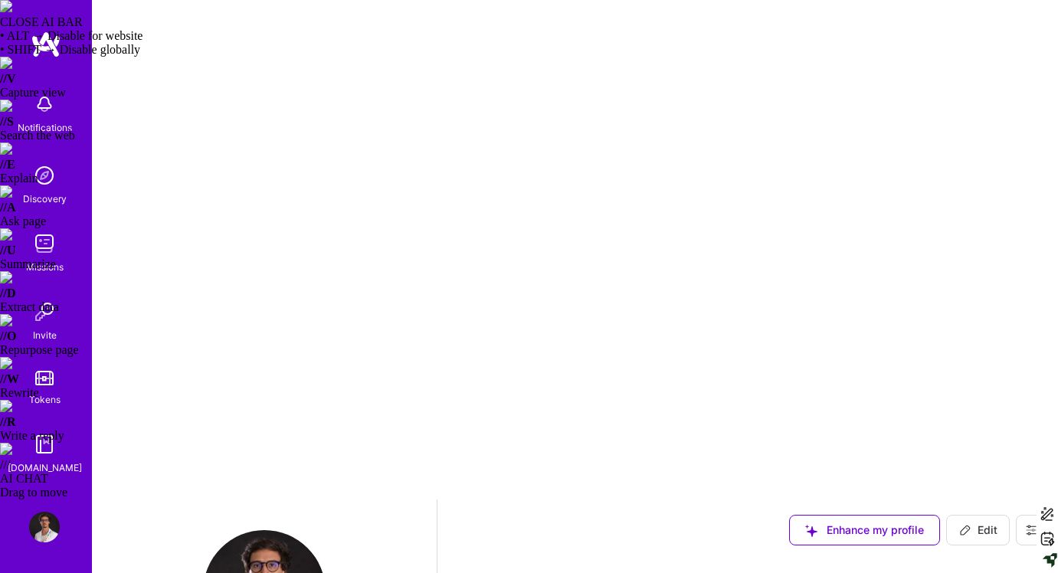
click at [968, 524] on icon at bounding box center [965, 530] width 12 height 12
select select "BR"
select select "Right Now"
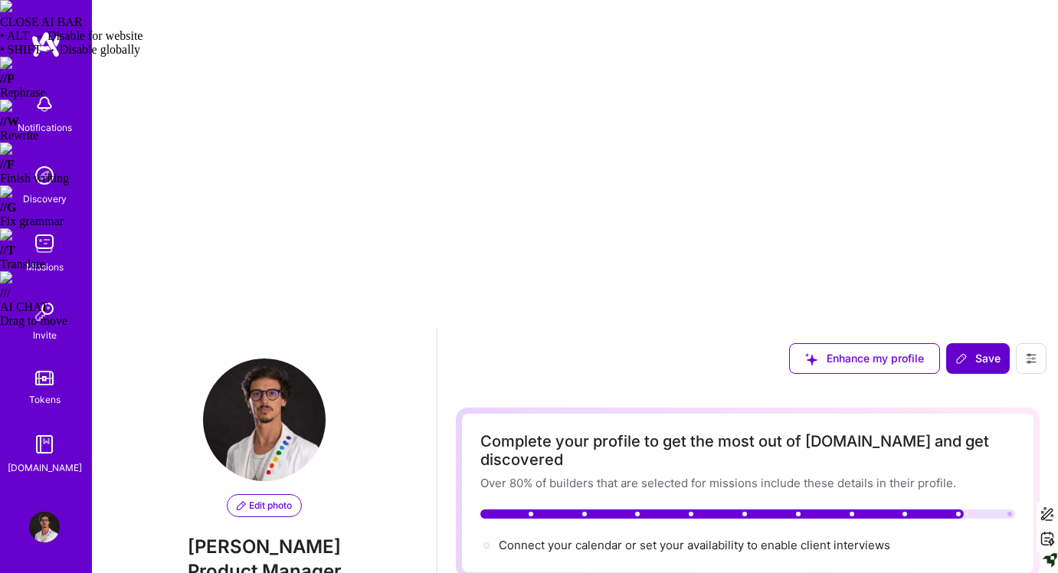
scroll to position [700, 0]
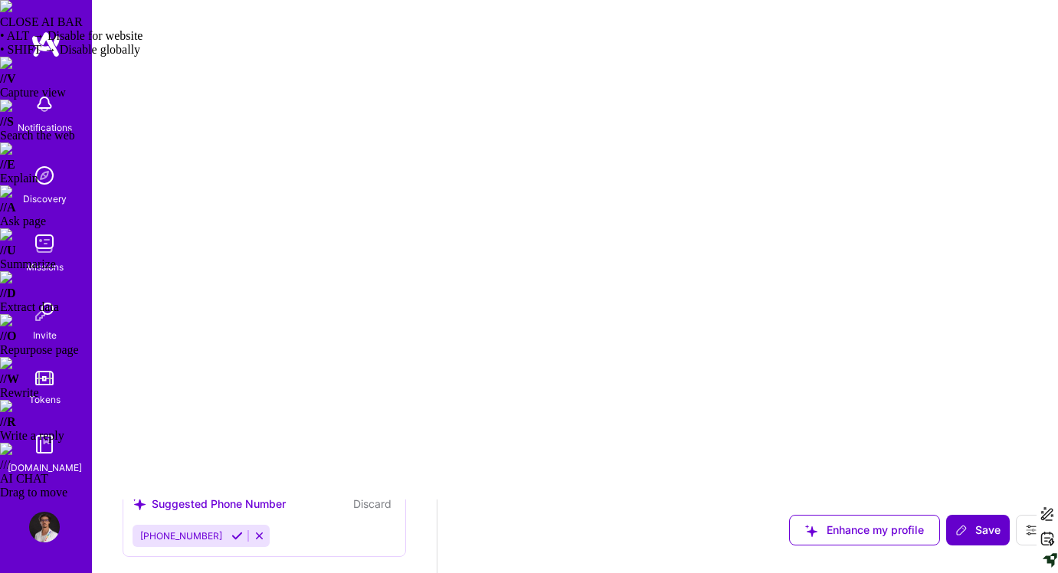
click at [54, 183] on img at bounding box center [44, 175] width 31 height 31
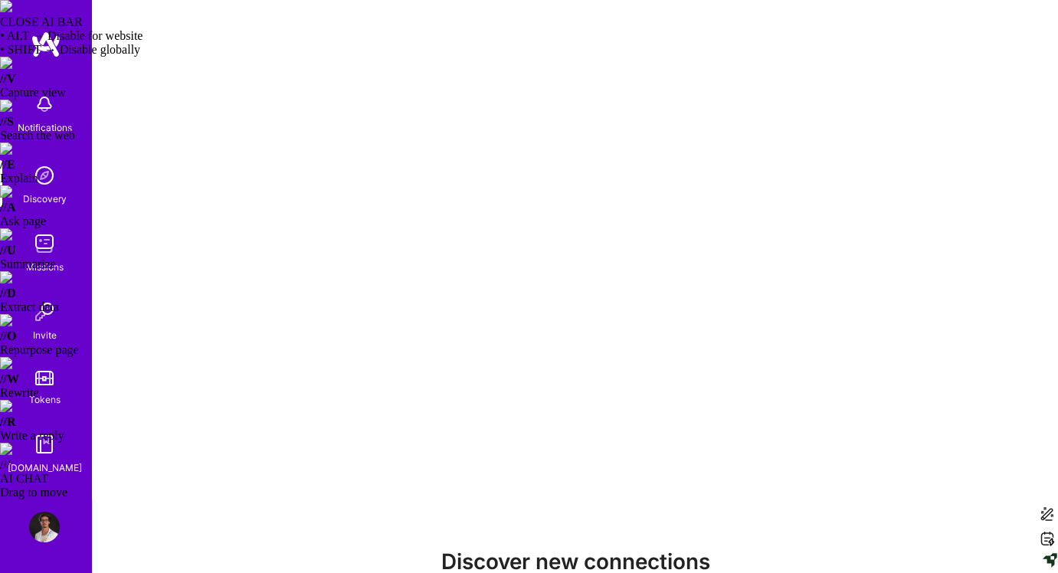
click at [41, 245] on img at bounding box center [44, 243] width 31 height 31
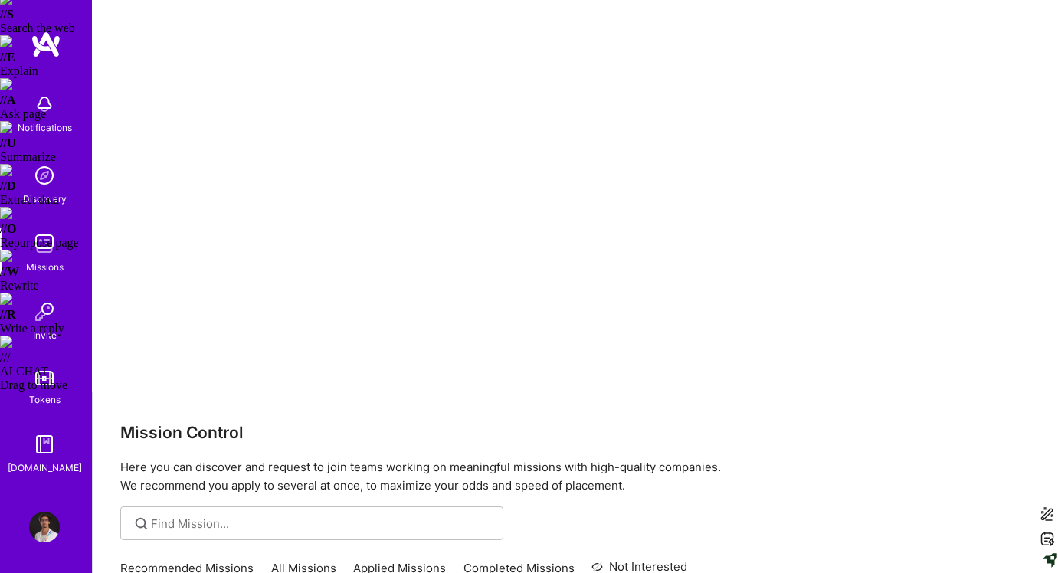
scroll to position [106, 0]
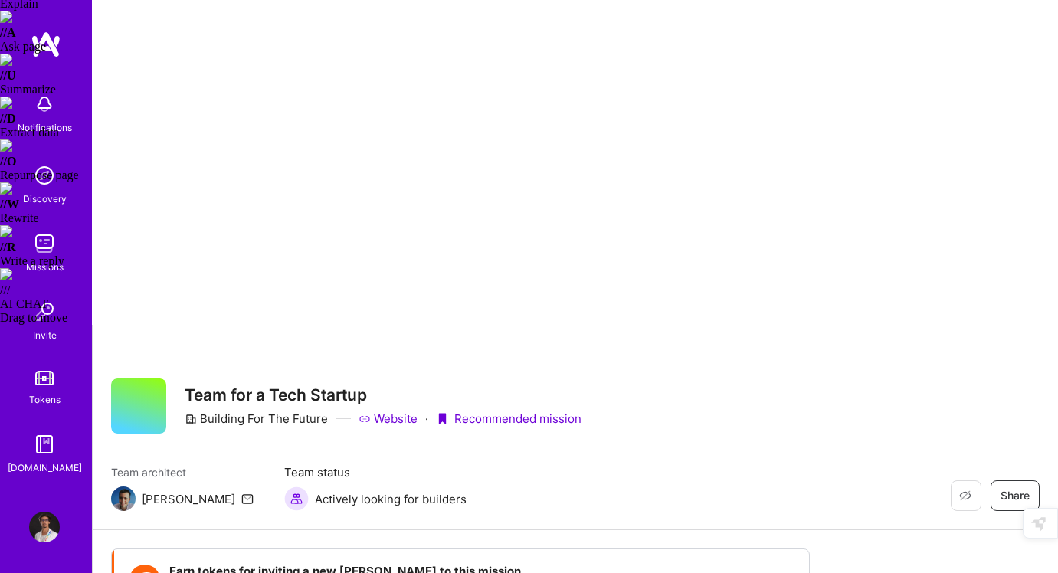
scroll to position [170, 0]
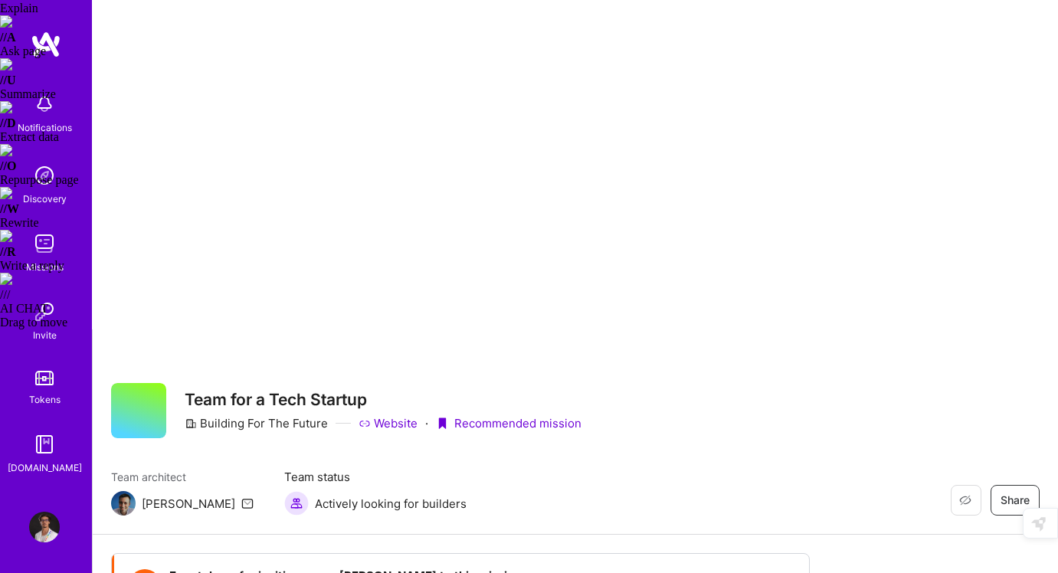
click at [47, 192] on div "Discovery" at bounding box center [45, 199] width 44 height 16
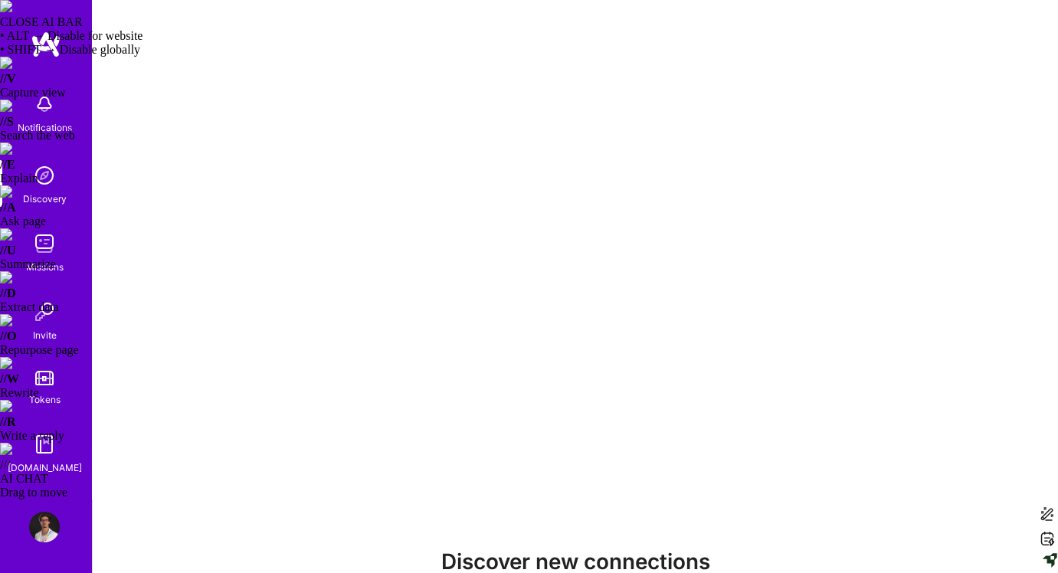
click at [46, 237] on img at bounding box center [44, 243] width 31 height 31
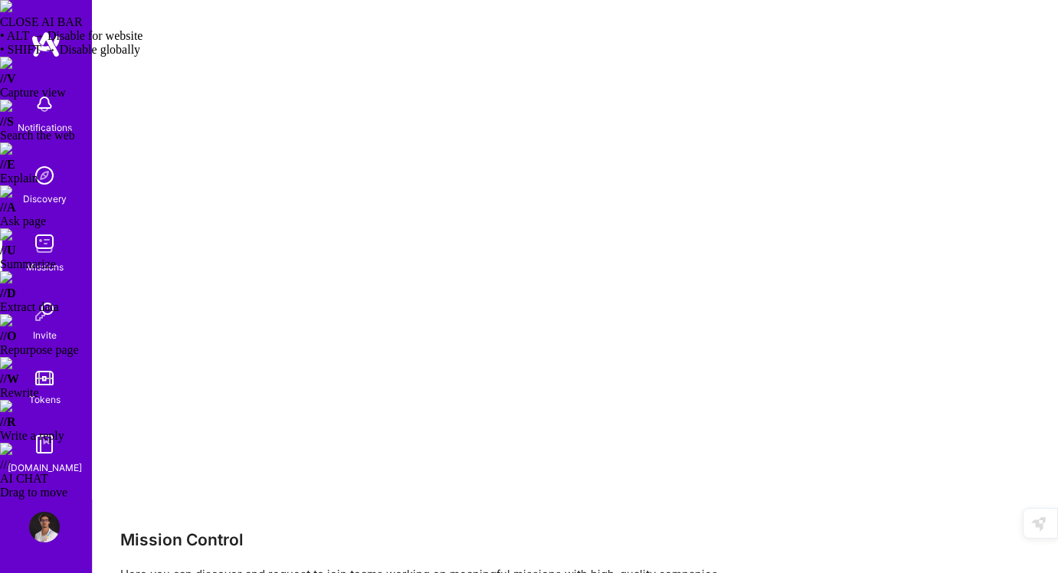
click at [47, 518] on img at bounding box center [44, 527] width 31 height 31
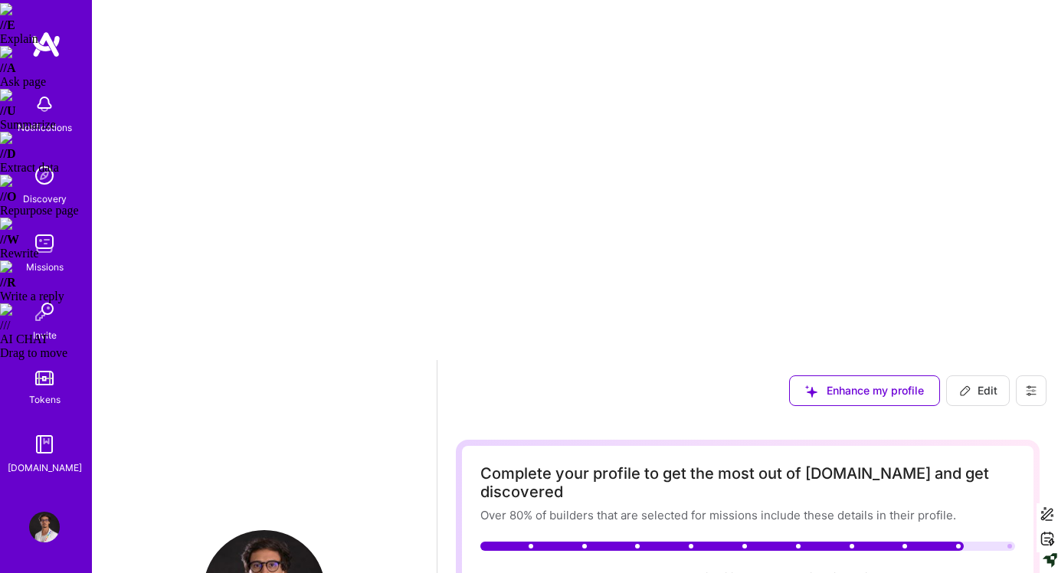
scroll to position [227, 0]
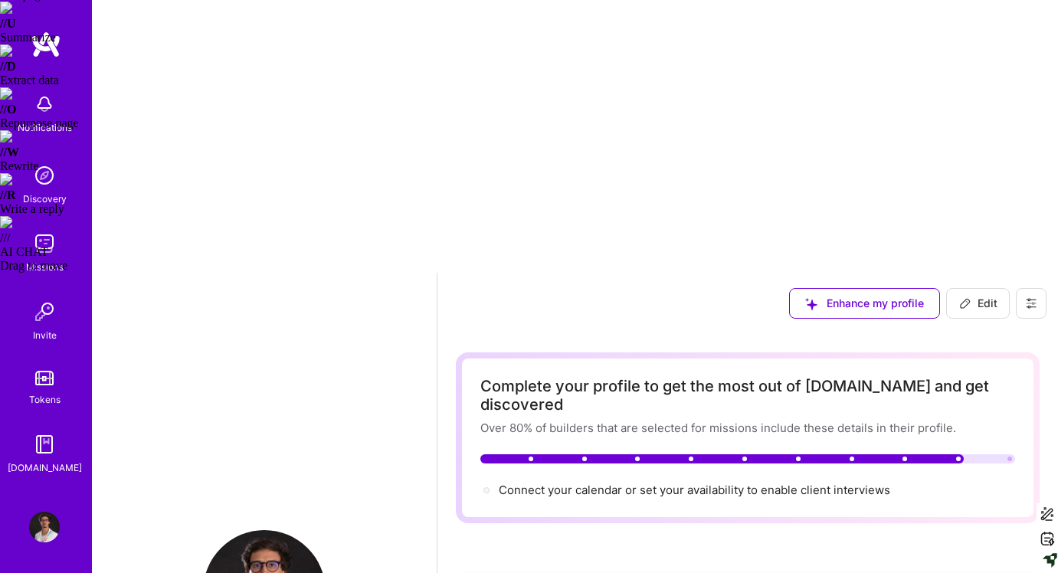
click at [49, 254] on img at bounding box center [44, 243] width 31 height 31
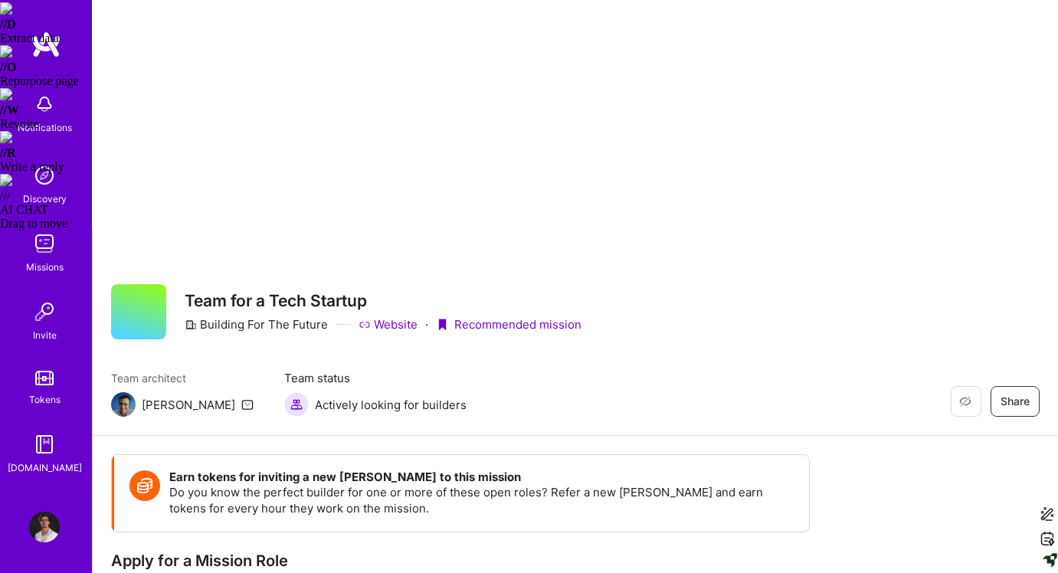
scroll to position [253, 0]
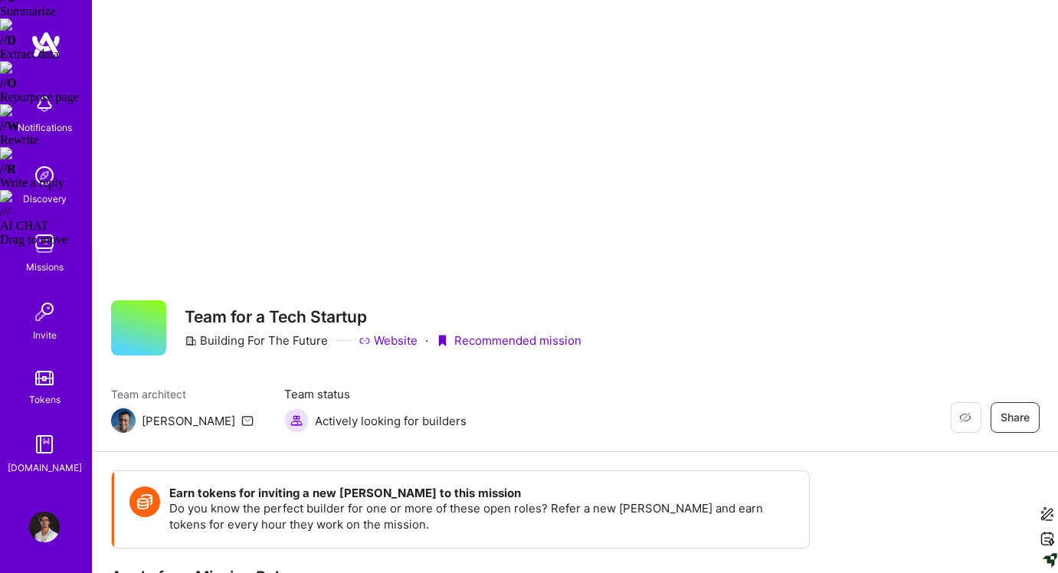
click at [38, 186] on img at bounding box center [44, 175] width 31 height 31
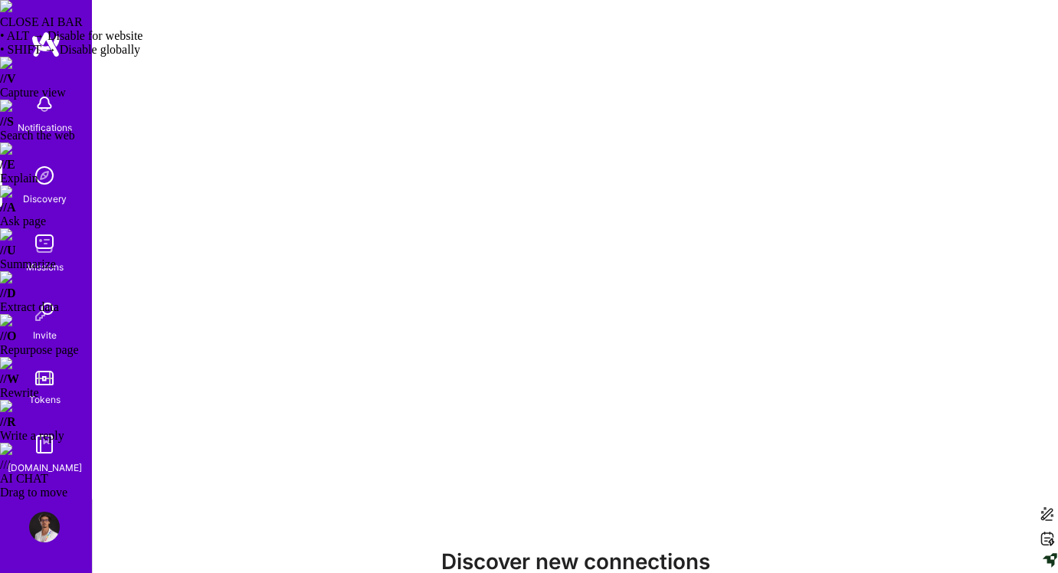
click at [37, 231] on img at bounding box center [44, 243] width 31 height 31
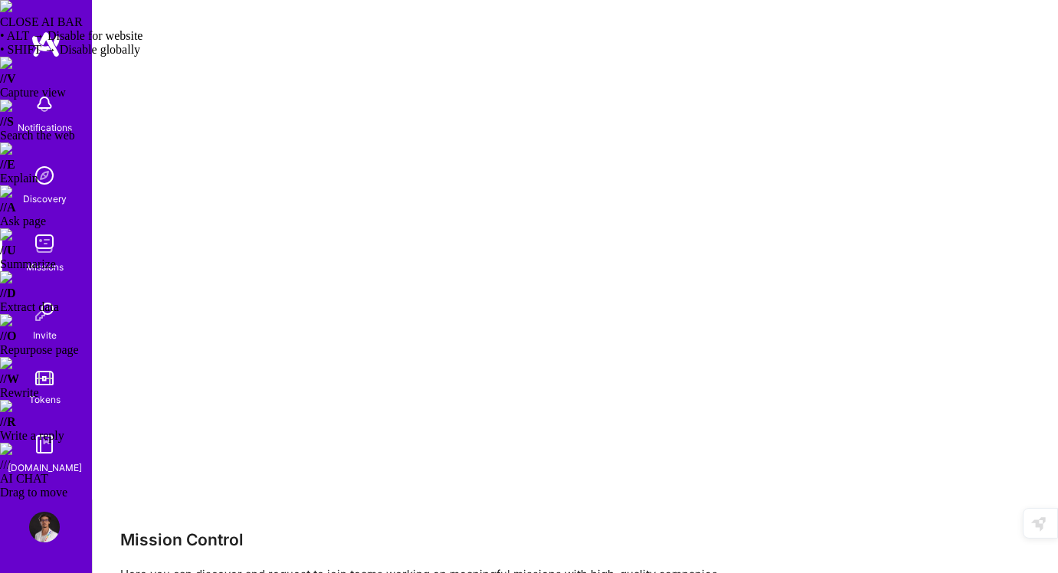
click at [51, 520] on img at bounding box center [44, 527] width 31 height 31
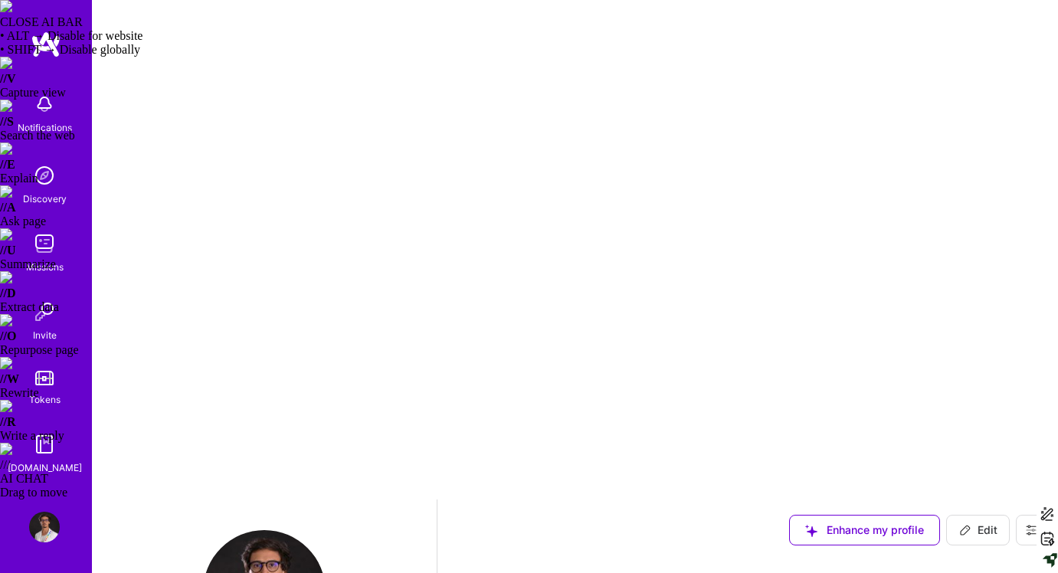
scroll to position [395, 0]
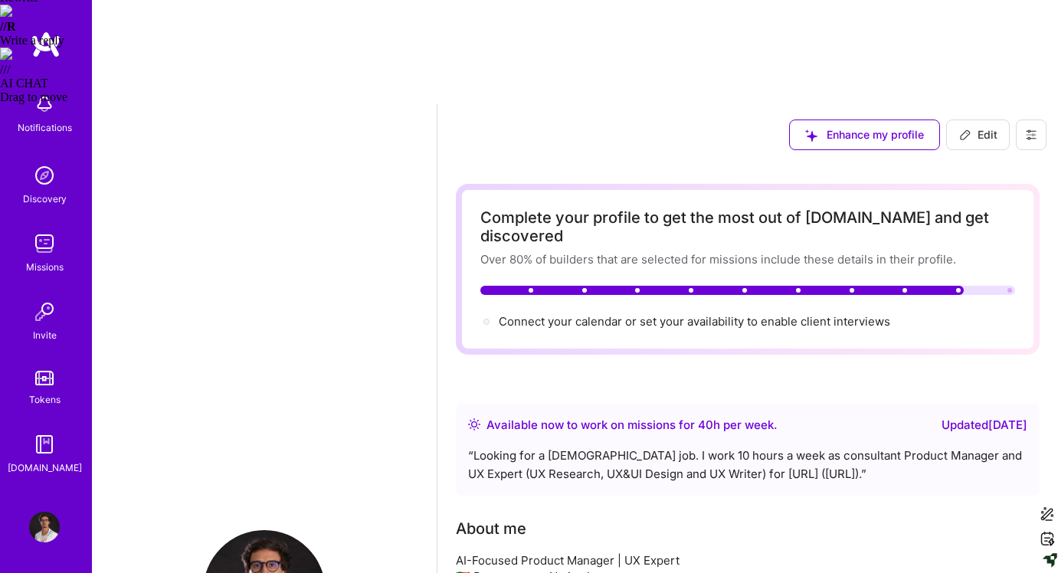
click at [38, 182] on img at bounding box center [44, 175] width 31 height 31
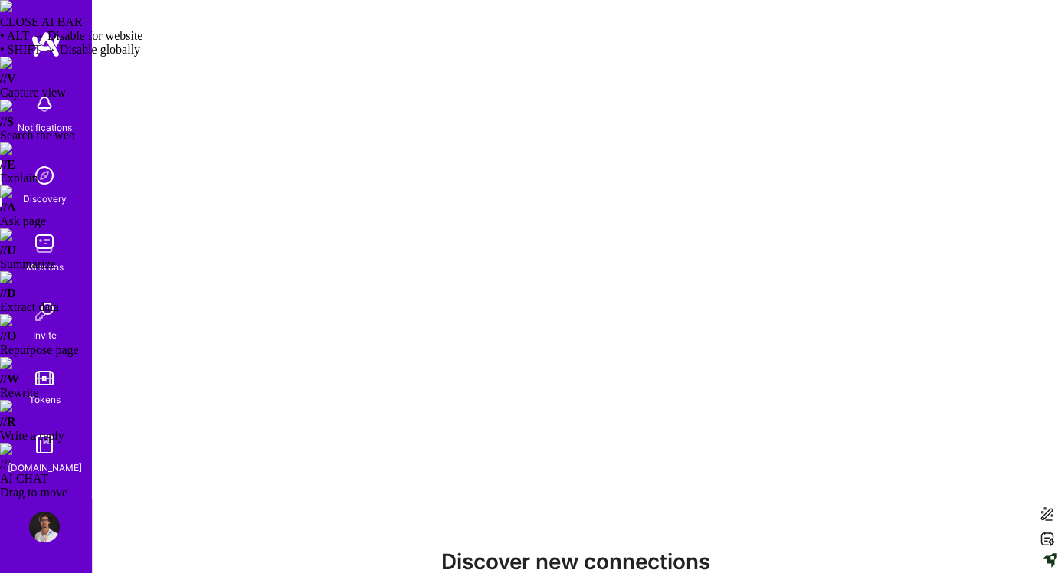
click at [49, 181] on img at bounding box center [44, 175] width 31 height 31
click at [48, 237] on img at bounding box center [44, 243] width 31 height 31
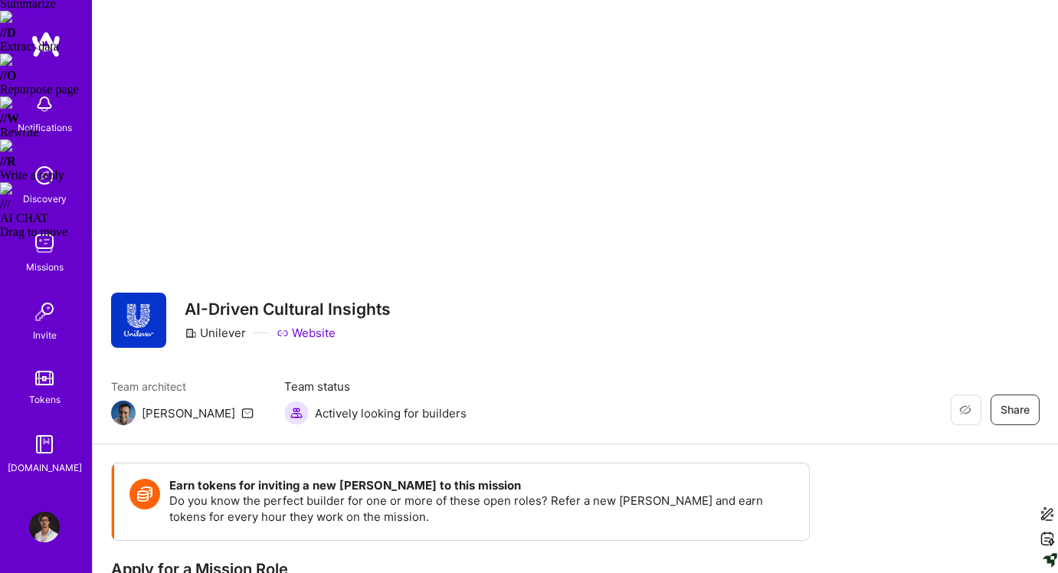
scroll to position [260, 0]
drag, startPoint x: 586, startPoint y: 393, endPoint x: 321, endPoint y: 336, distance: 271.2
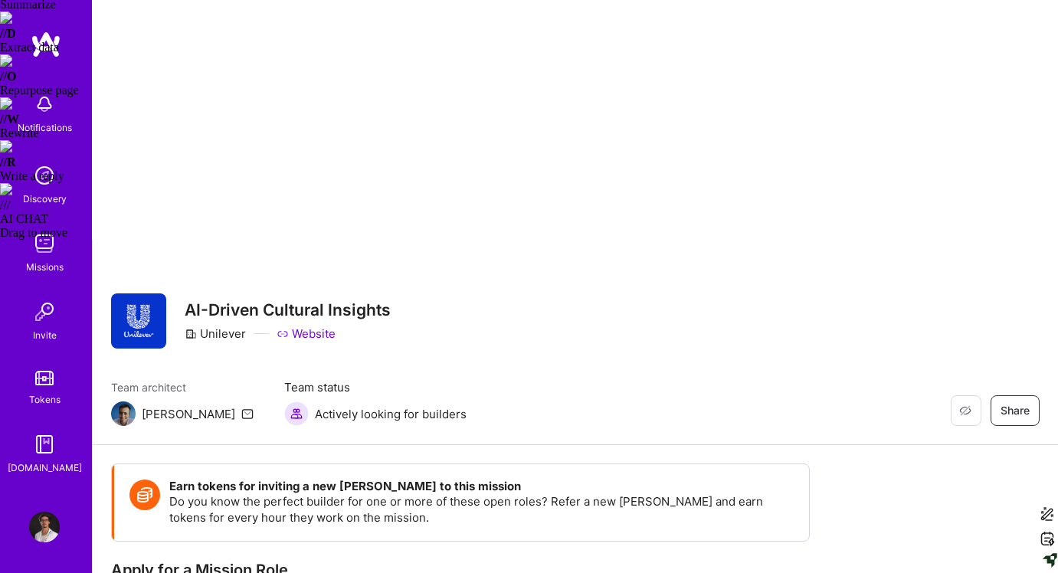
click at [37, 179] on img at bounding box center [44, 175] width 31 height 31
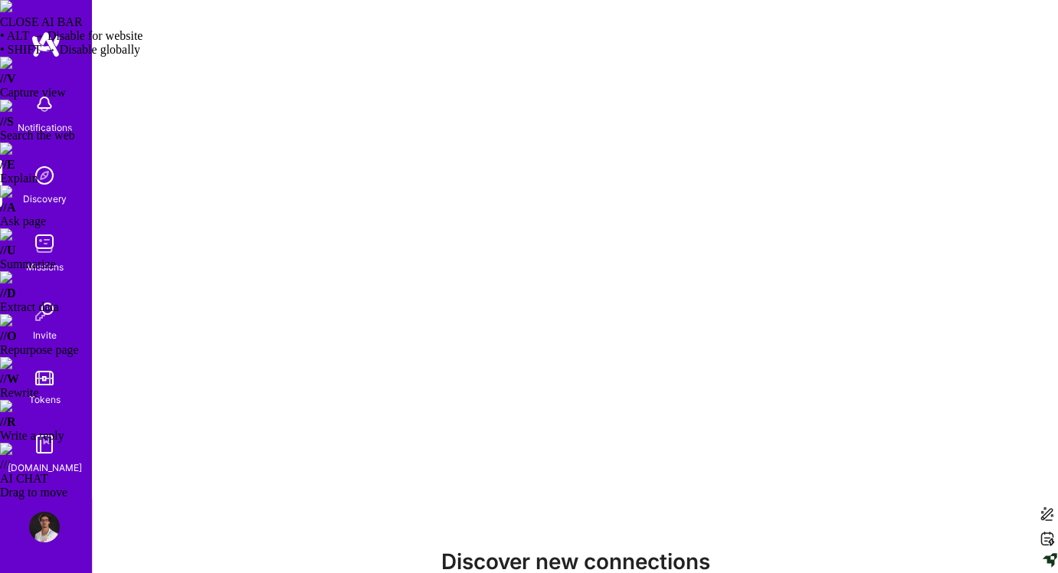
click at [44, 244] on img at bounding box center [44, 243] width 31 height 31
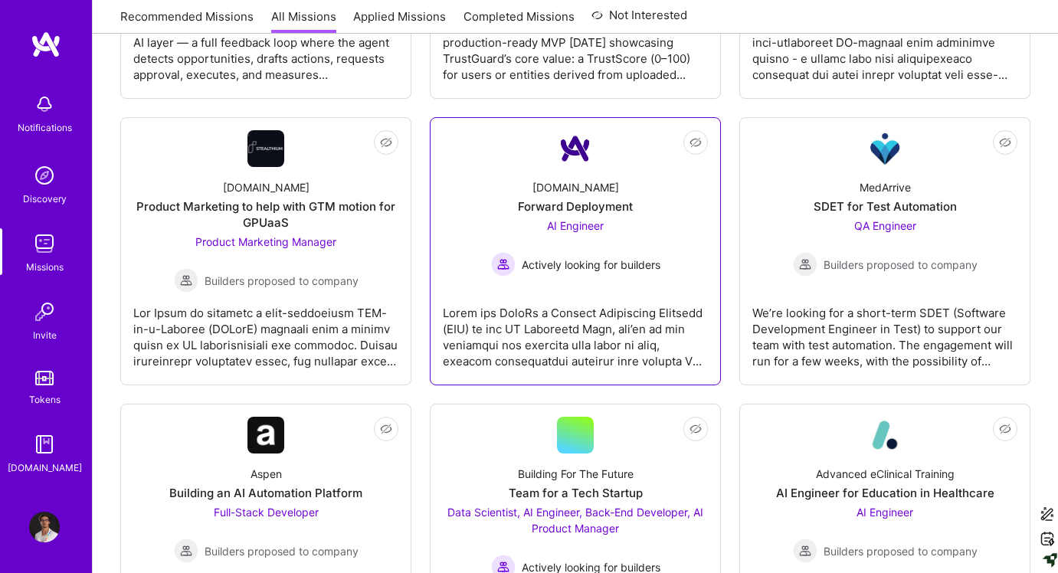
scroll to position [2633, 0]
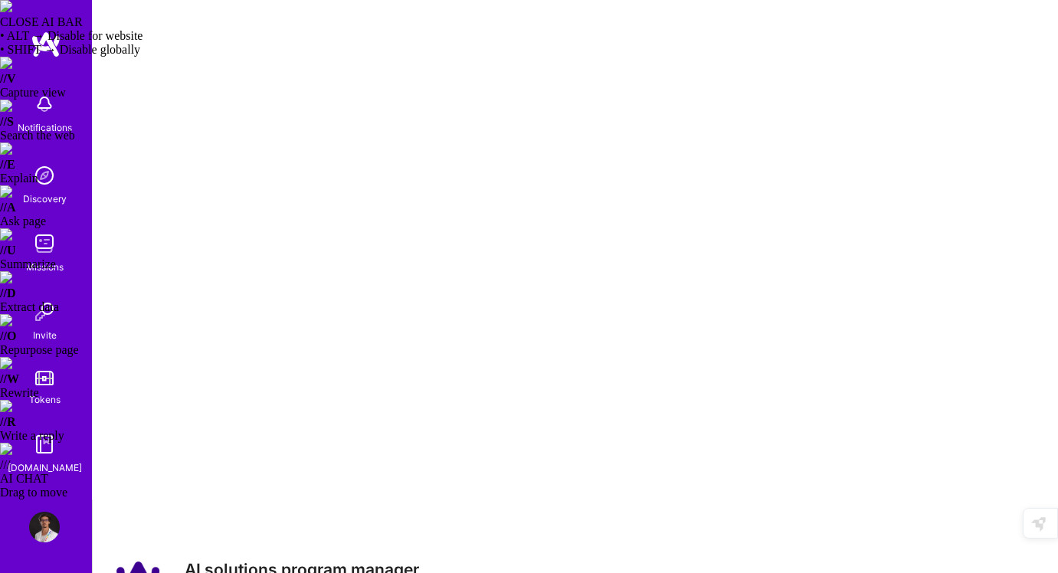
click at [41, 245] on img at bounding box center [44, 243] width 31 height 31
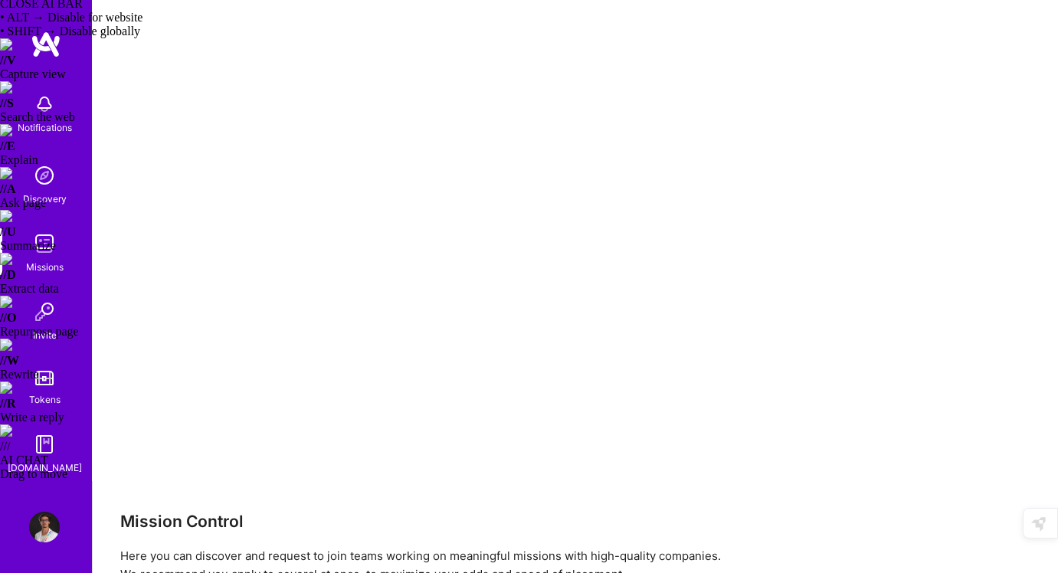
scroll to position [23, 0]
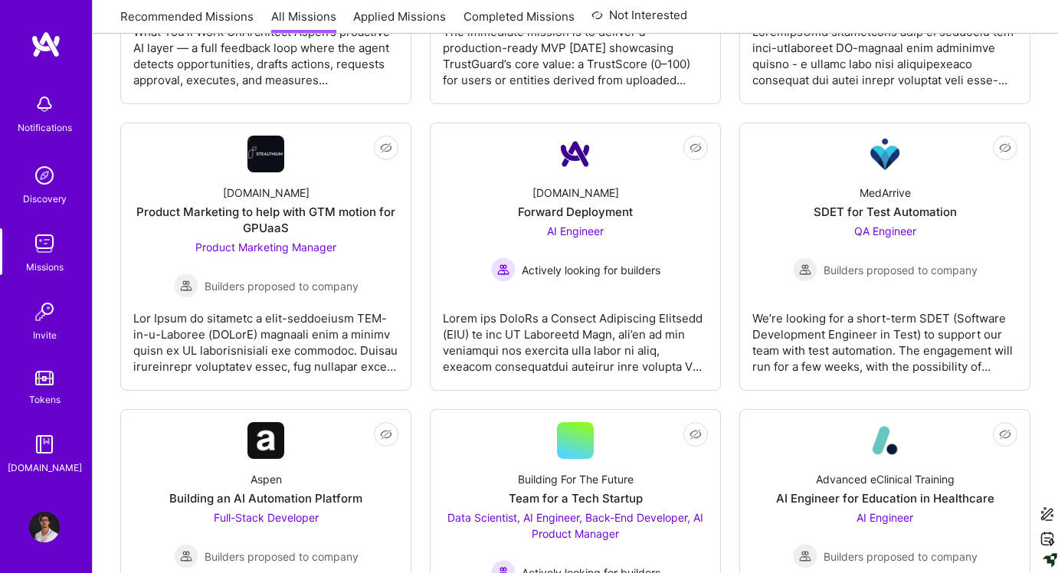
scroll to position [2628, 0]
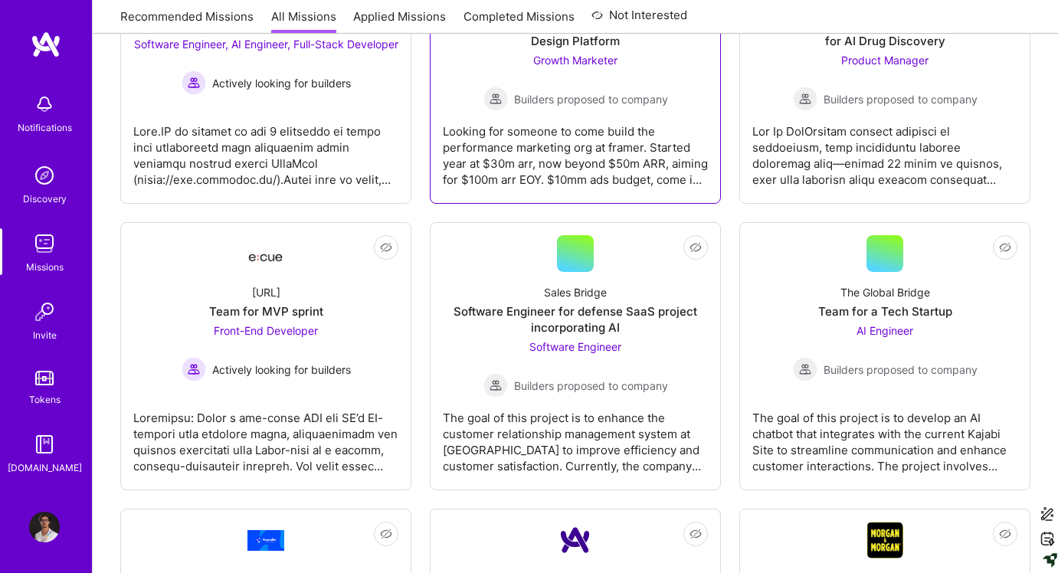
scroll to position [4244, 0]
click at [38, 176] on img at bounding box center [44, 175] width 31 height 31
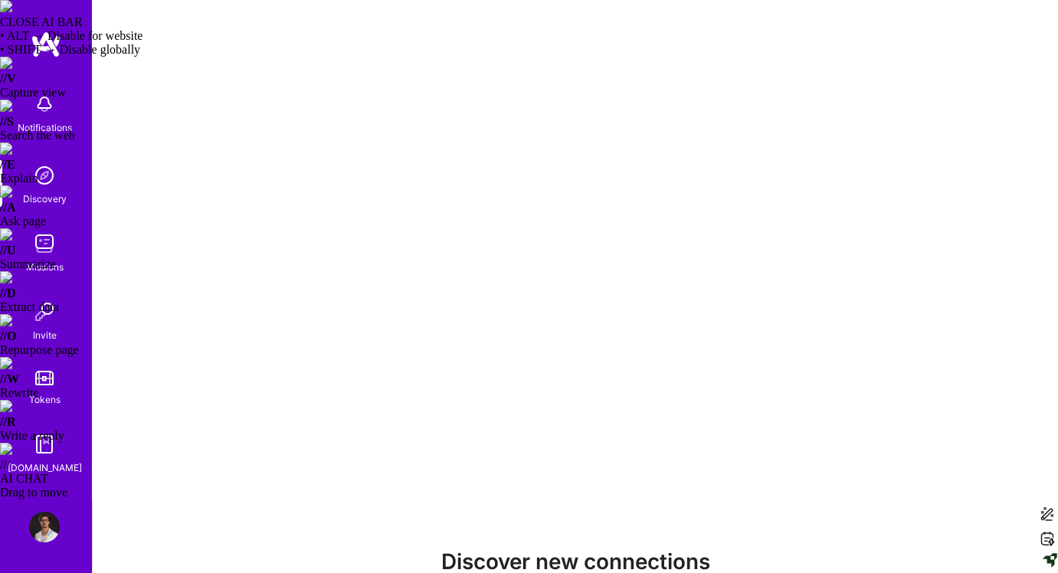
click at [47, 526] on img at bounding box center [44, 527] width 31 height 31
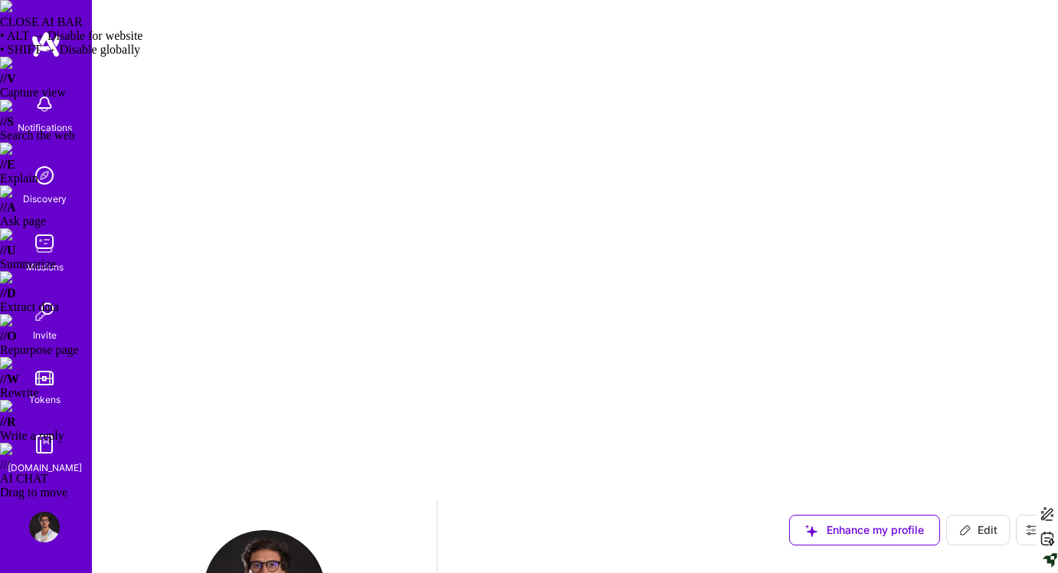
click at [38, 257] on img at bounding box center [44, 243] width 31 height 31
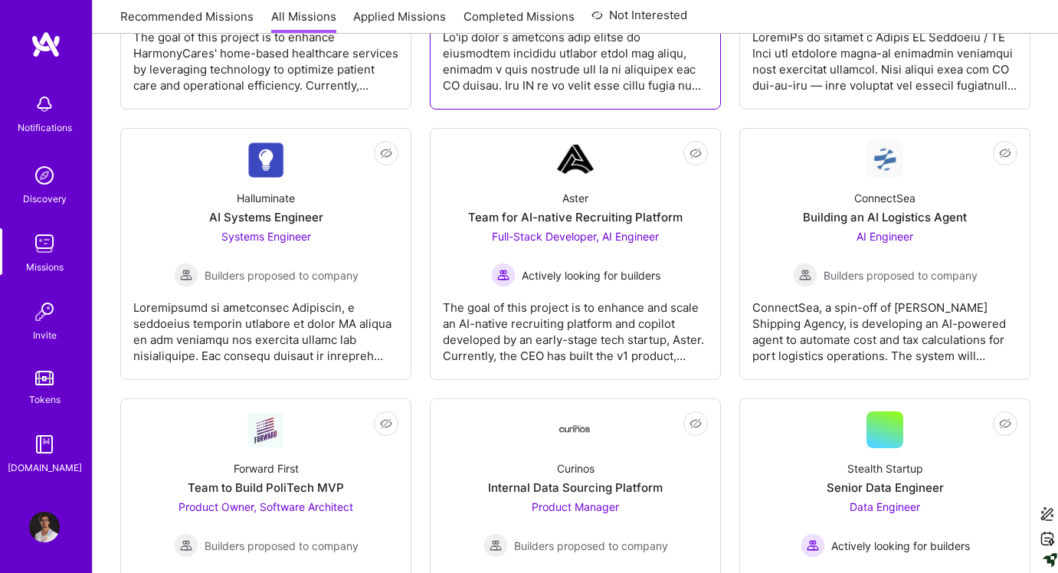
scroll to position [1219, 0]
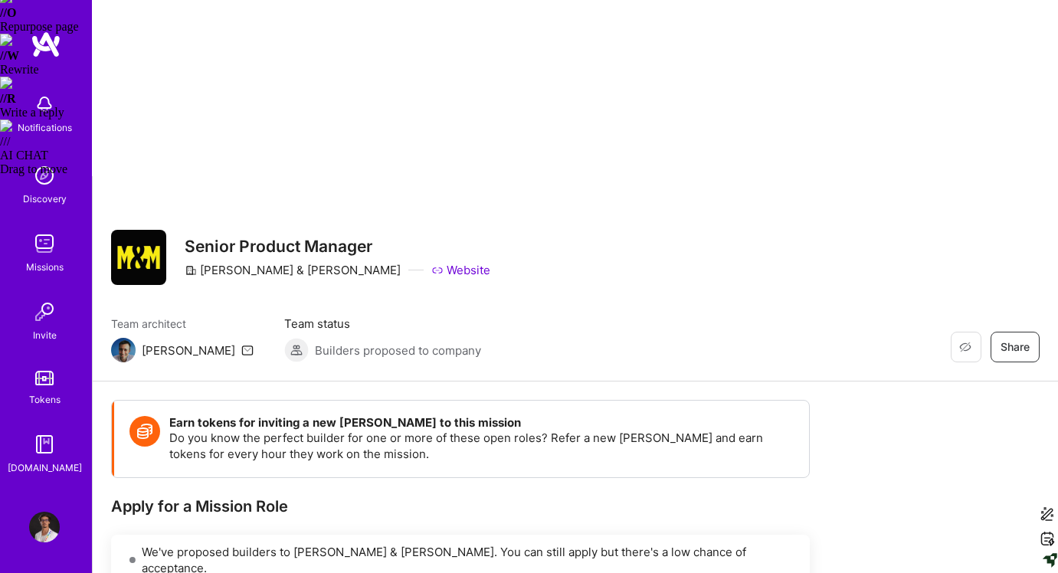
scroll to position [331, 0]
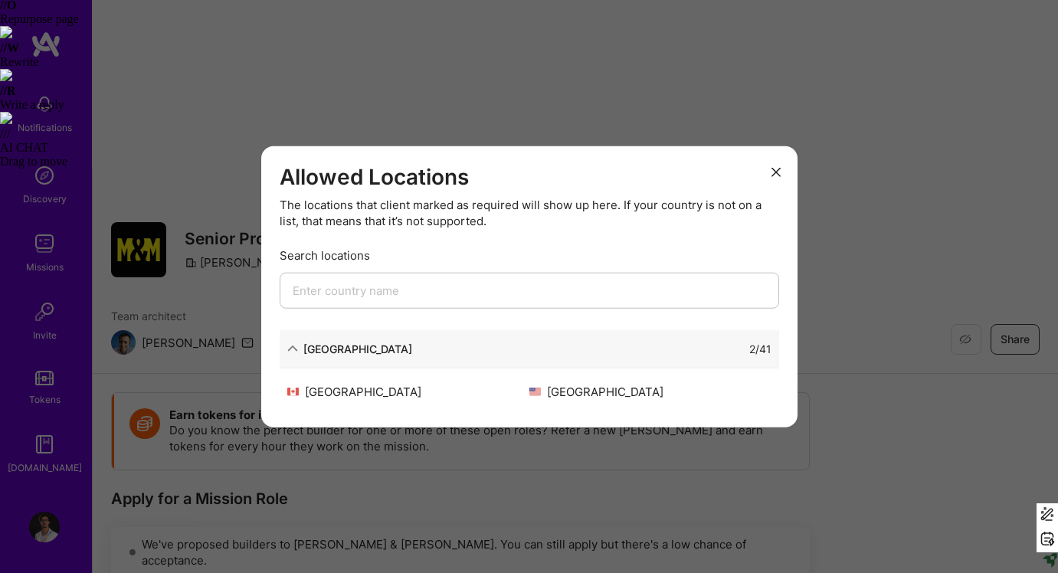
click at [774, 172] on icon "modal" at bounding box center [775, 171] width 9 height 9
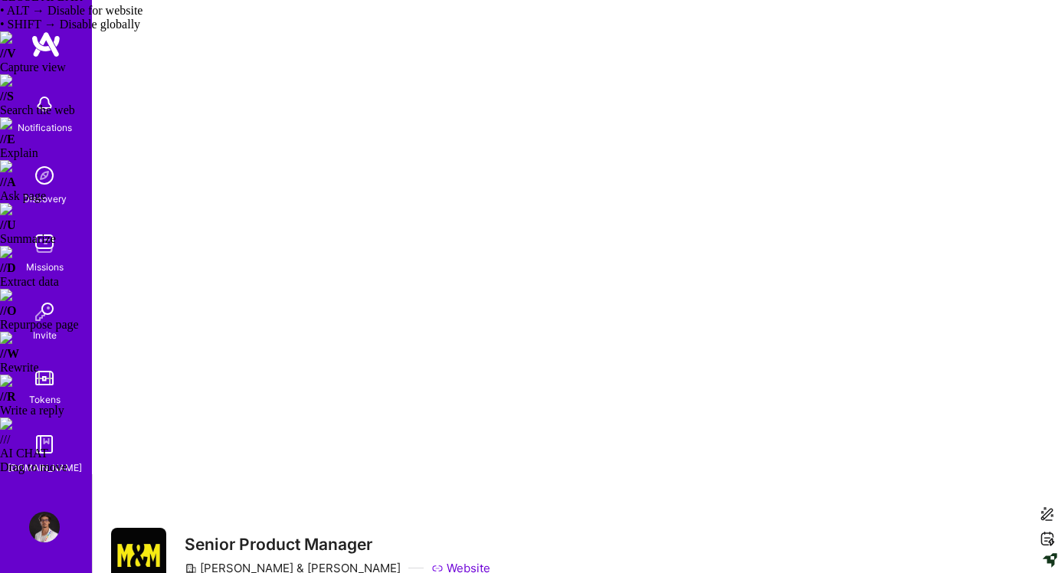
scroll to position [11, 0]
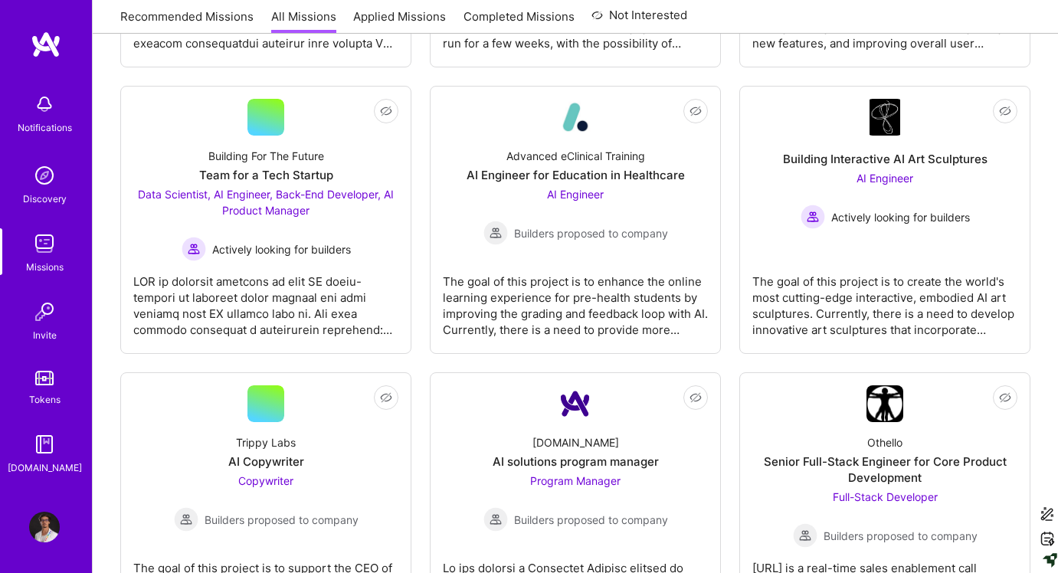
scroll to position [2934, 0]
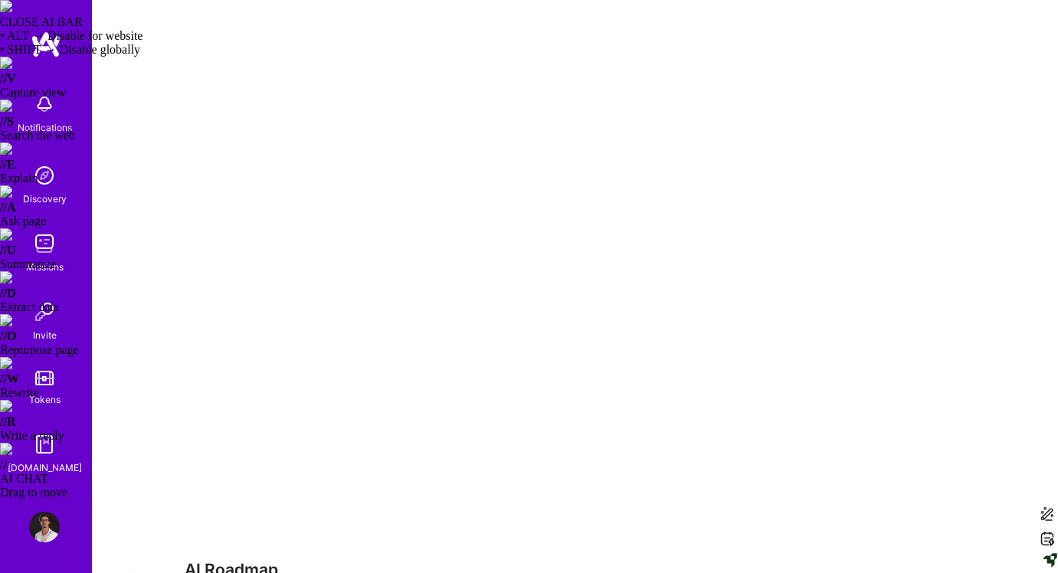
click at [47, 244] on img at bounding box center [44, 243] width 31 height 31
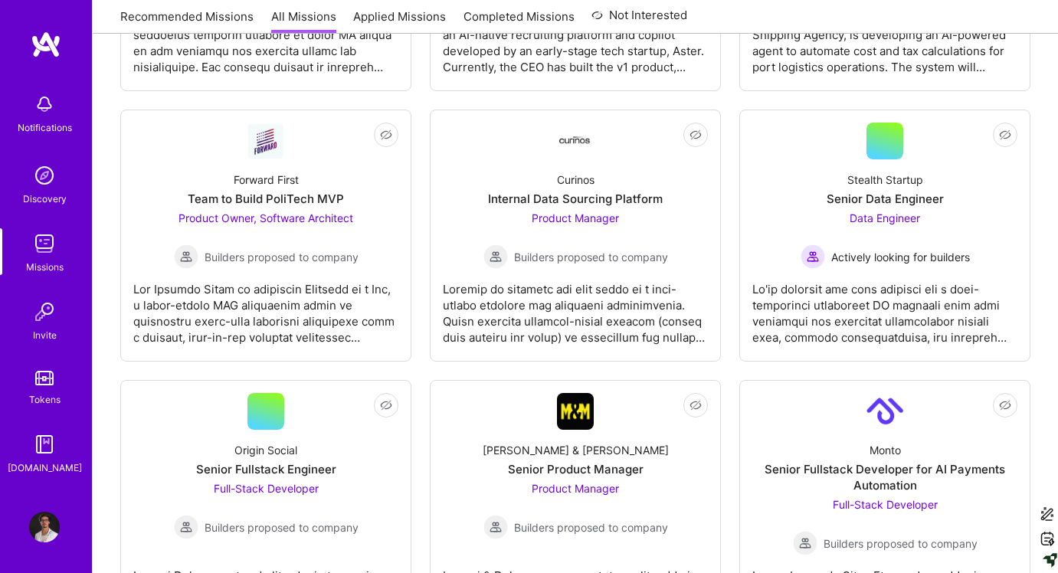
scroll to position [1512, 0]
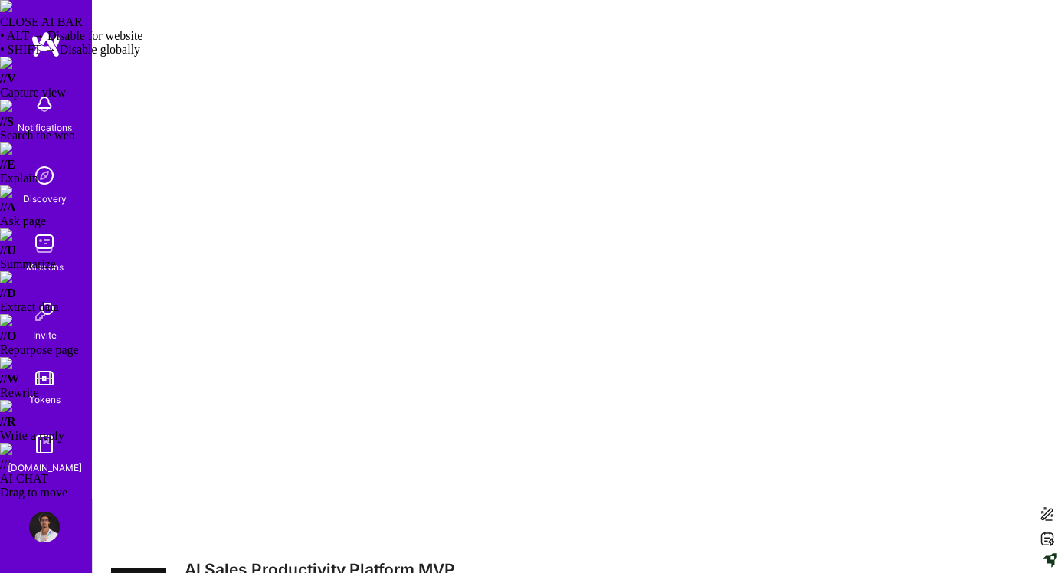
click at [54, 186] on img at bounding box center [44, 175] width 31 height 31
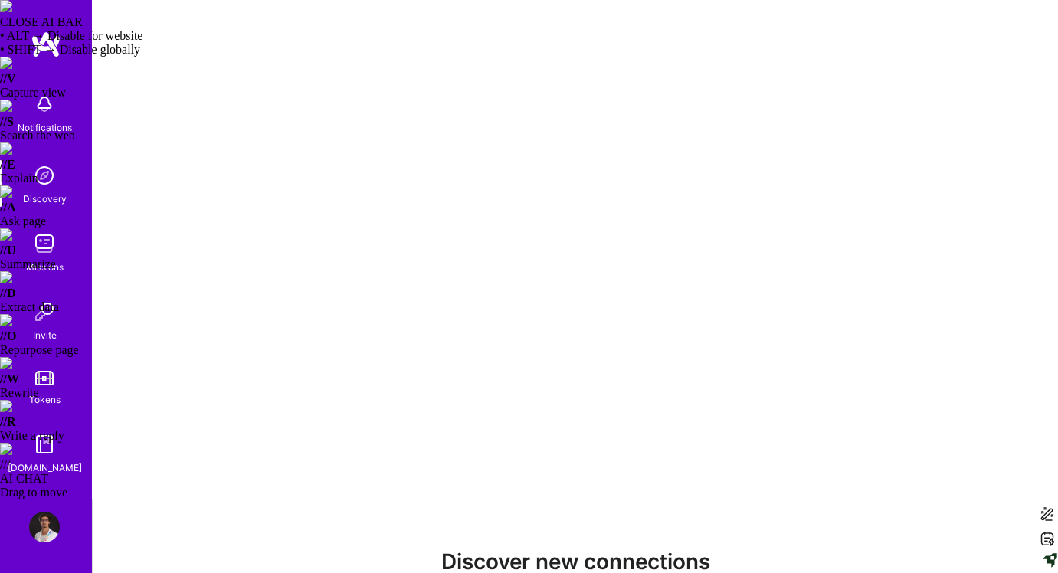
click at [41, 242] on img at bounding box center [44, 243] width 31 height 31
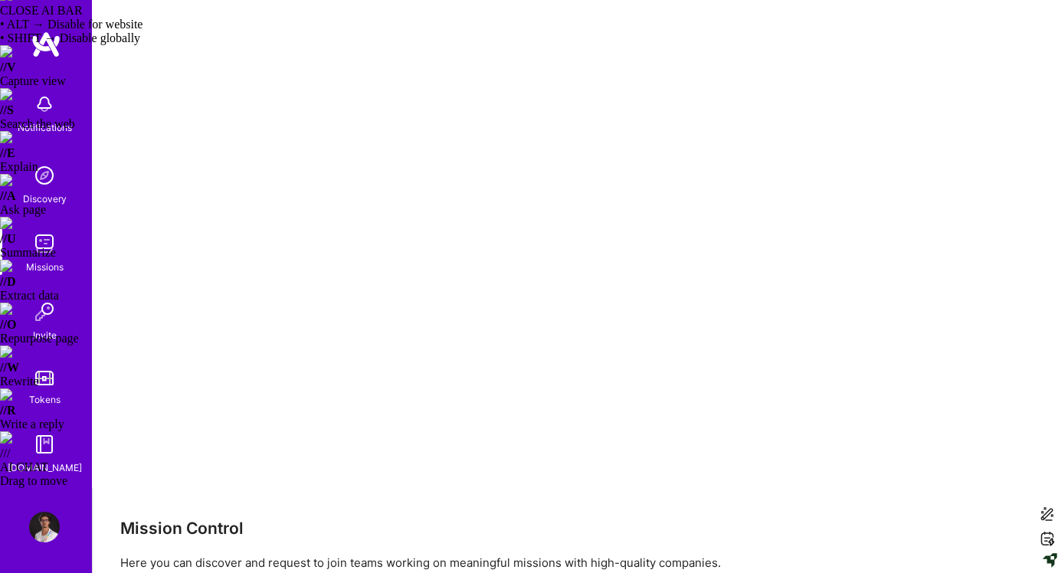
scroll to position [15, 0]
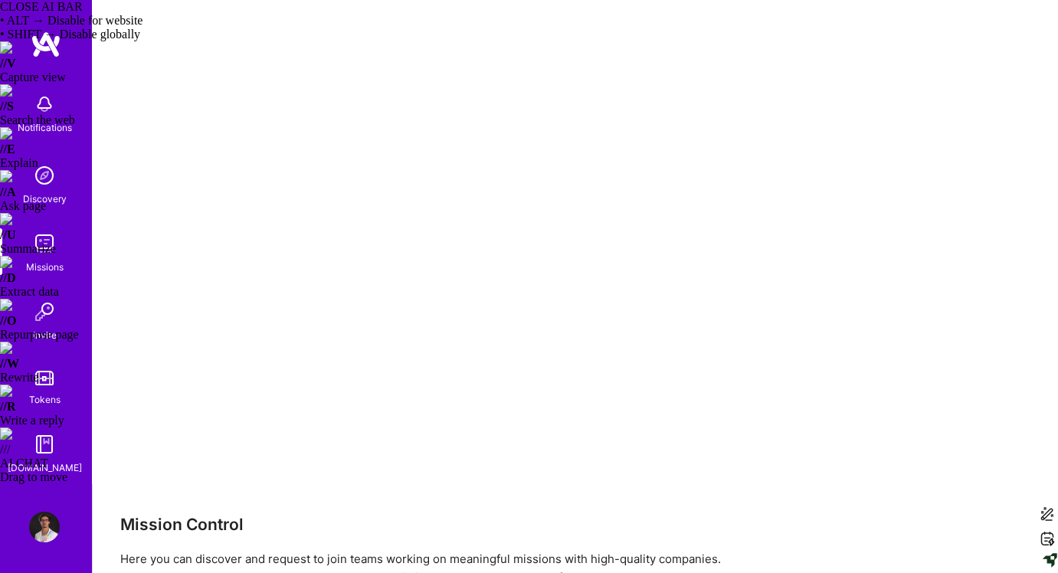
checkbox input "true"
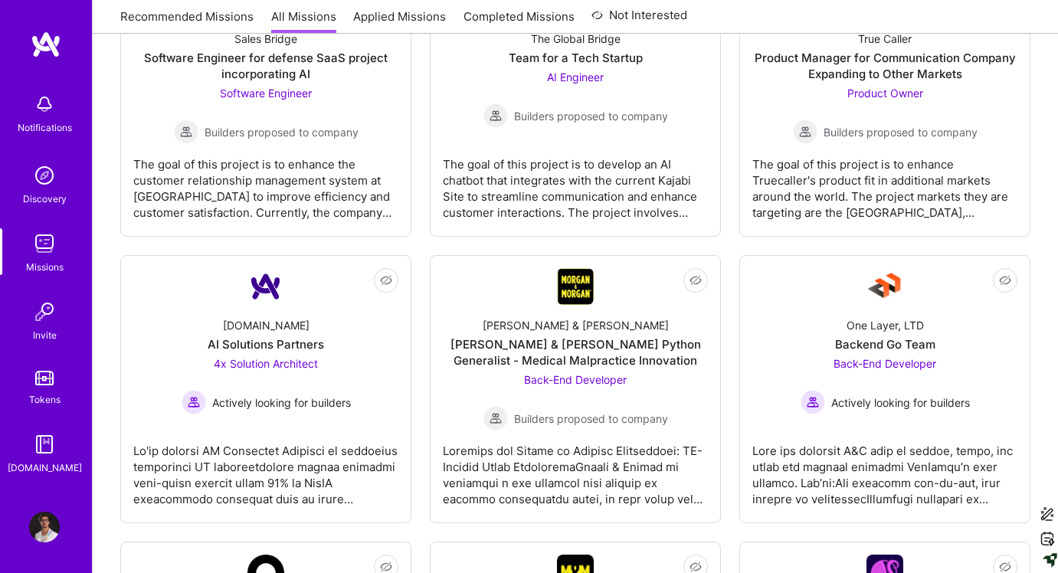
scroll to position [4255, 0]
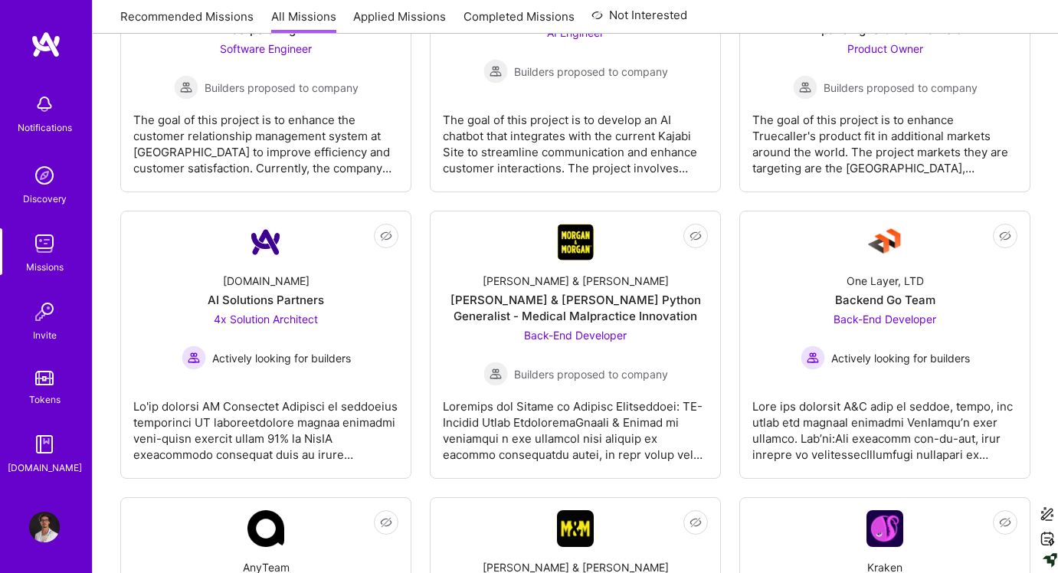
click at [45, 523] on img at bounding box center [44, 527] width 31 height 31
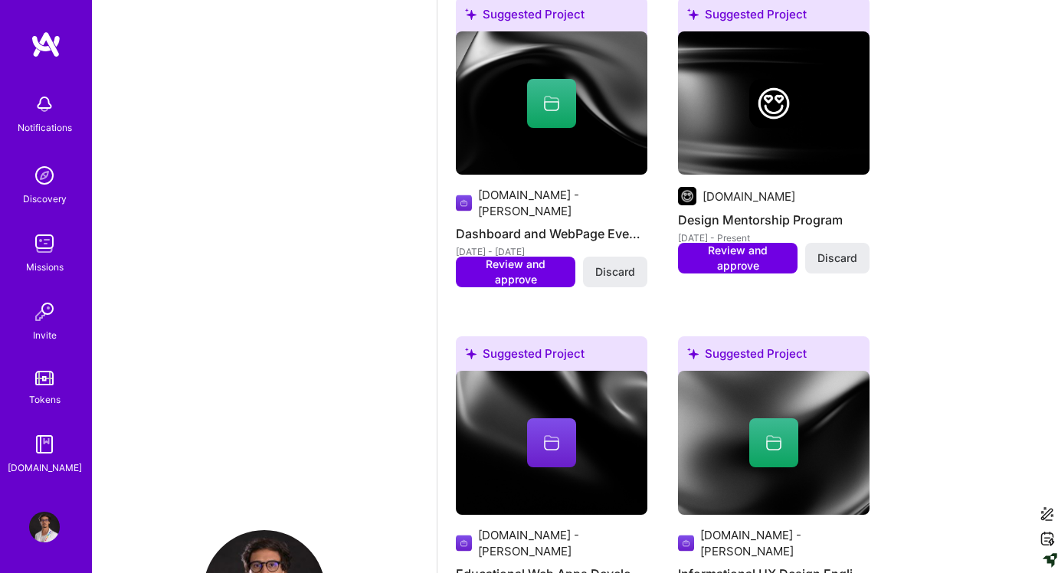
scroll to position [2068, 0]
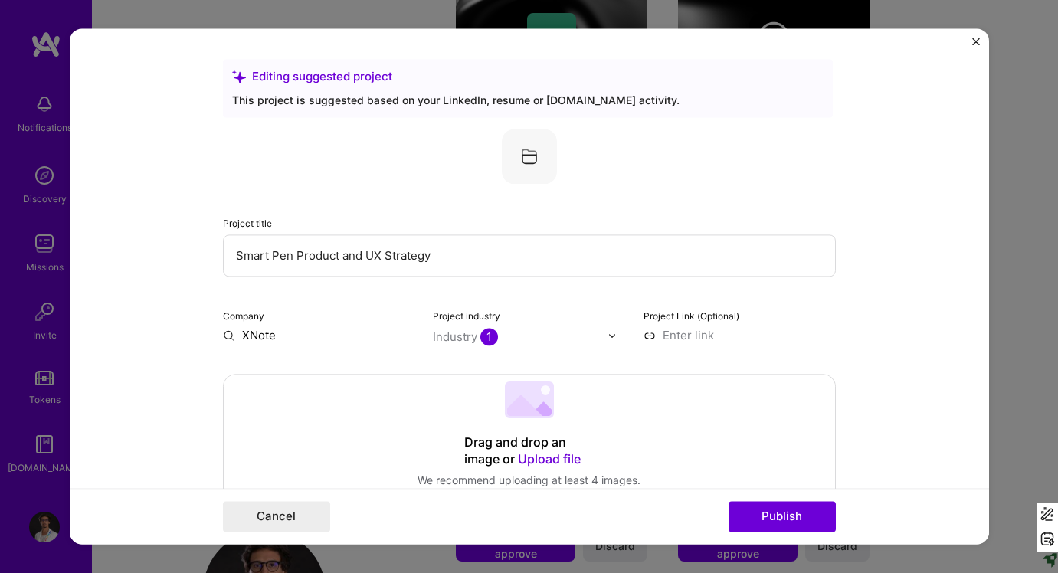
click at [260, 335] on input "XNote" at bounding box center [319, 335] width 192 height 16
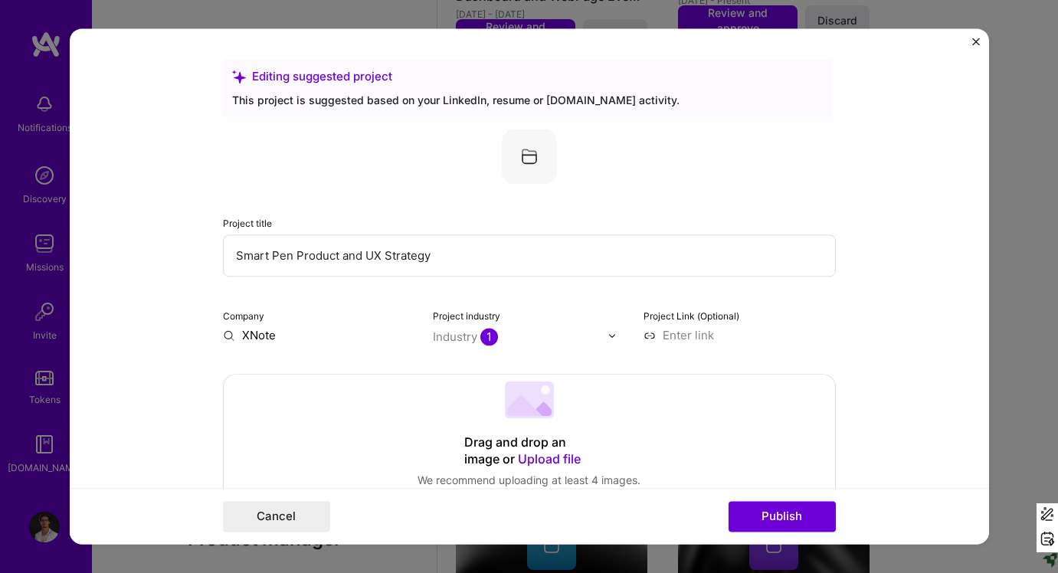
click at [281, 335] on input "XNote" at bounding box center [319, 335] width 192 height 16
click at [292, 384] on span "[URL]" at bounding box center [281, 381] width 25 height 12
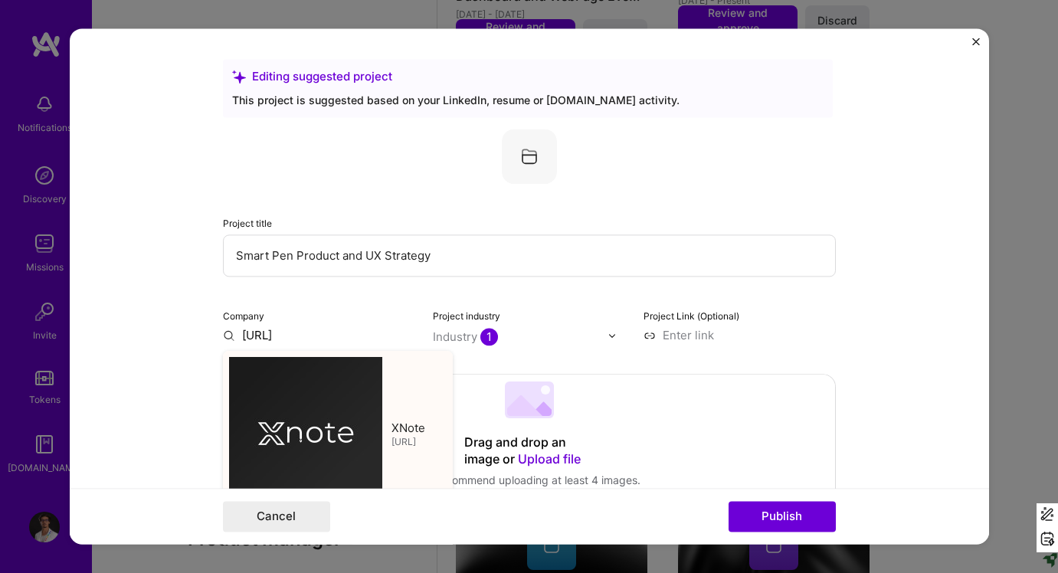
type input "XNote"
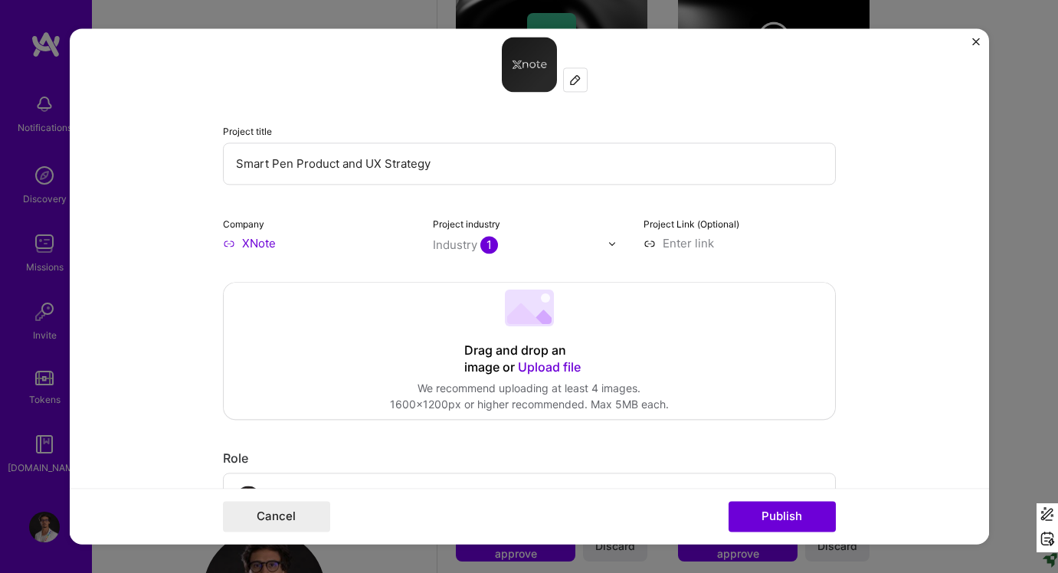
scroll to position [100, 0]
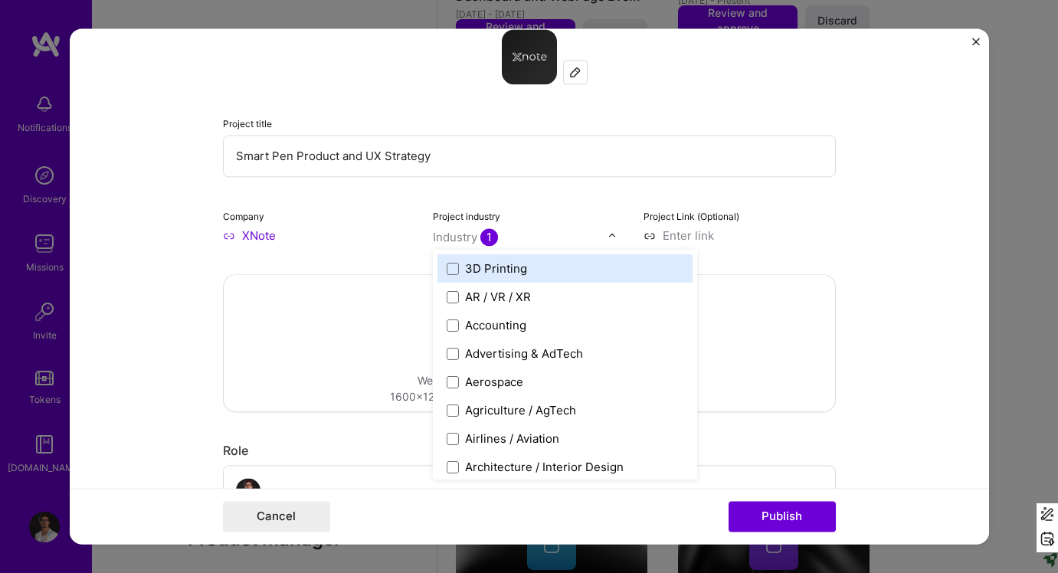
click at [468, 237] on div "Industry 1" at bounding box center [465, 237] width 65 height 16
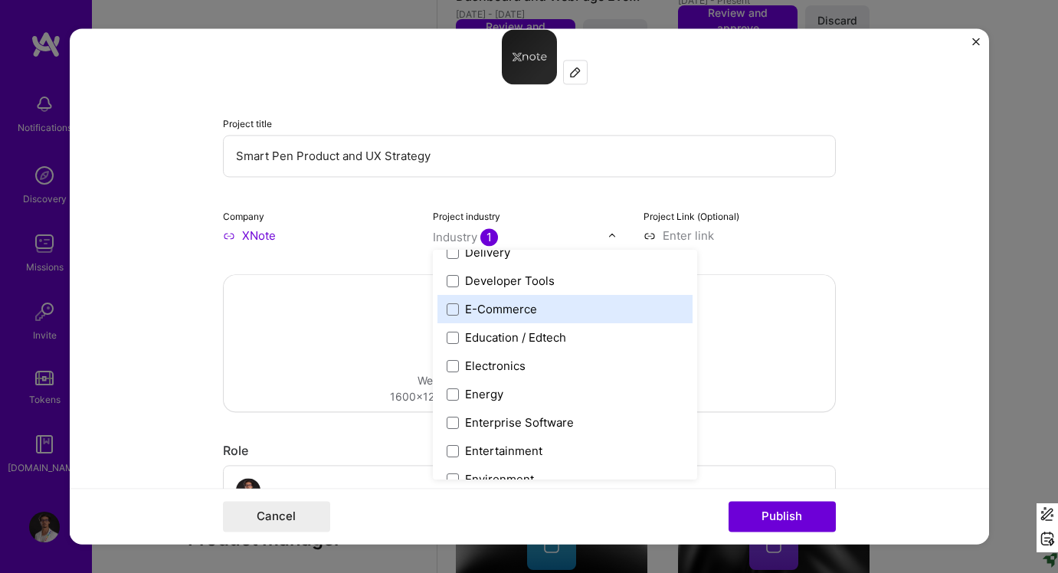
scroll to position [1319, 0]
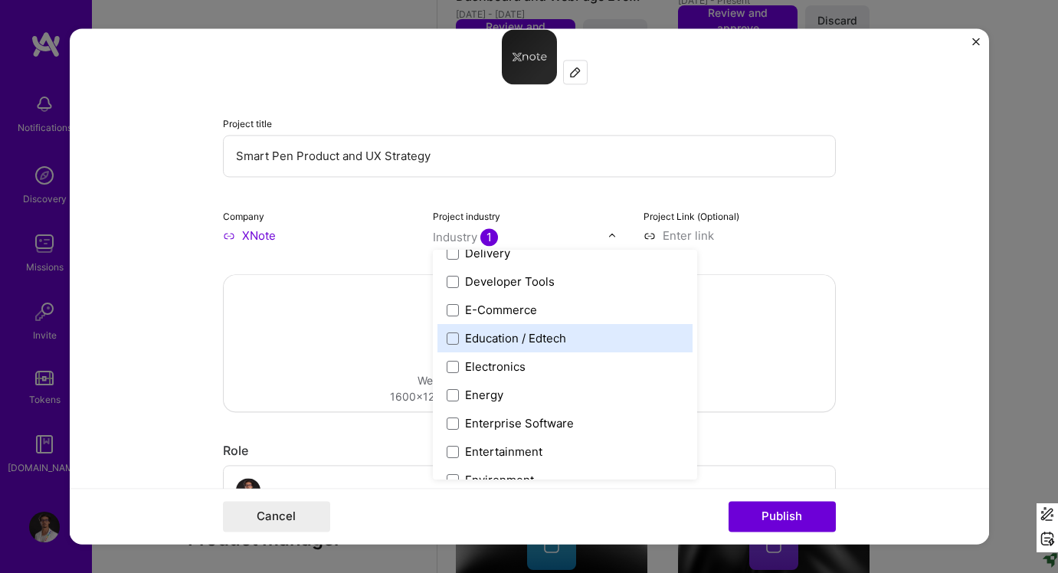
click at [600, 339] on label "Education / Edtech" at bounding box center [565, 338] width 237 height 16
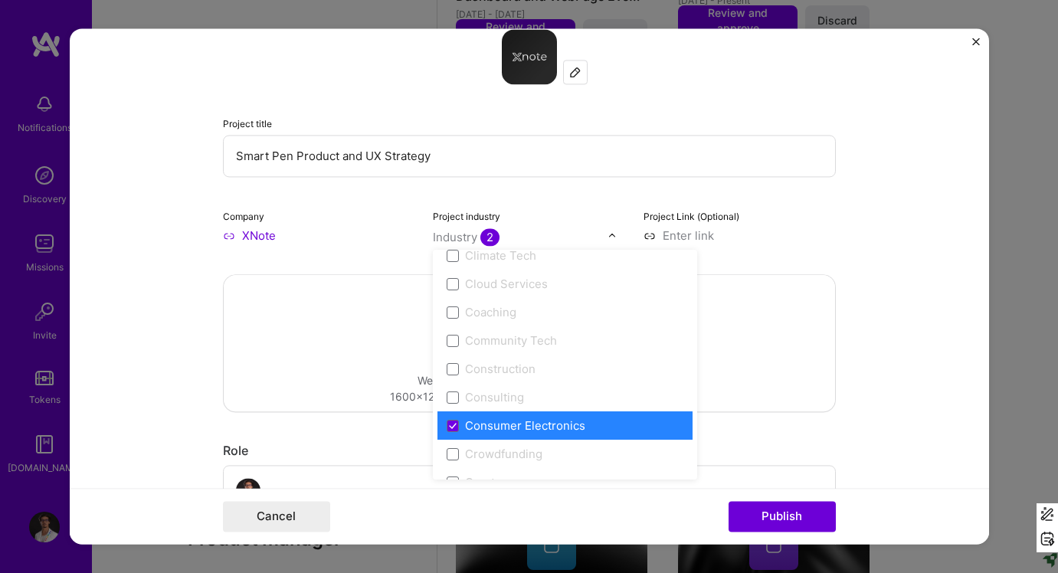
scroll to position [949, 0]
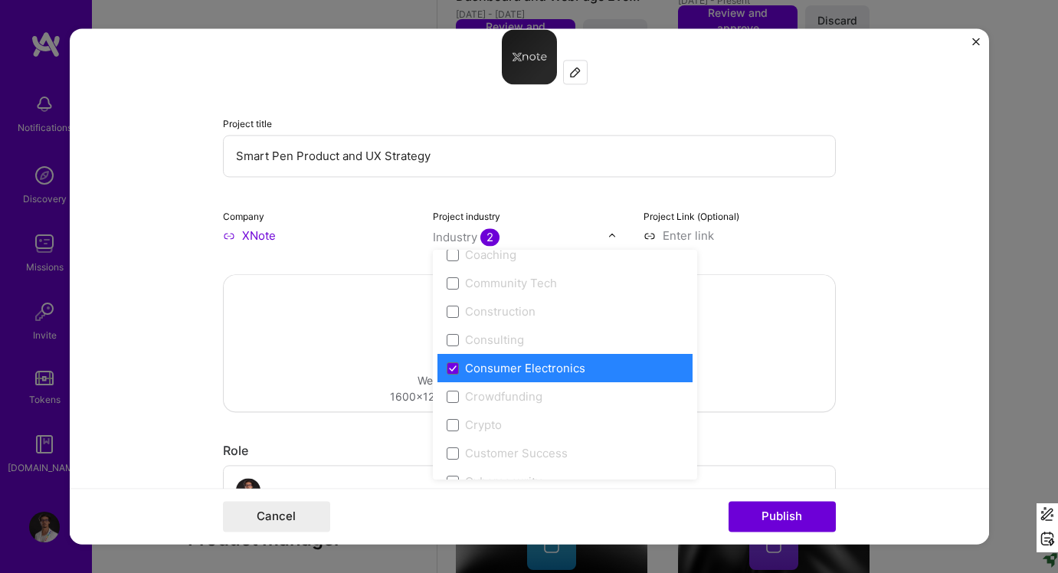
click at [490, 375] on div "Consumer Electronics" at bounding box center [525, 368] width 120 height 16
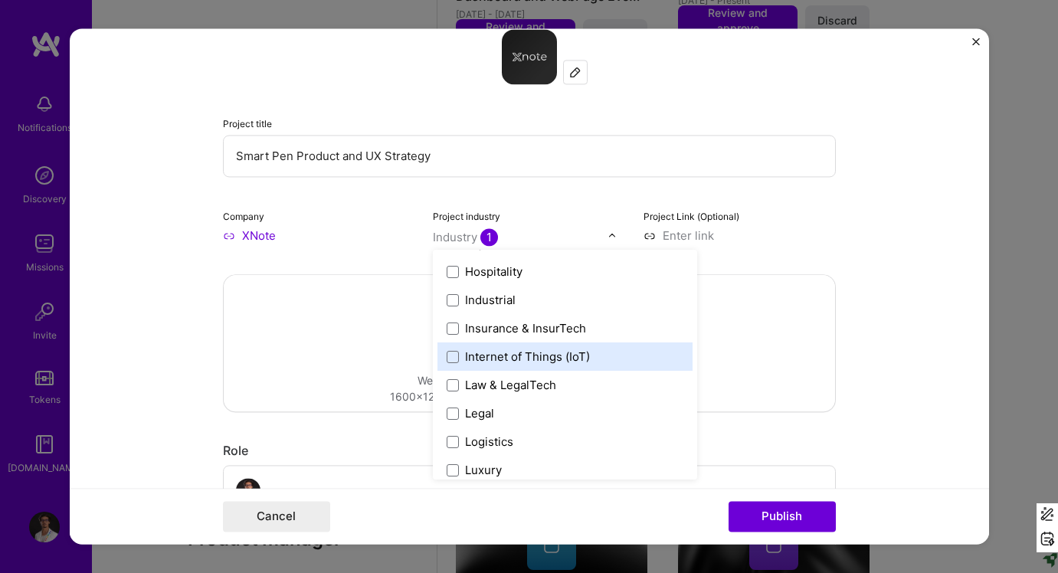
scroll to position [2015, 0]
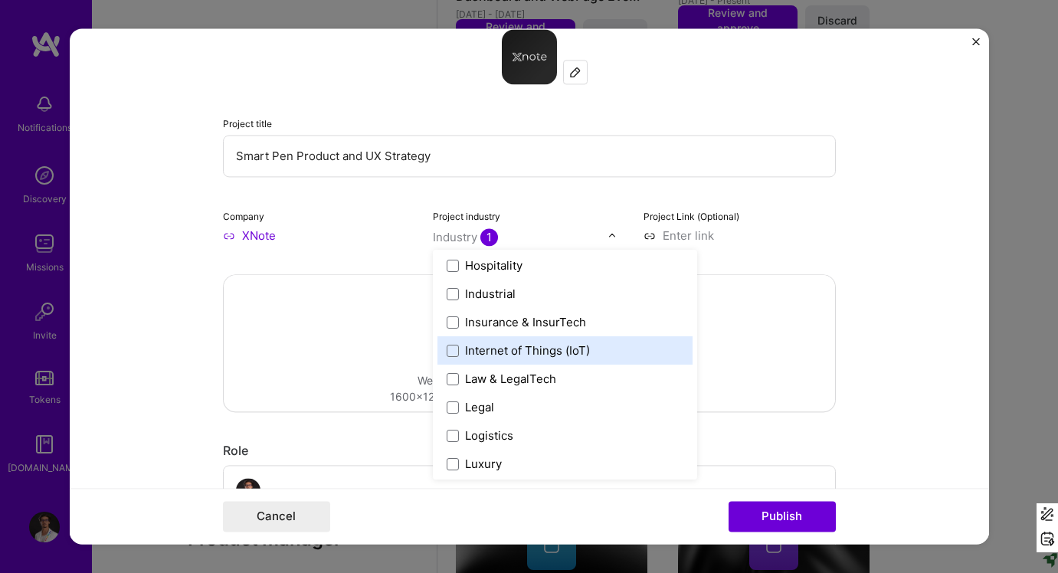
click at [533, 362] on div "Internet of Things (IoT)" at bounding box center [564, 350] width 255 height 28
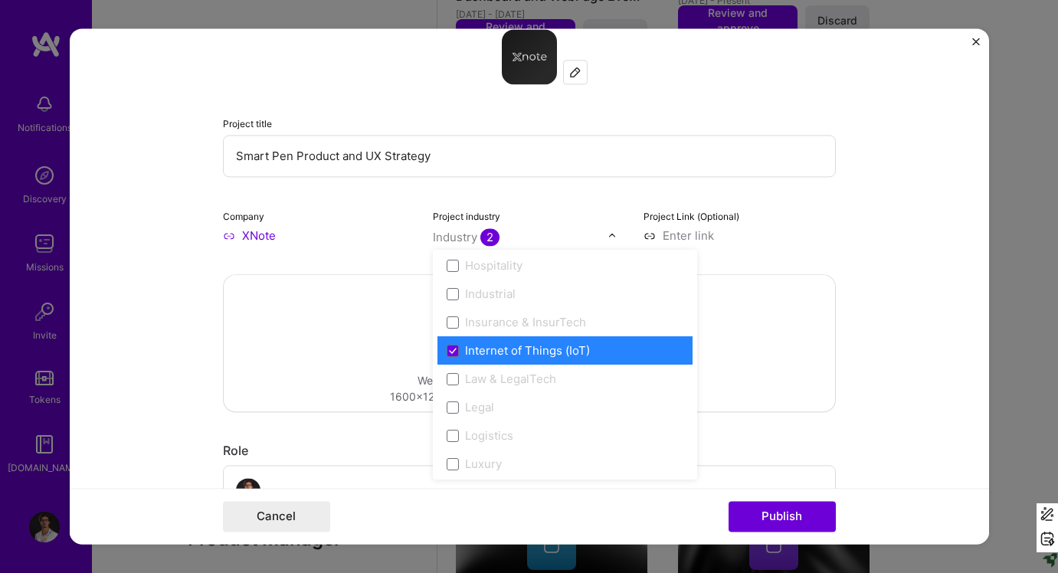
click at [765, 227] on div "Project Link (Optional)" at bounding box center [739, 226] width 192 height 36
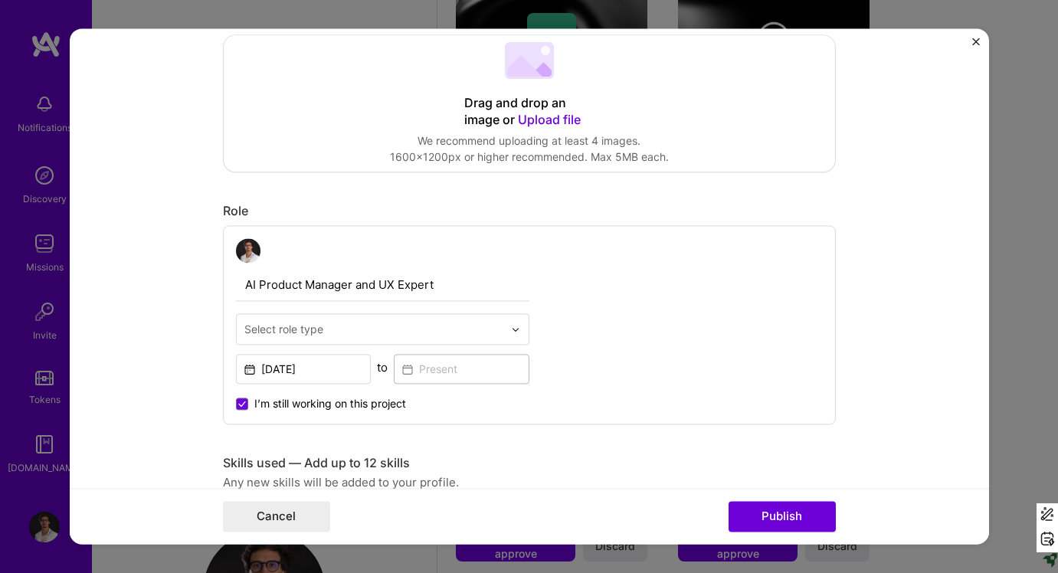
scroll to position [377, 0]
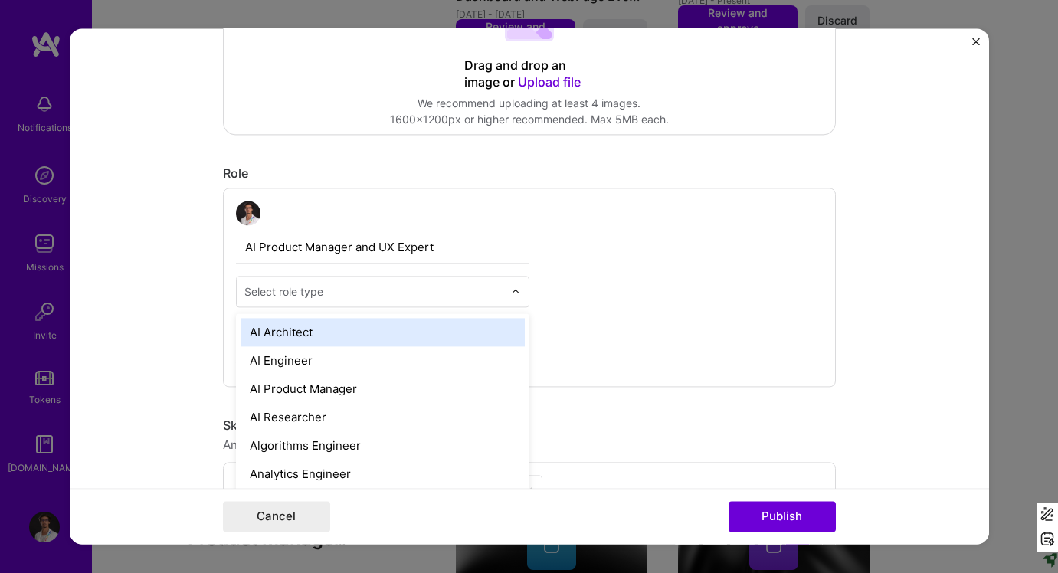
click at [512, 290] on img at bounding box center [515, 291] width 9 height 9
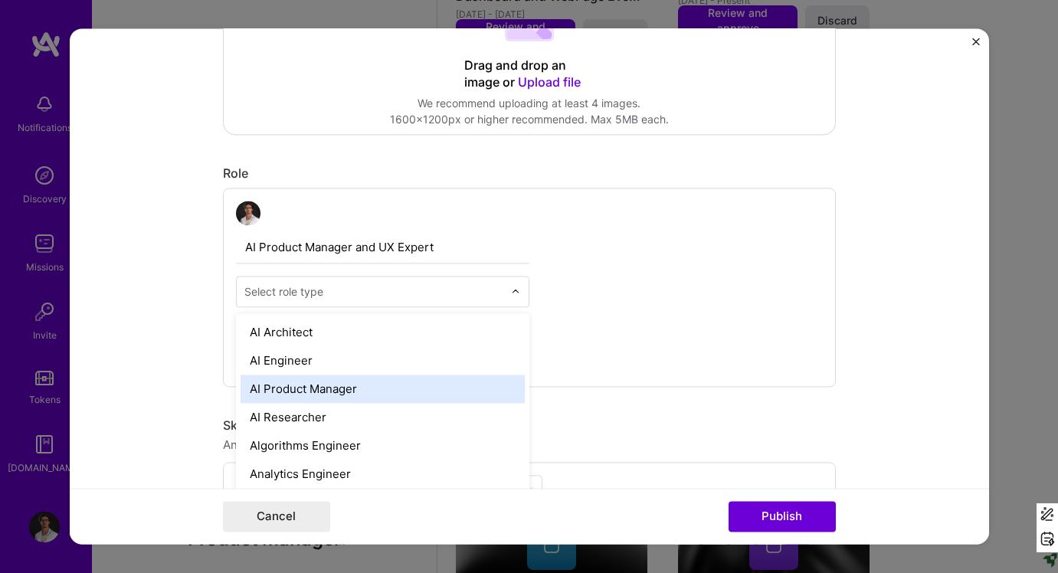
click at [465, 393] on div "AI Product Manager" at bounding box center [383, 389] width 284 height 28
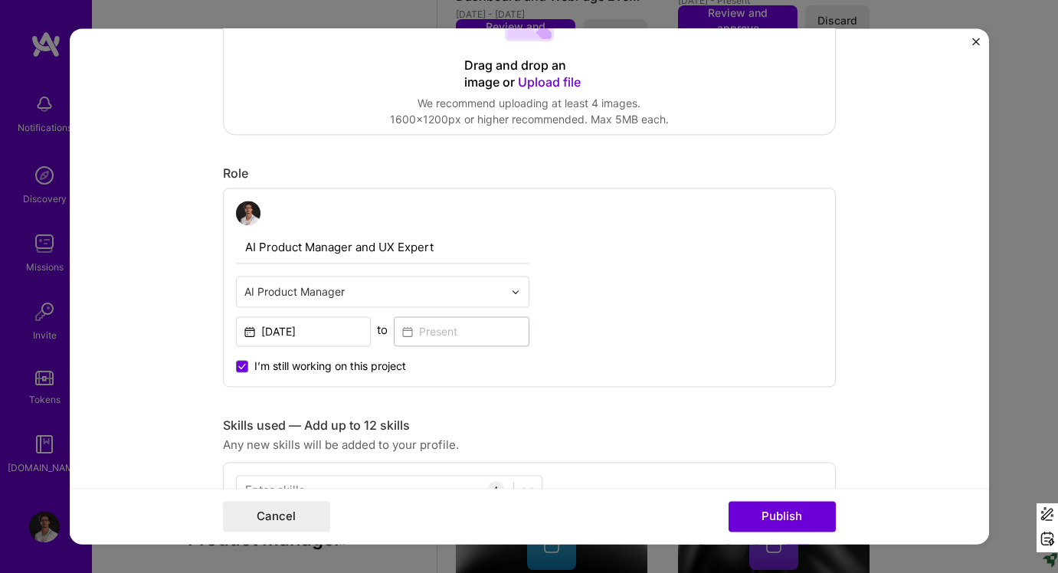
click at [597, 306] on div "AI Product Manager and UX Expert option AI Product Manager, selected. Select is…" at bounding box center [529, 287] width 613 height 199
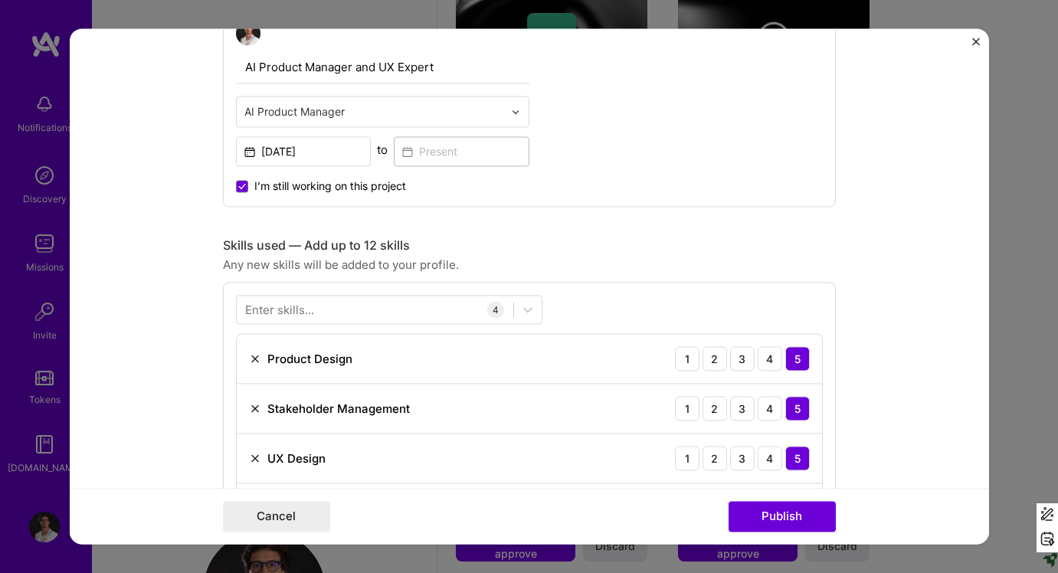
scroll to position [644, 0]
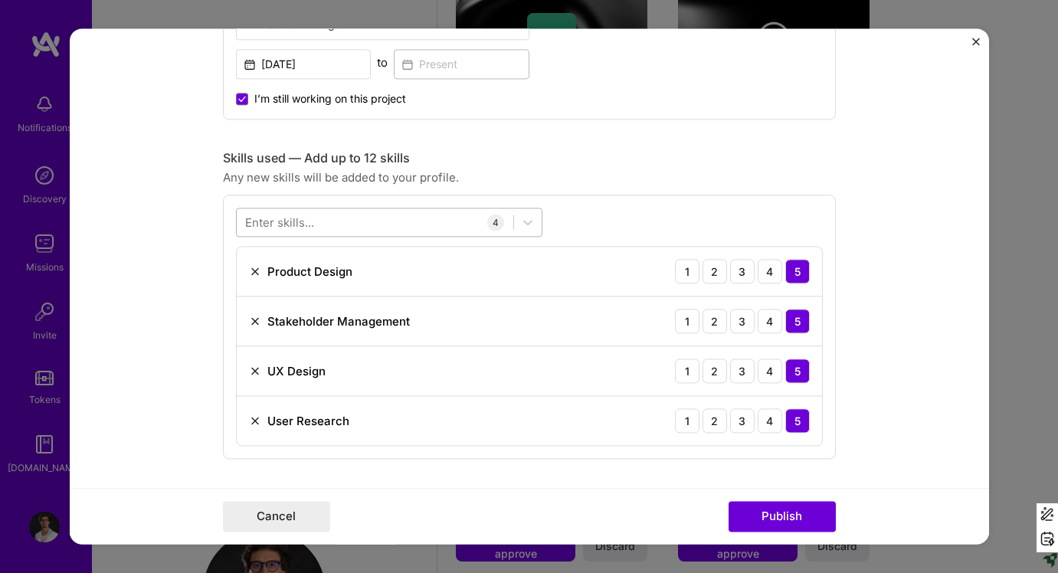
click at [460, 216] on div at bounding box center [375, 222] width 277 height 25
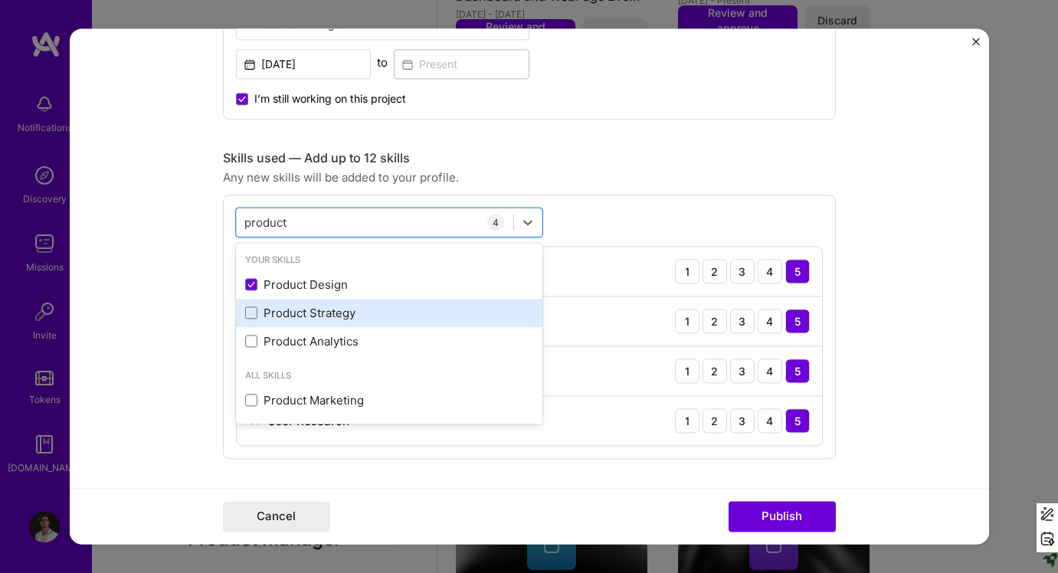
click at [440, 309] on div "Product Strategy" at bounding box center [389, 313] width 288 height 16
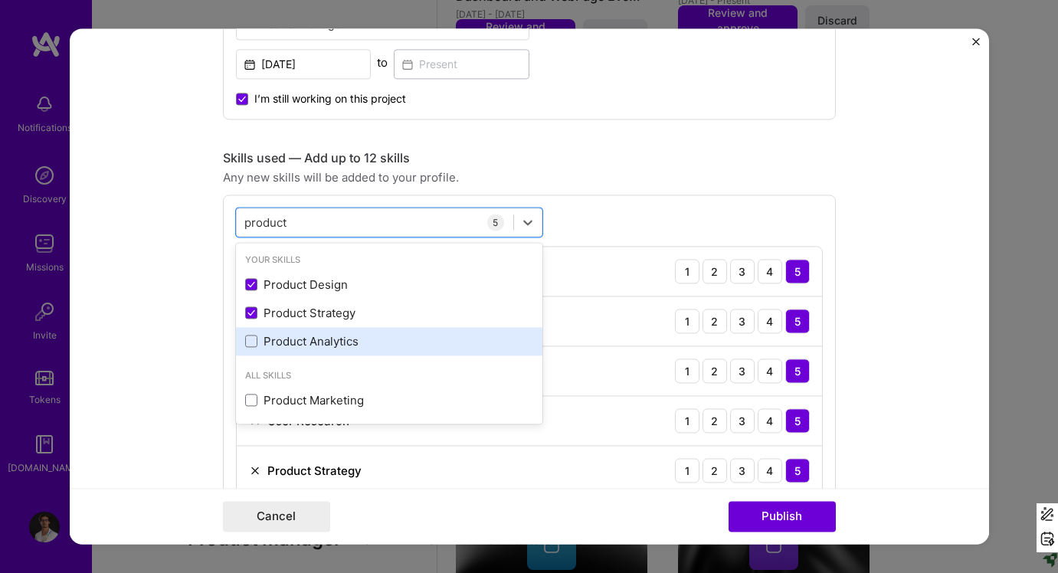
click at [408, 339] on div "Product Analytics" at bounding box center [389, 341] width 288 height 16
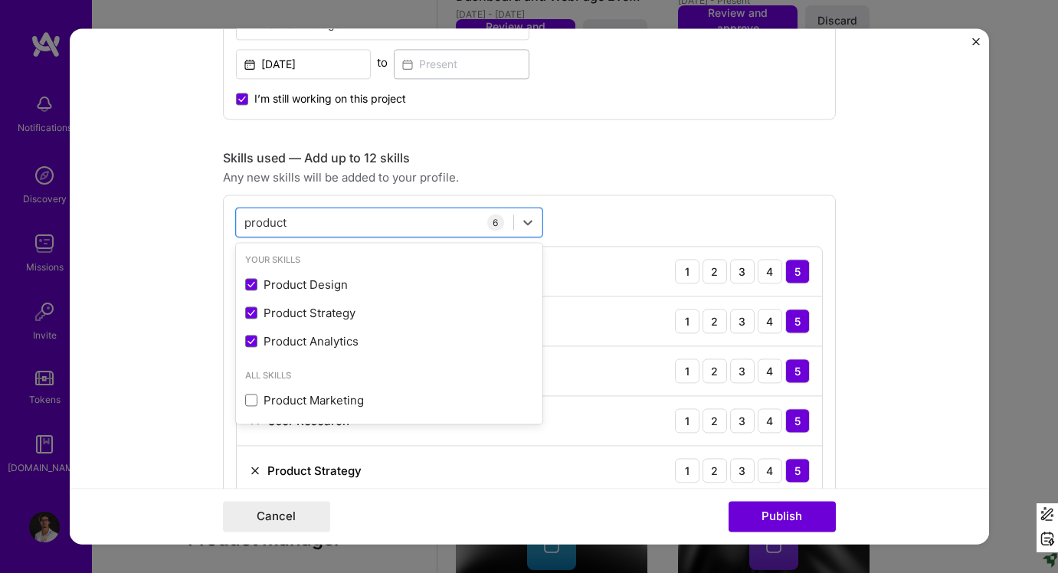
type input "product"
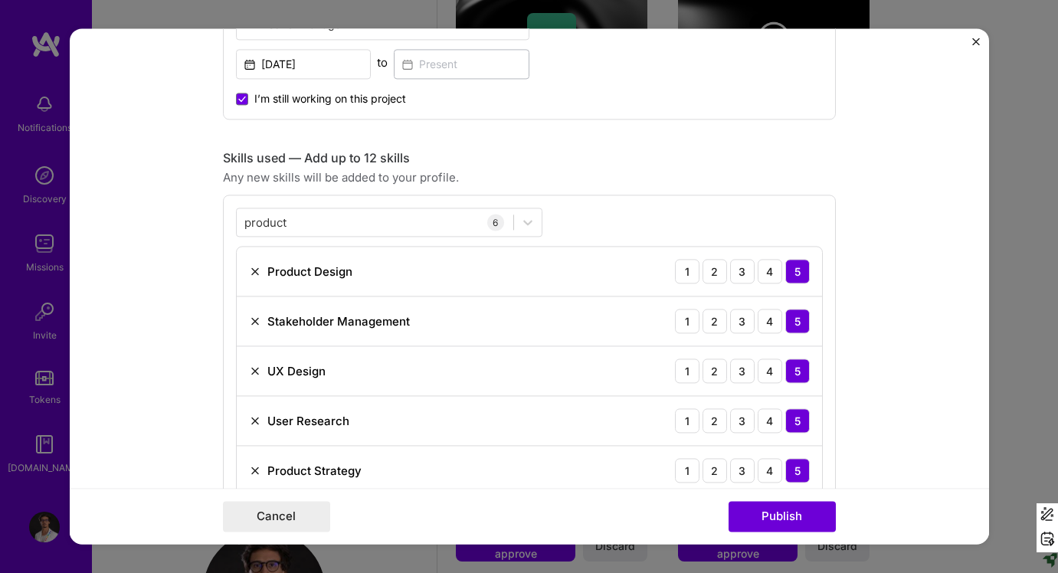
click at [660, 160] on div "Skills used — Add up to 12 skills" at bounding box center [529, 158] width 613 height 16
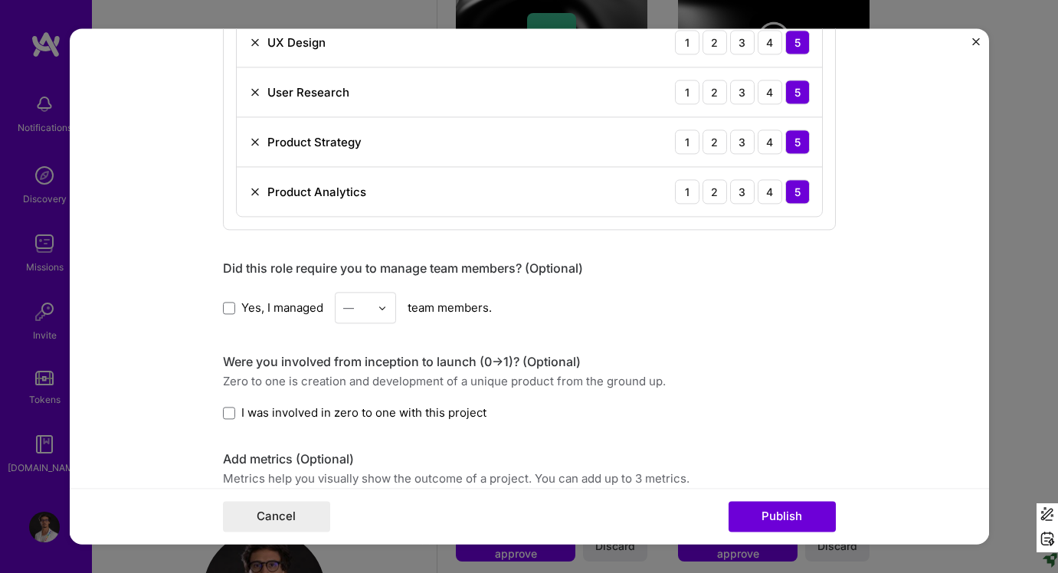
scroll to position [976, 0]
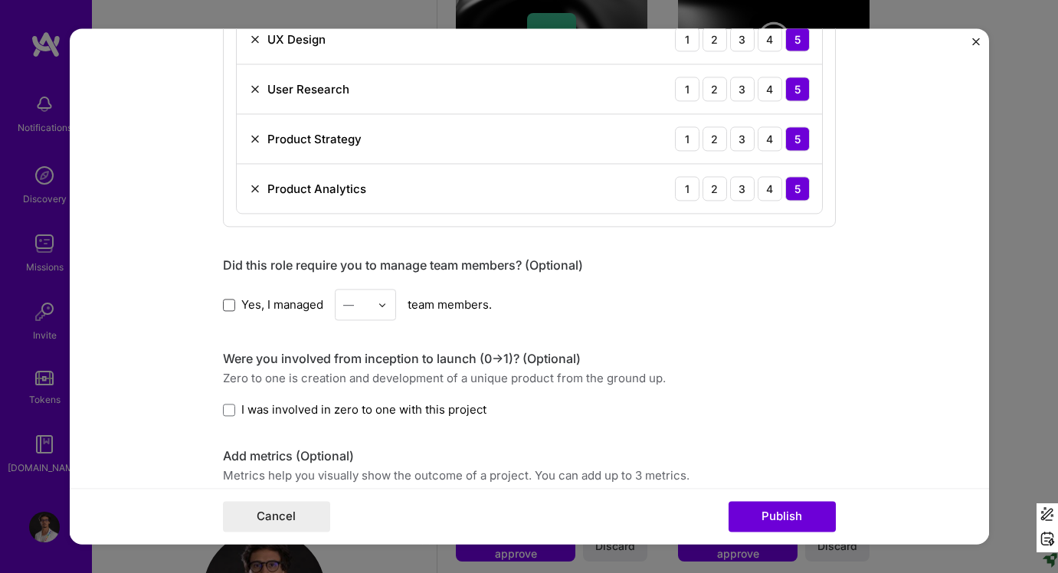
click at [229, 300] on span at bounding box center [229, 305] width 12 height 12
click at [0, 0] on input "Yes, I managed" at bounding box center [0, 0] width 0 height 0
click at [381, 306] on img at bounding box center [382, 304] width 9 height 9
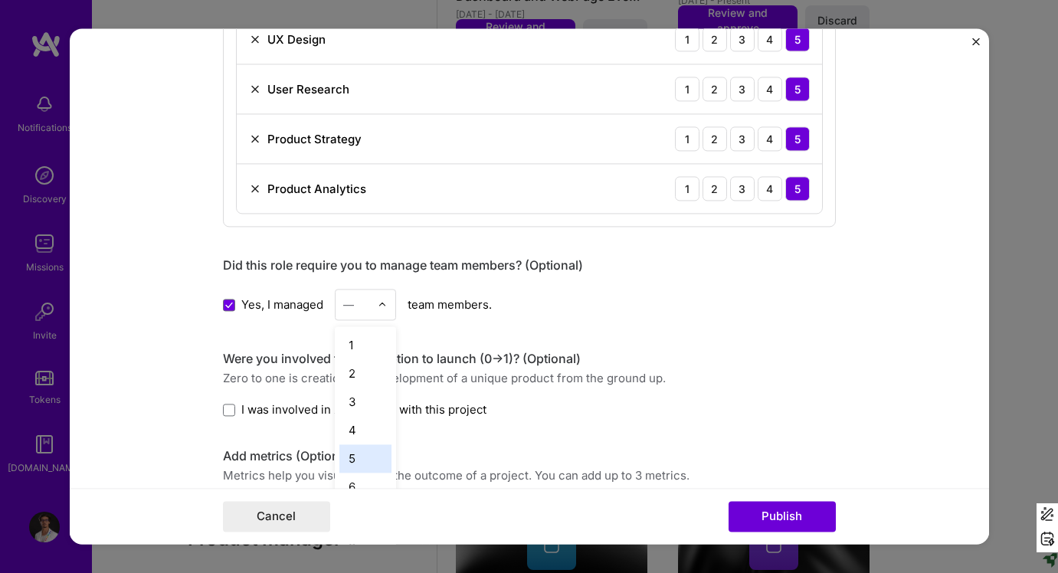
click at [369, 461] on div "5" at bounding box center [365, 458] width 52 height 28
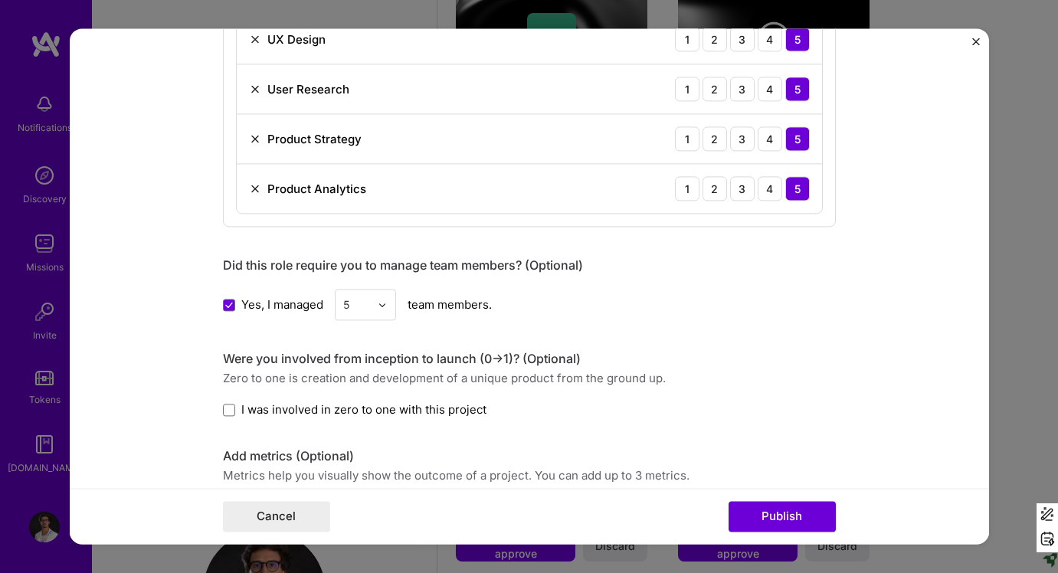
click at [527, 312] on div "Yes, I managed 5 team members." at bounding box center [529, 304] width 613 height 31
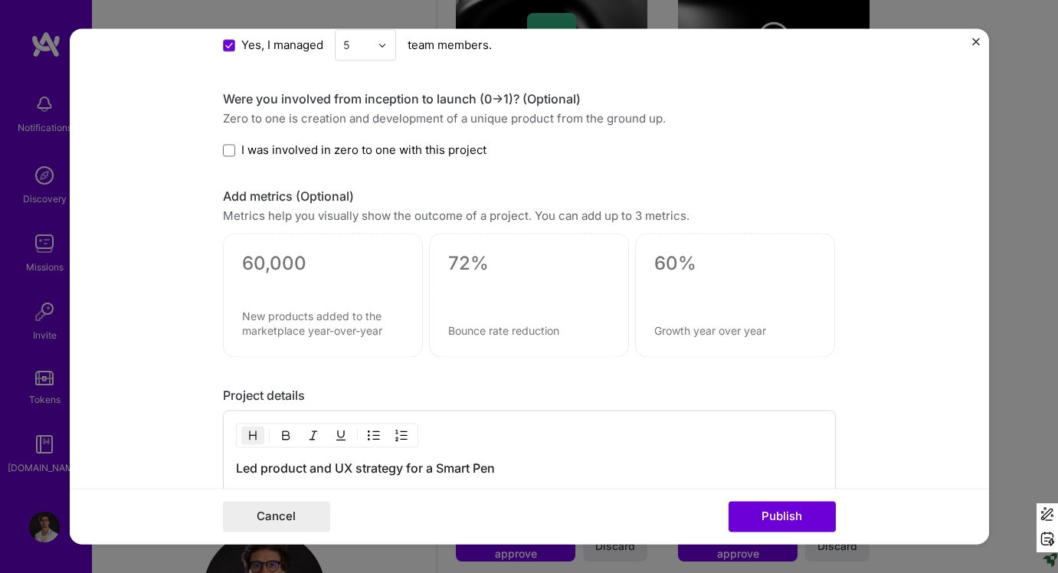
scroll to position [1239, 0]
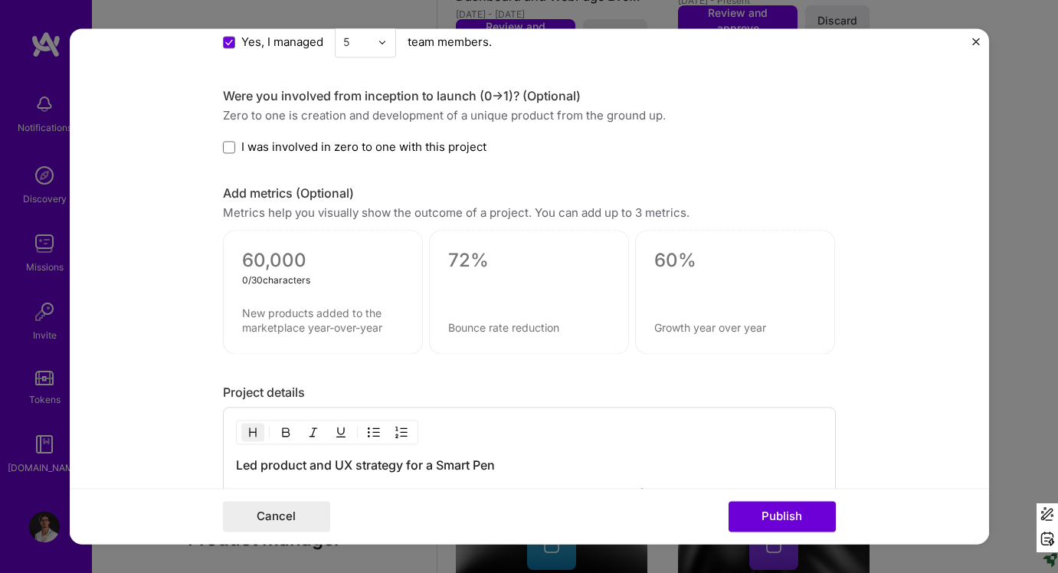
click at [301, 269] on textarea at bounding box center [323, 261] width 162 height 23
paste textarea
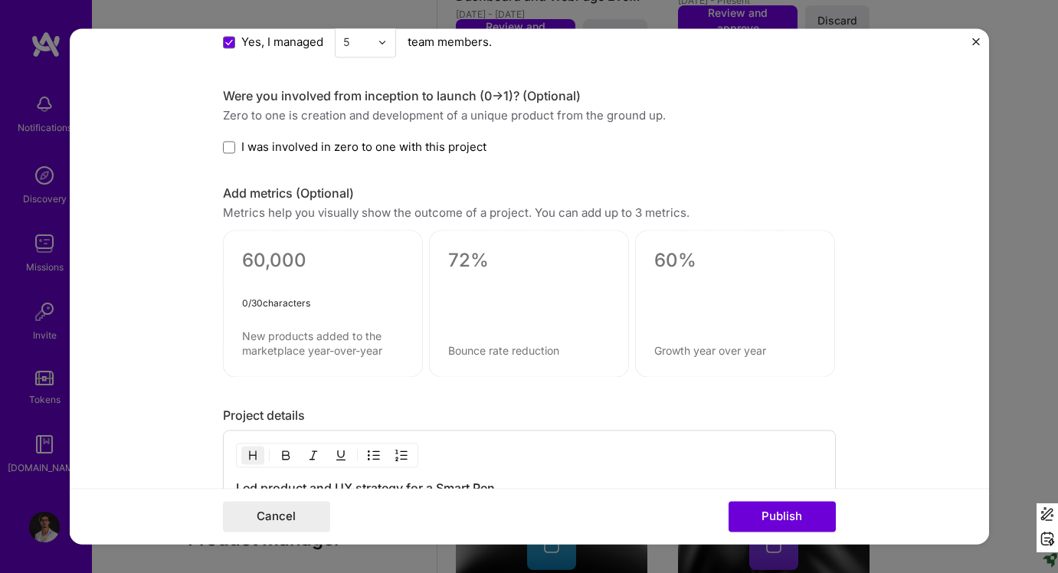
click at [273, 267] on textarea at bounding box center [323, 273] width 162 height 46
paste textarea "60–80% desirability"
type textarea "60–80% desirability"
click at [469, 267] on textarea at bounding box center [529, 261] width 162 height 23
paste textarea "Analytics for Amplitude"
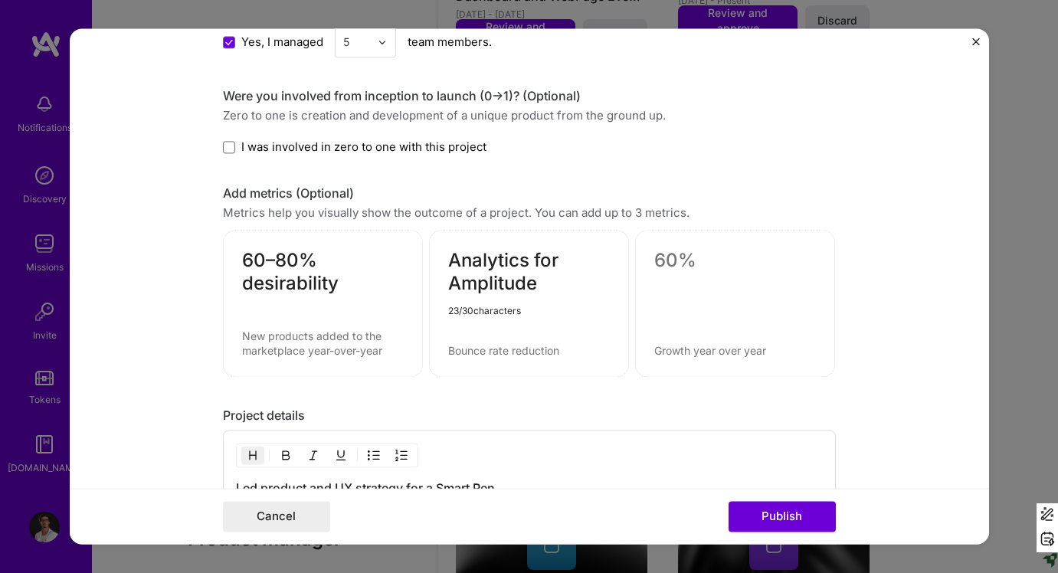
type textarea "Analytics for Amplitude"
click at [670, 254] on textarea at bounding box center [735, 261] width 162 height 23
paste textarea "Implement using AI tools"
type textarea "Implement using AI tools"
click at [297, 339] on textarea at bounding box center [323, 343] width 162 height 29
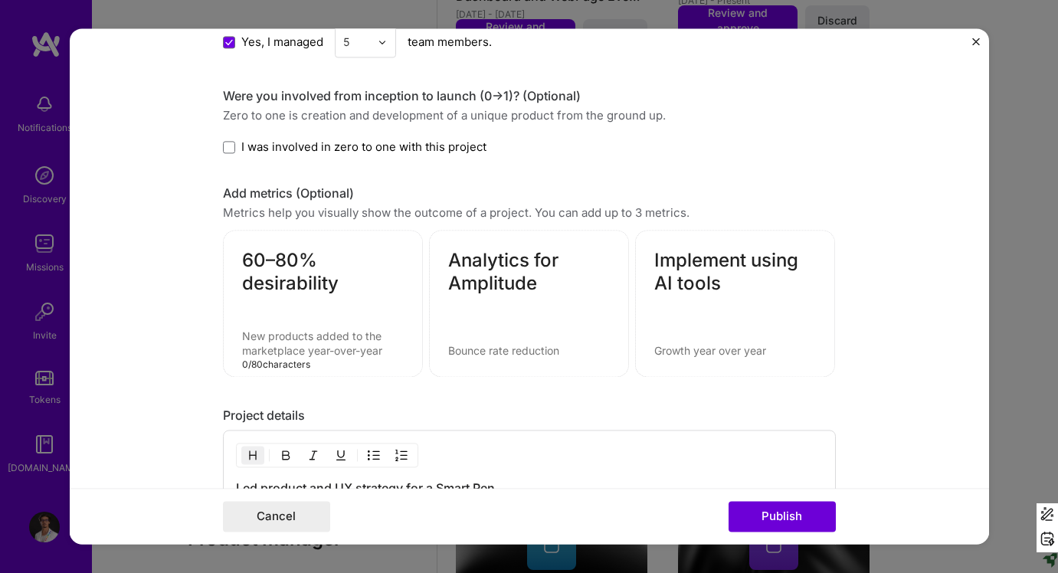
paste textarea "Defined Q3–Q4 new roadmap feature with 60–80% desirability (willingness to use)"
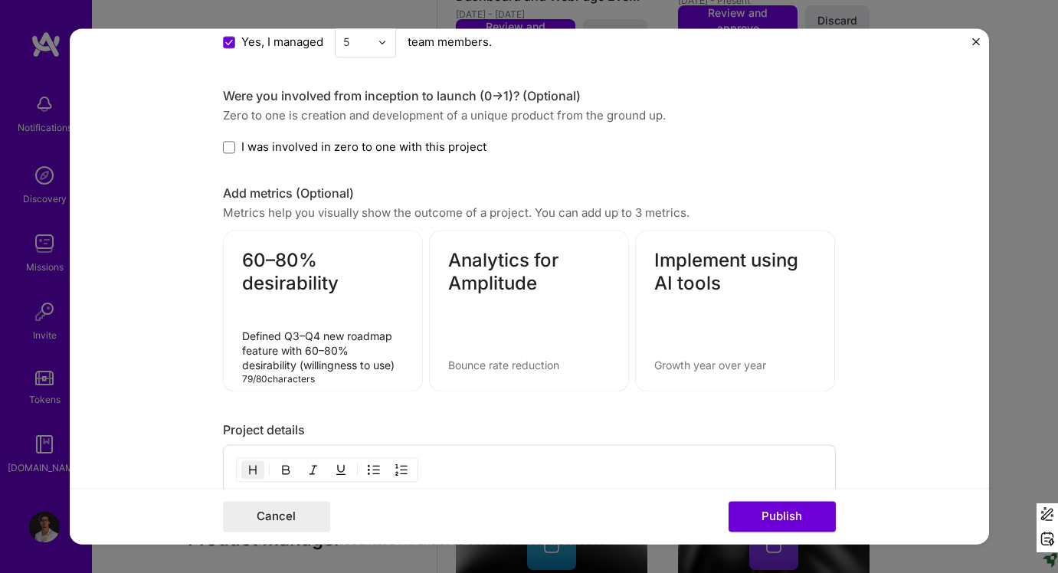
type textarea "Defined Q3–Q4 new roadmap feature with 60–80% desirability (willingness to use)"
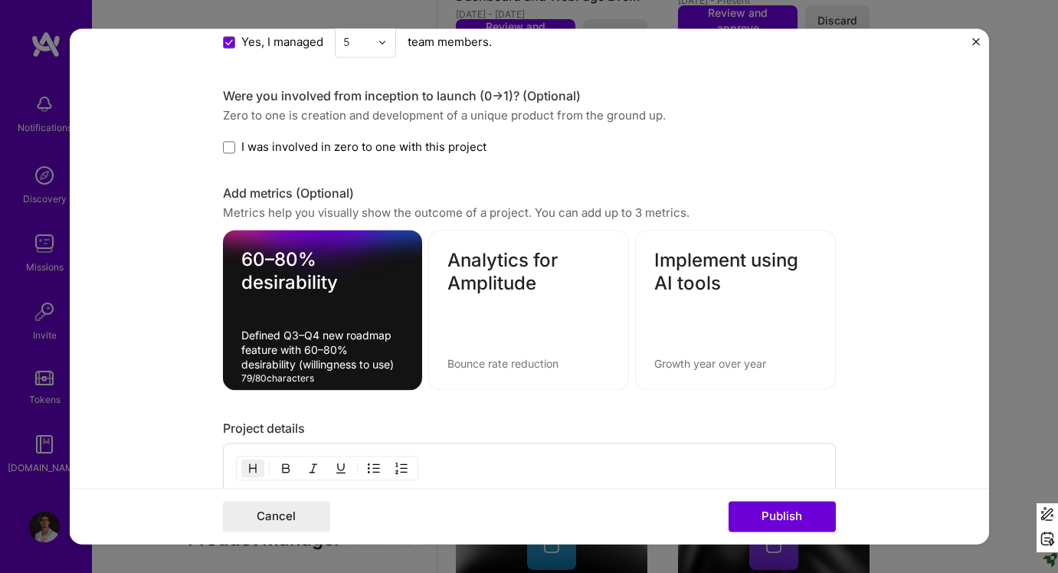
click at [480, 364] on textarea at bounding box center [528, 364] width 162 height 15
paste textarea "Enabling data-driven decision-making across marketing and product"
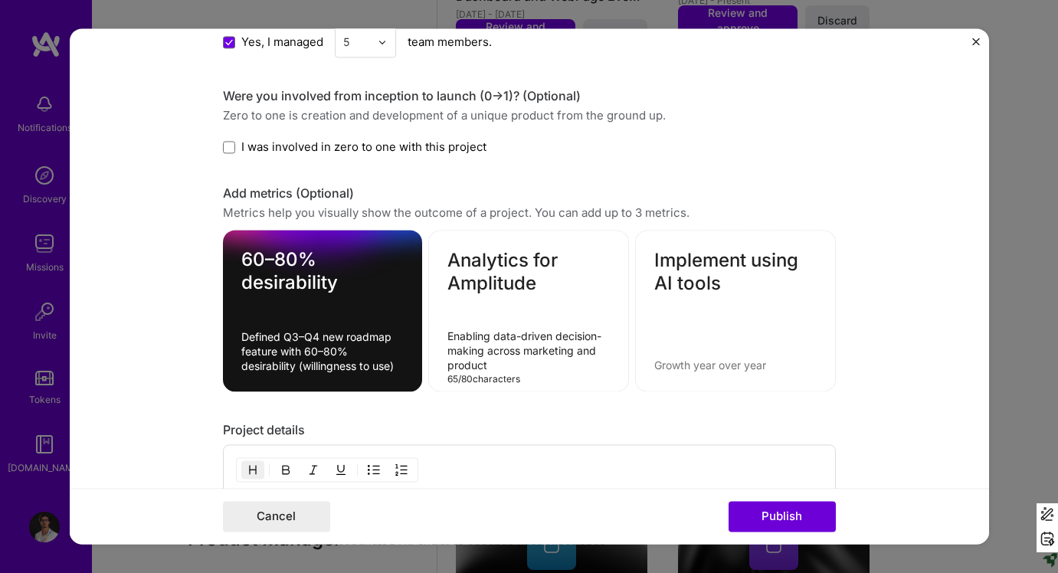
type textarea "Enabling data-driven decision-making across marketing and product"
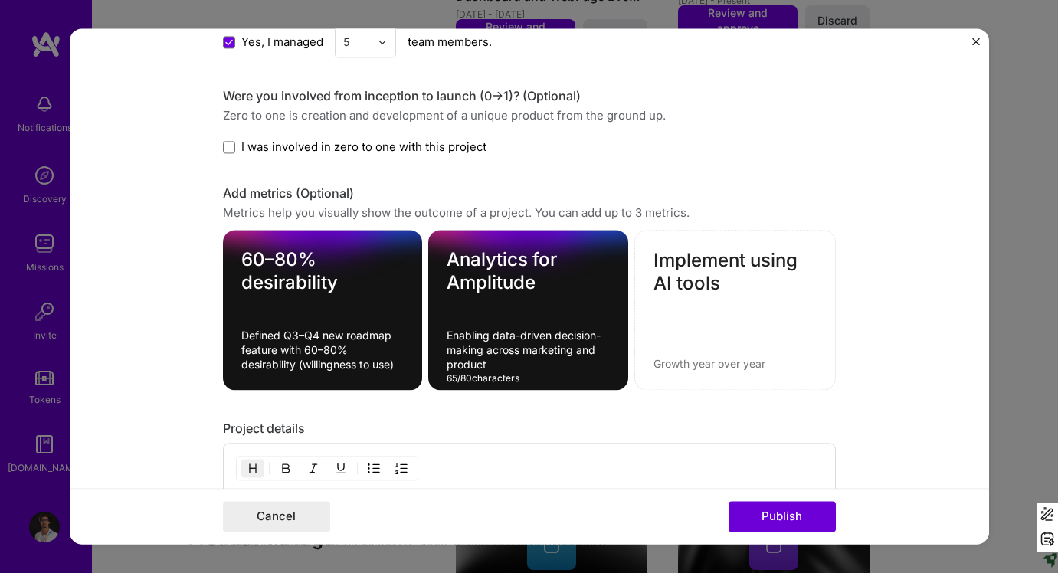
click at [684, 365] on textarea at bounding box center [734, 364] width 163 height 15
paste textarea "Drove rapid design–engineering iteration into code-ready specs"
type textarea "Drove rapid design–engineering iteration into code-ready specs"
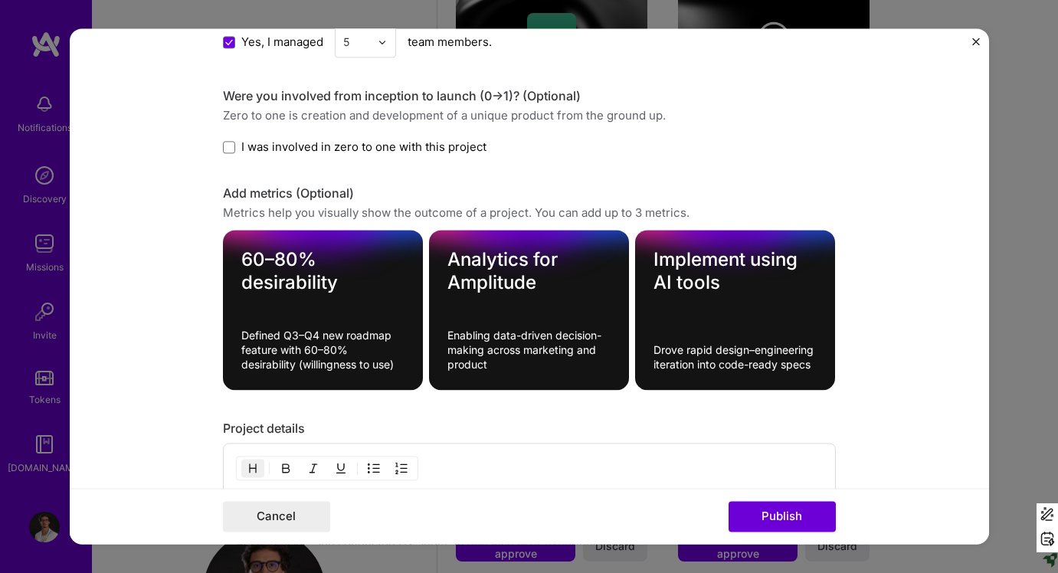
click at [883, 342] on form "Editing suggested project This project is suggested based on your LinkedIn, res…" at bounding box center [529, 286] width 919 height 516
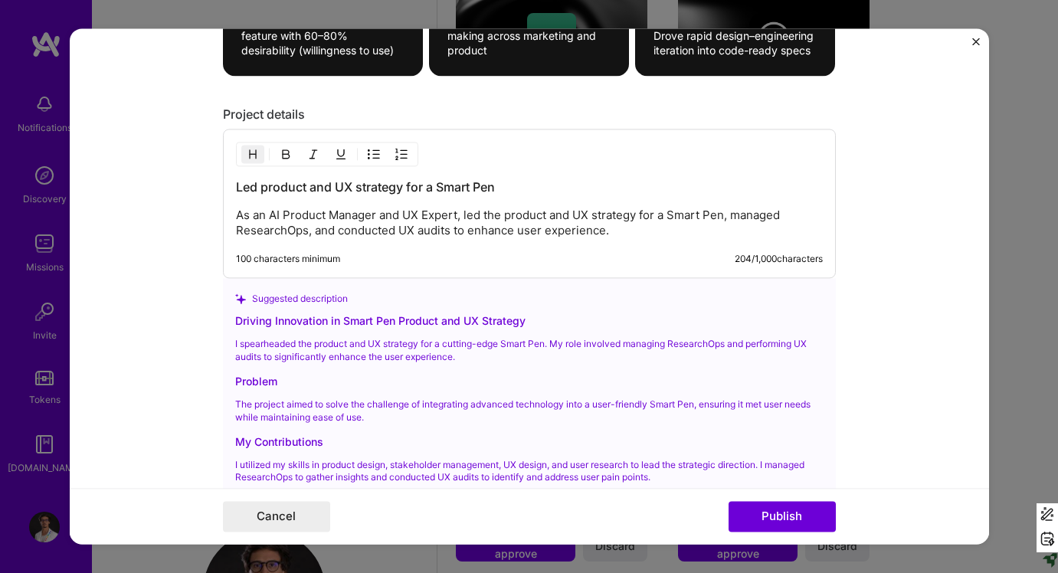
scroll to position [1563, 0]
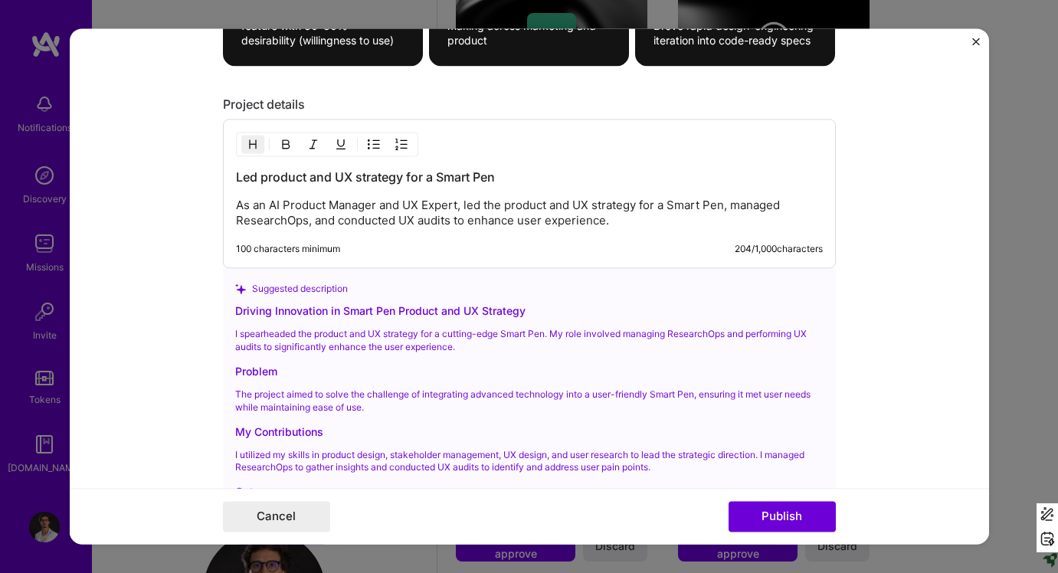
click at [385, 212] on p "As an AI Product Manager and UX Expert, led the product and UX strategy for a S…" at bounding box center [529, 213] width 587 height 31
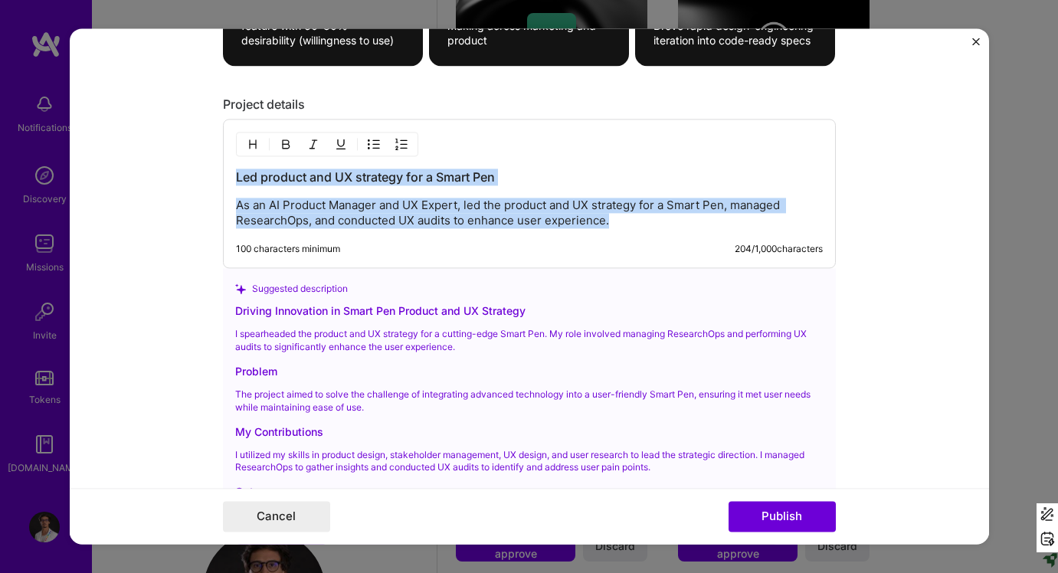
drag, startPoint x: 610, startPoint y: 221, endPoint x: 195, endPoint y: 106, distance: 431.0
click at [195, 106] on form "Editing suggested project This project is suggested based on your LinkedIn, res…" at bounding box center [529, 286] width 919 height 516
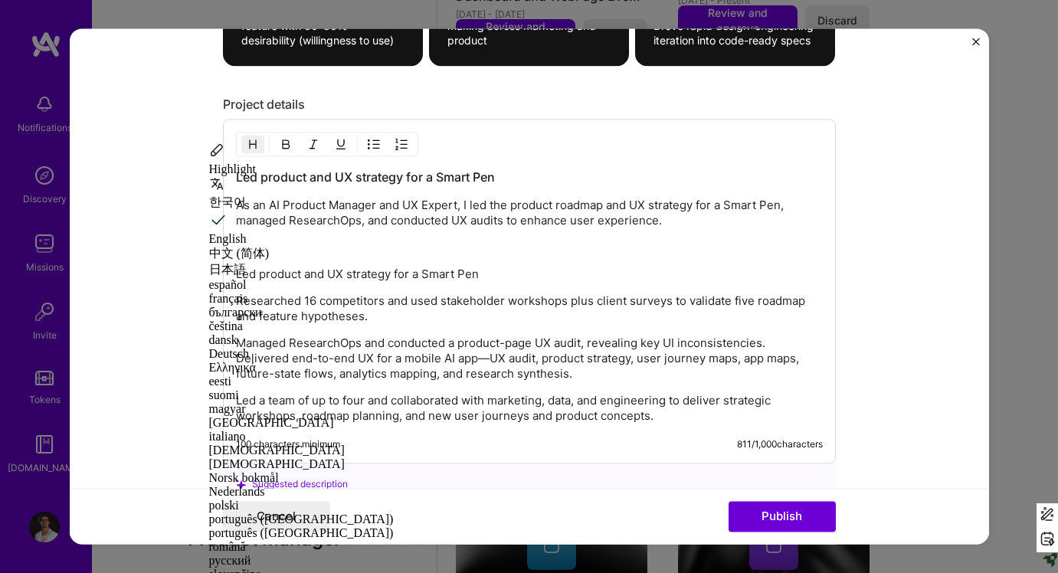
click at [497, 243] on p at bounding box center [529, 248] width 587 height 15
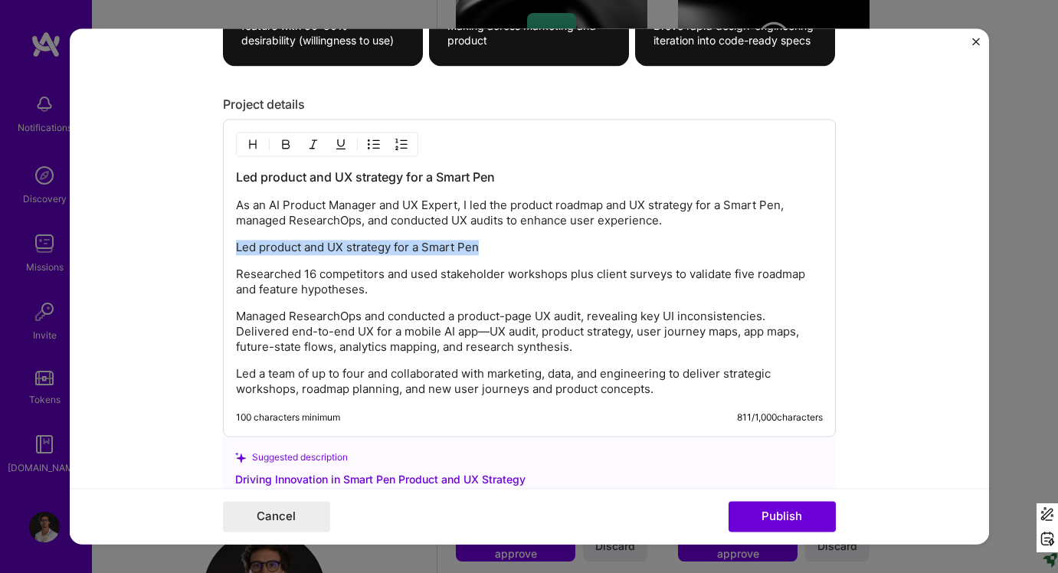
drag, startPoint x: 522, startPoint y: 249, endPoint x: 198, endPoint y: 238, distance: 324.2
click at [198, 238] on form "Editing suggested project This project is suggested based on your LinkedIn, res…" at bounding box center [529, 286] width 919 height 516
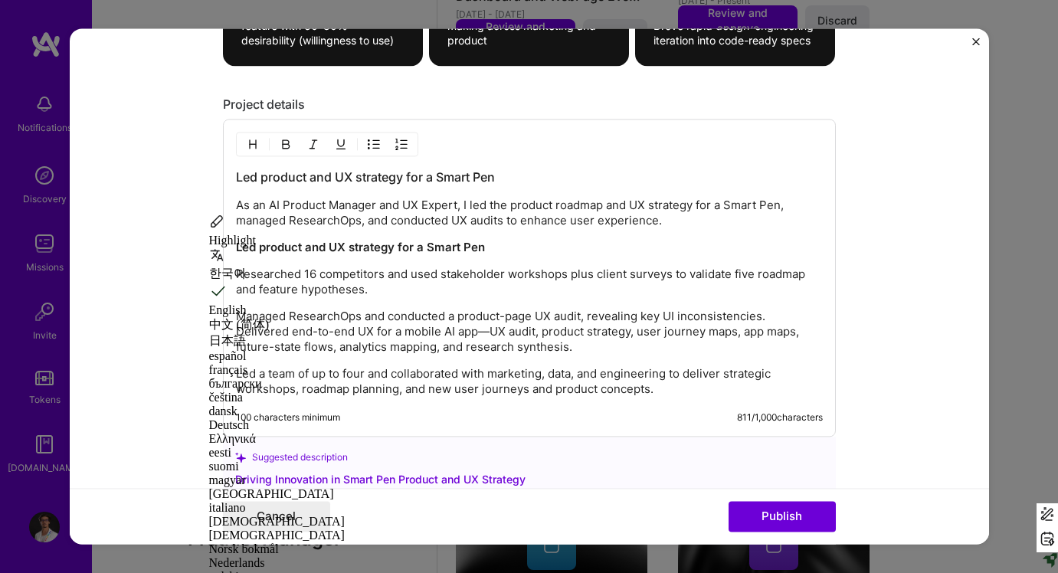
click at [532, 270] on p "Researched 16 competitors and used stakeholder workshops plus client surveys to…" at bounding box center [529, 282] width 587 height 31
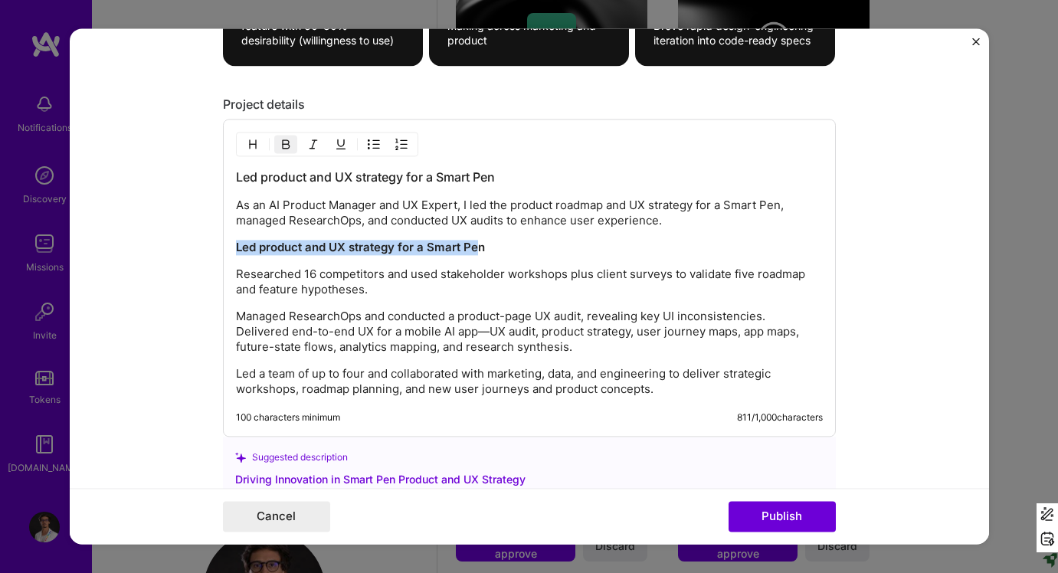
drag, startPoint x: 478, startPoint y: 250, endPoint x: 237, endPoint y: 245, distance: 240.6
click at [237, 245] on strong "Led product and UX strategy for a Smart Pen" at bounding box center [360, 248] width 249 height 15
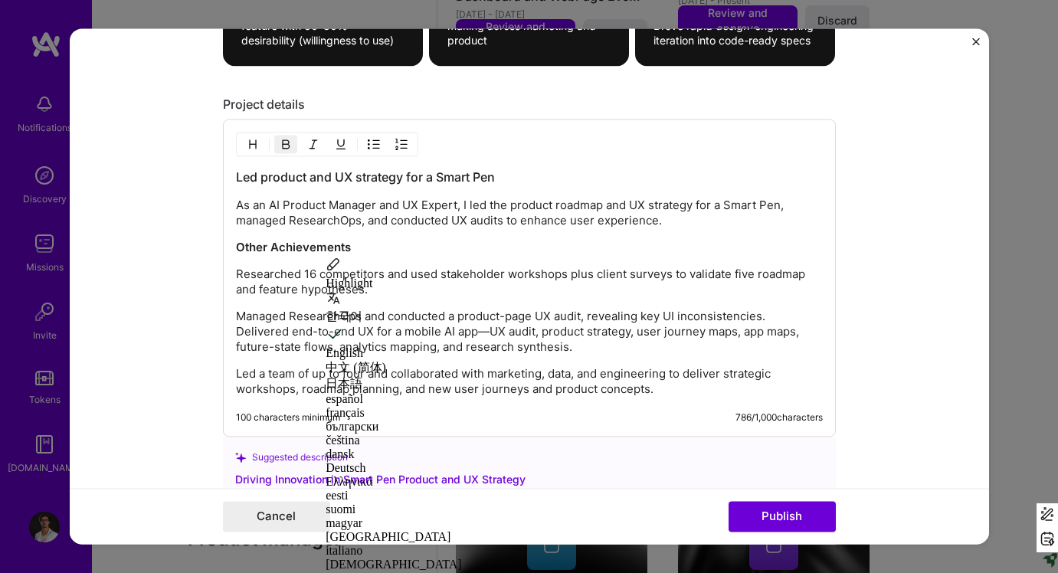
click at [236, 273] on p "Researched 16 competitors and used stakeholder workshops plus client surveys to…" at bounding box center [529, 282] width 587 height 31
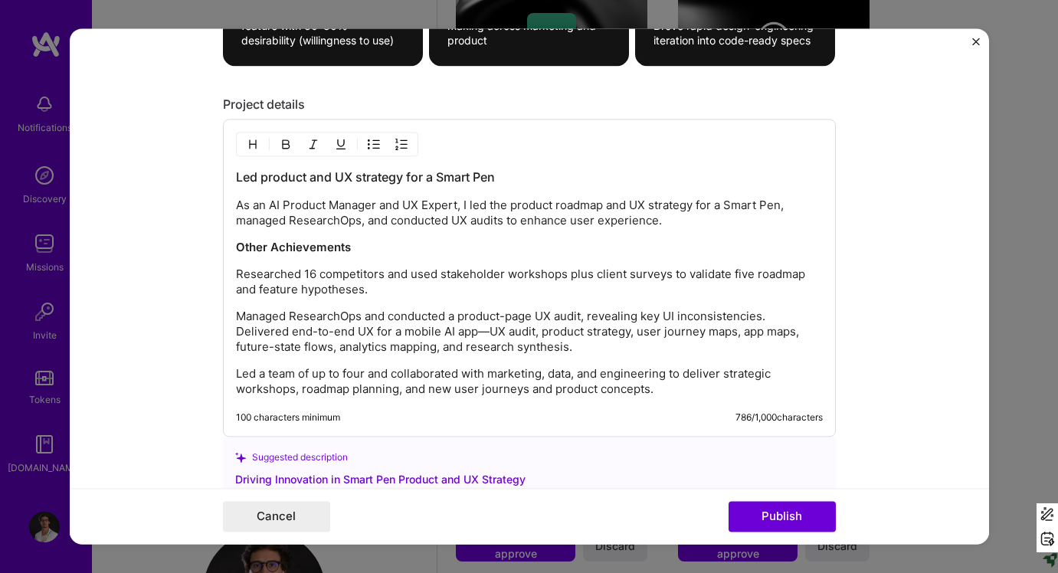
click at [372, 140] on img "button" at bounding box center [374, 145] width 12 height 12
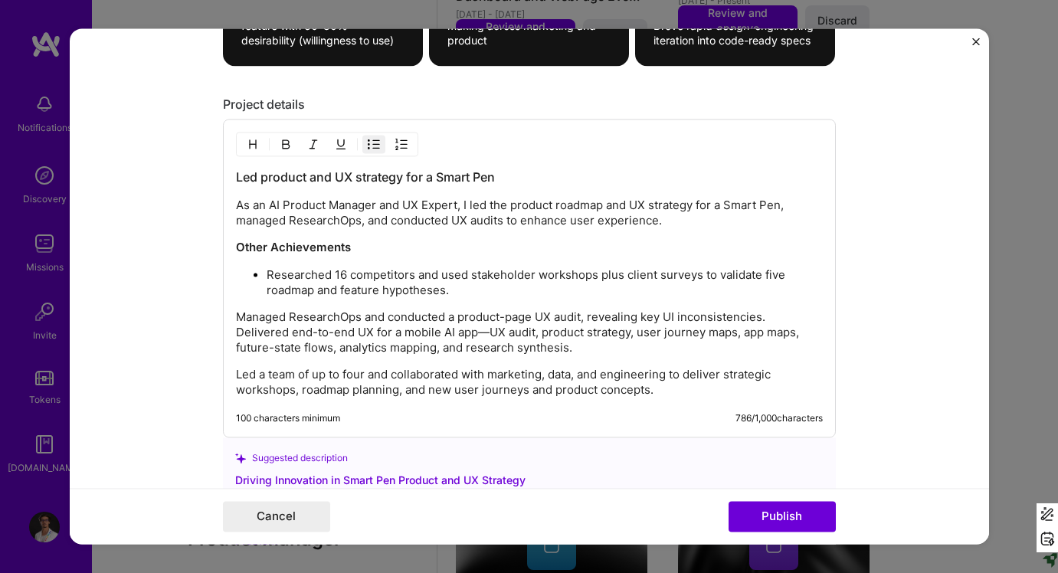
click at [238, 316] on p "Managed ResearchOps and conducted a product-page UX audit, revealing key UI inc…" at bounding box center [529, 333] width 587 height 46
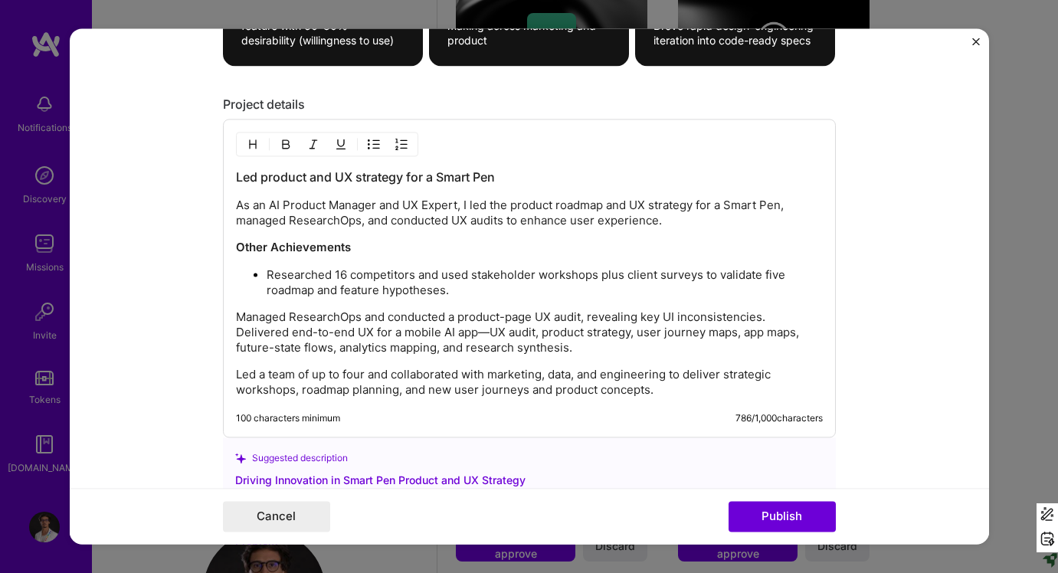
click at [373, 148] on img "button" at bounding box center [374, 145] width 12 height 12
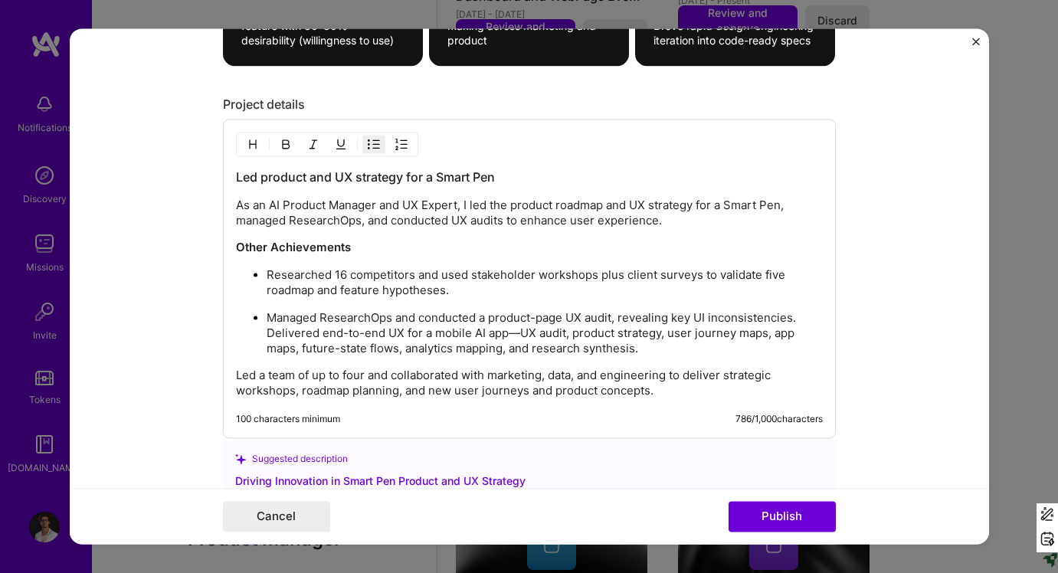
click at [237, 381] on p "Led a team of up to four and collaborated with marketing, data, and engineering…" at bounding box center [529, 383] width 587 height 31
click at [372, 142] on img "button" at bounding box center [374, 145] width 12 height 12
click at [529, 314] on p "Managed ResearchOps and conducted a product-page UX audit, revealing key UI inc…" at bounding box center [545, 334] width 556 height 46
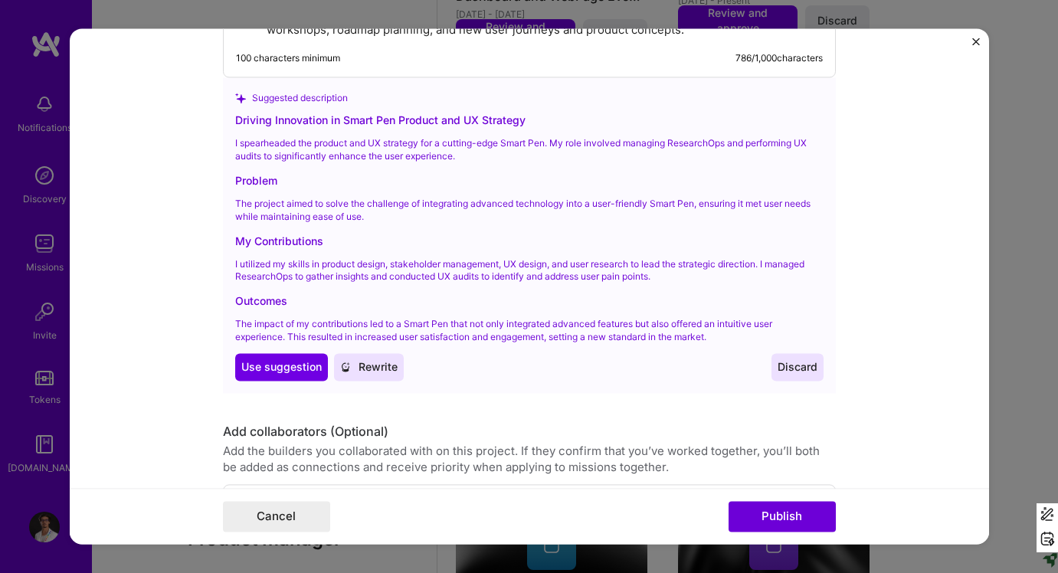
scroll to position [2115, 0]
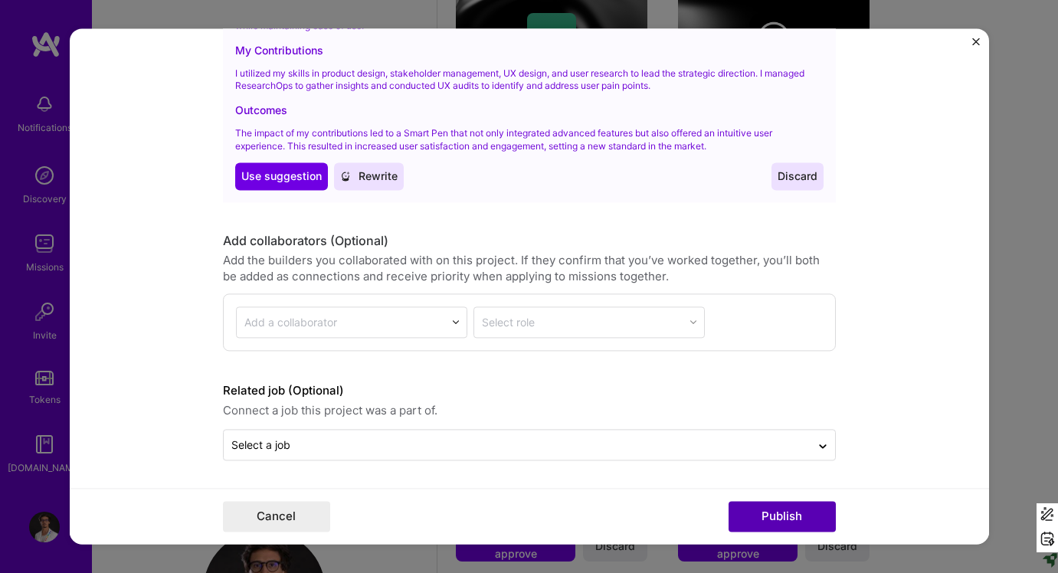
click at [772, 512] on button "Publish" at bounding box center [782, 517] width 107 height 31
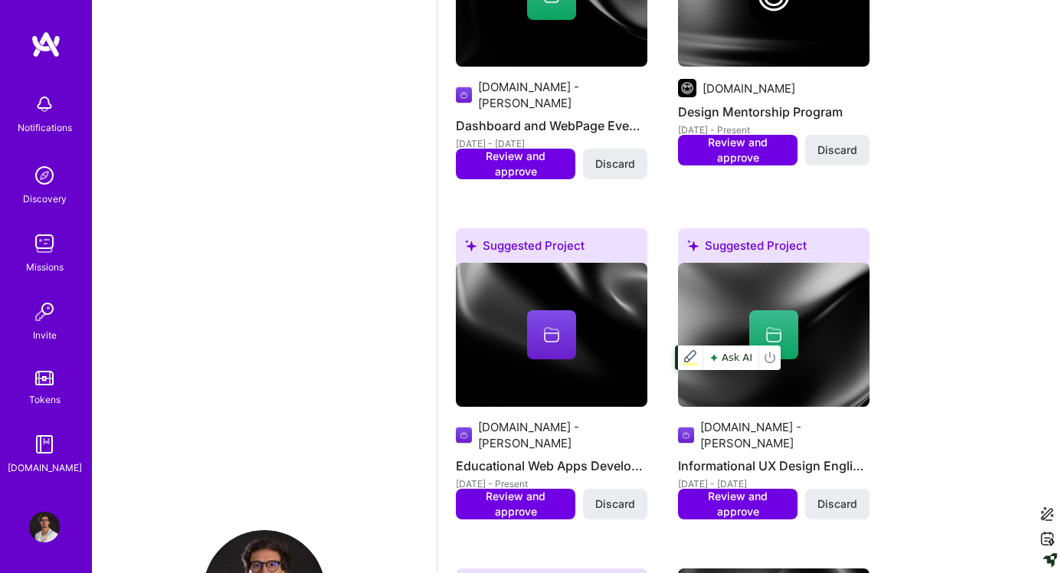
scroll to position [2100, 0]
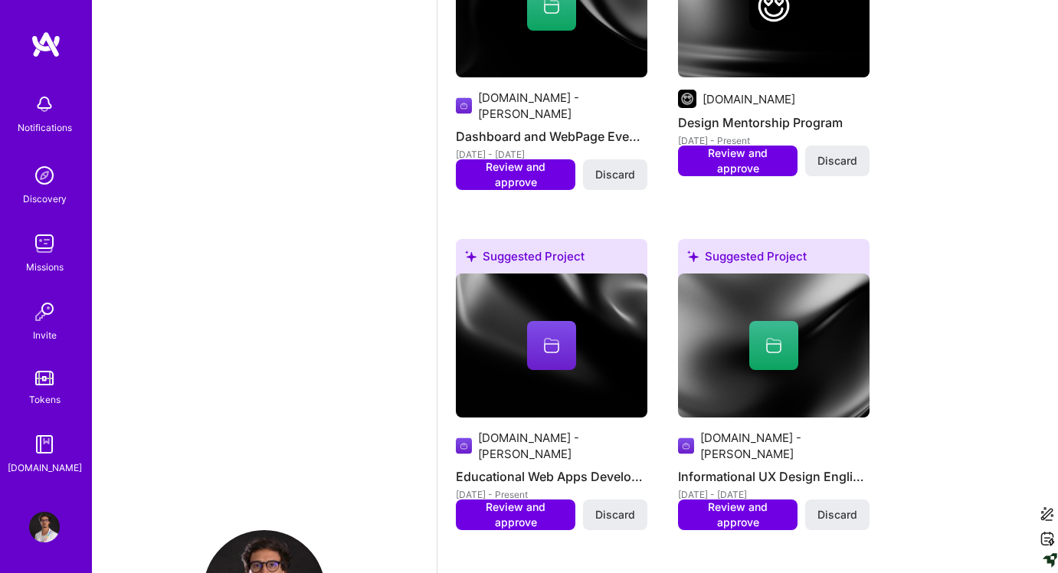
click at [917, 296] on div "Suggested Project Coderhouse Advanced UX/UI Design Course [DATE] - Present Revi…" at bounding box center [748, 369] width 584 height 1593
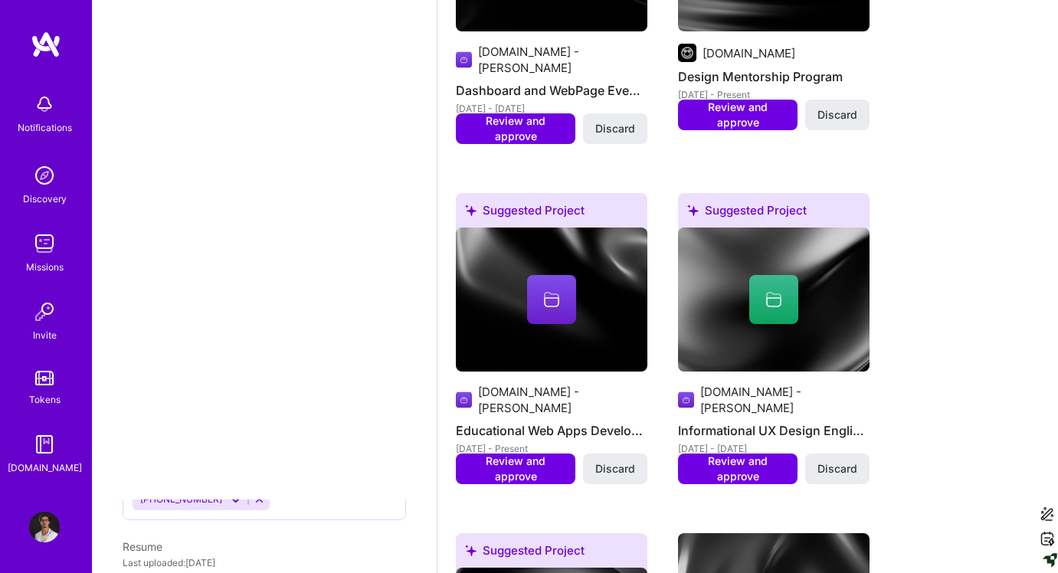
scroll to position [702, 0]
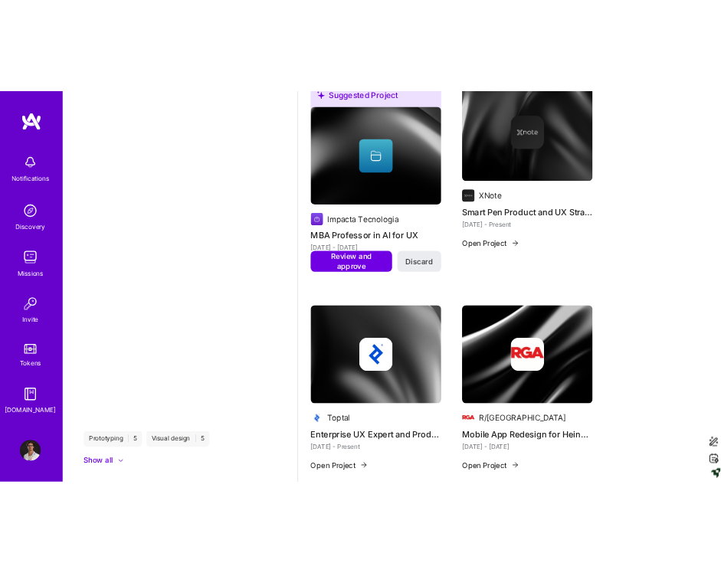
scroll to position [2690, 0]
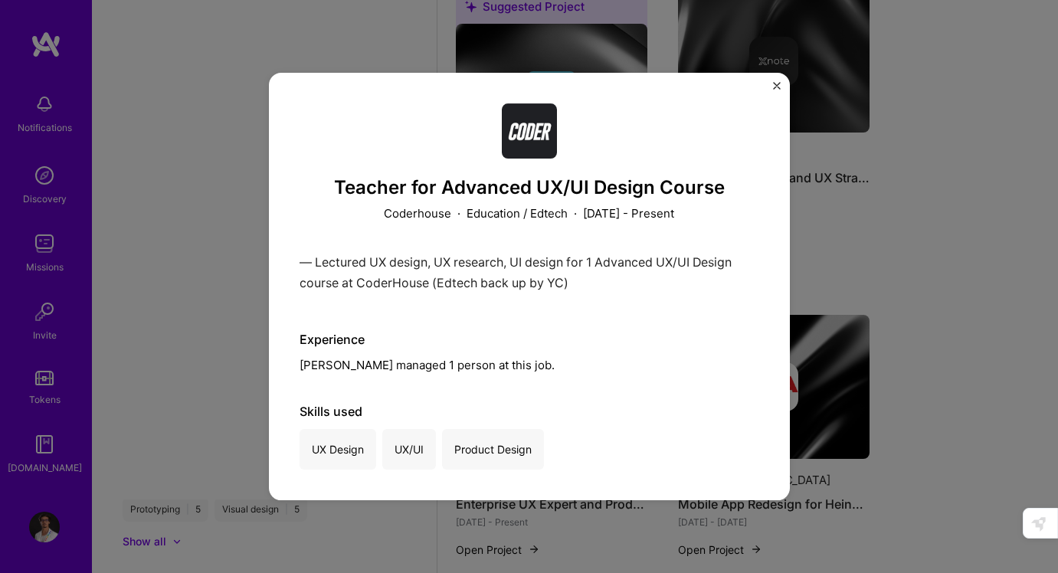
click at [599, 272] on div "— Lectured UX design, UX research, UI design for 1 Advanced UX/UI Design course…" at bounding box center [530, 276] width 460 height 49
click at [771, 84] on div "Teacher for Advanced UX/UI Design Course Coderhouse · Education / Edtech · [DAT…" at bounding box center [529, 286] width 521 height 427
click at [774, 83] on img "Close" at bounding box center [777, 86] width 8 height 8
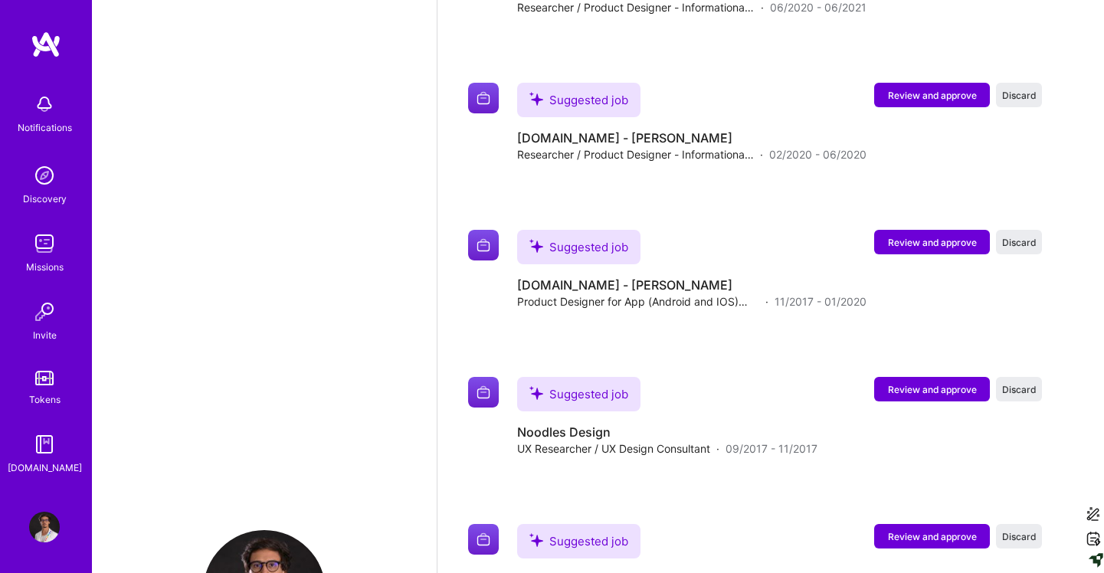
scroll to position [5024, 0]
